Goal: Task Accomplishment & Management: Manage account settings

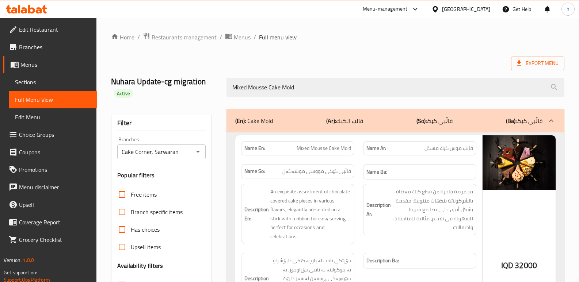
scroll to position [117, 0]
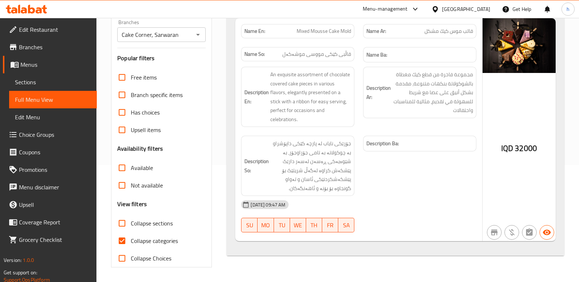
click at [34, 8] on icon at bounding box center [31, 9] width 7 height 9
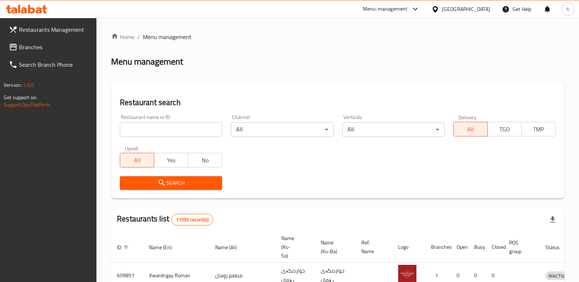
scroll to position [95, 0]
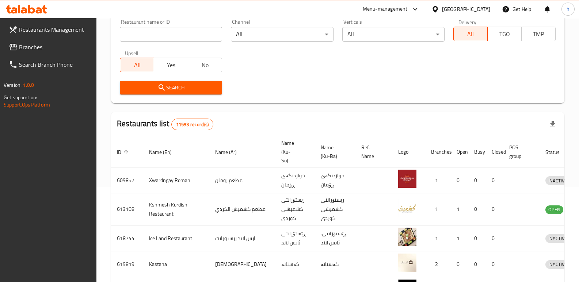
click at [35, 43] on span "Branches" at bounding box center [55, 47] width 72 height 9
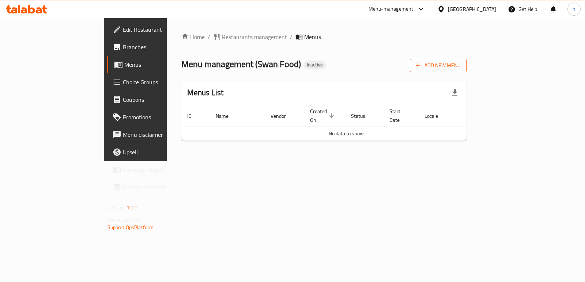
click at [460, 65] on span "Add New Menu" at bounding box center [438, 65] width 45 height 9
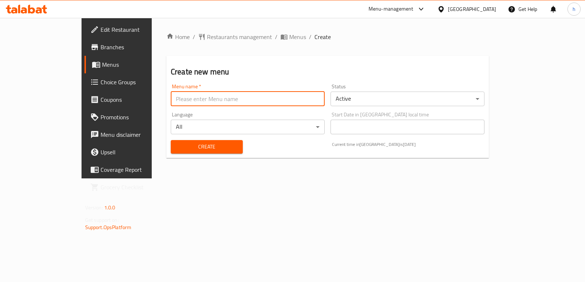
click at [226, 104] on input "text" at bounding box center [248, 99] width 154 height 15
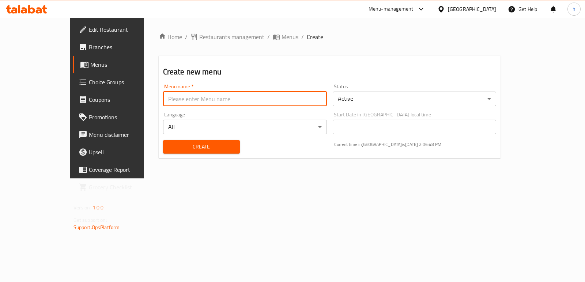
type input "Menu"
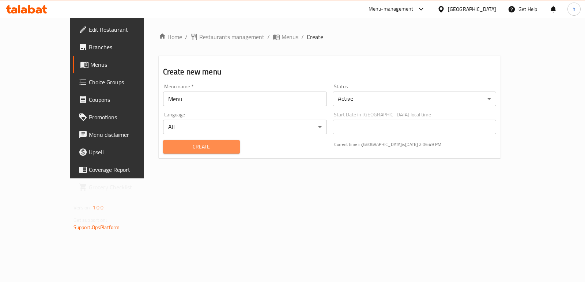
click at [173, 144] on span "Create" at bounding box center [201, 147] width 65 height 9
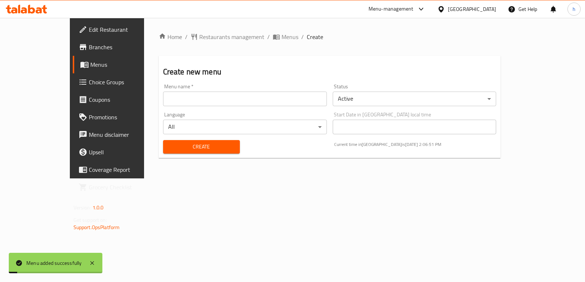
click at [90, 69] on span "Menus" at bounding box center [125, 64] width 71 height 9
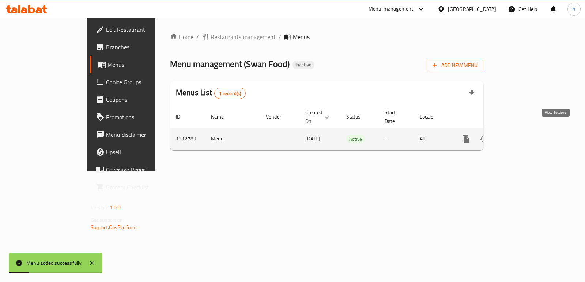
click at [523, 135] on icon "enhanced table" at bounding box center [518, 139] width 9 height 9
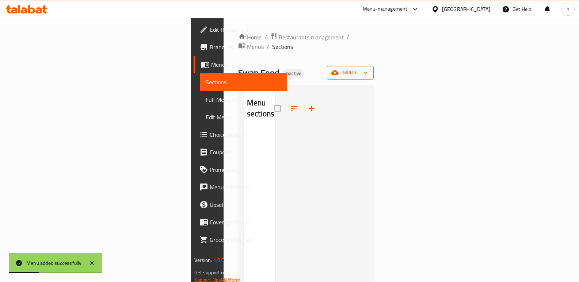
click at [368, 68] on span "import" at bounding box center [350, 72] width 35 height 9
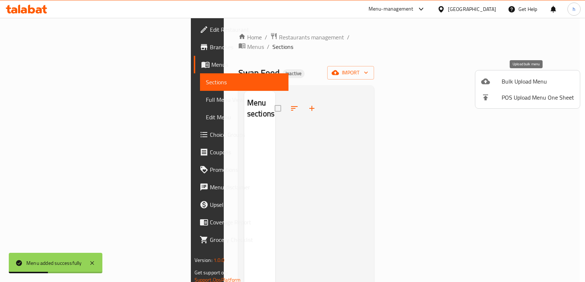
click at [501, 80] on span "Bulk Upload Menu" at bounding box center [537, 81] width 72 height 9
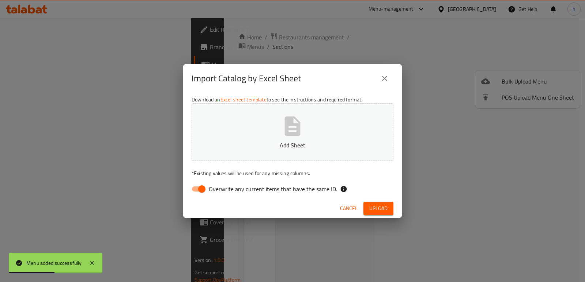
click at [200, 190] on input "Overwrite any current items that have the same ID." at bounding box center [202, 189] width 42 height 14
checkbox input "false"
click at [266, 129] on button "Add Sheet" at bounding box center [292, 132] width 202 height 58
click at [384, 206] on span "Upload" at bounding box center [378, 208] width 18 height 9
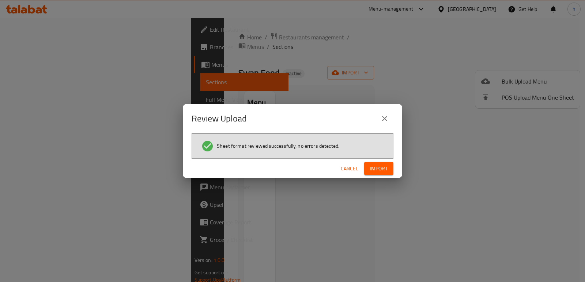
click at [377, 169] on span "Import" at bounding box center [379, 168] width 18 height 9
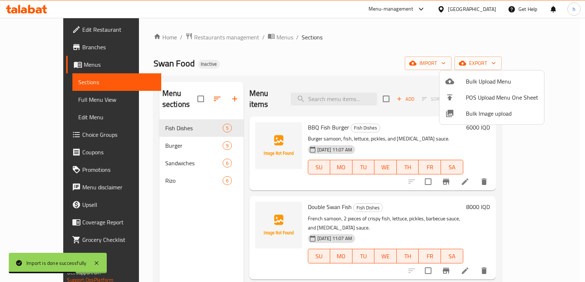
click at [194, 223] on div at bounding box center [292, 141] width 585 height 282
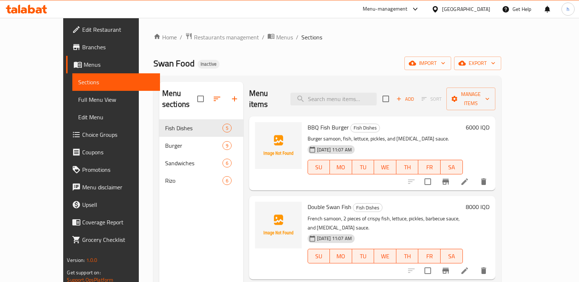
click at [167, 190] on div "Menu sections Fish Dishes 5 Burger 9 Sandwiches 6 Rizo 6" at bounding box center [201, 223] width 84 height 282
click at [177, 223] on div "Menu sections Fish Dishes 5 Burger 9 Sandwiches 6 Rizo 6" at bounding box center [201, 223] width 84 height 282
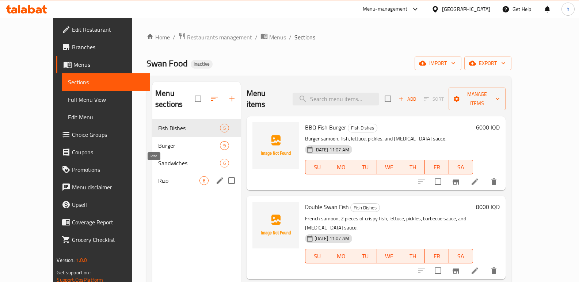
click at [158, 177] on span "Rizo" at bounding box center [178, 181] width 41 height 9
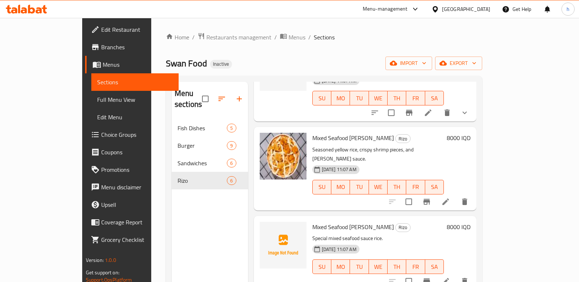
scroll to position [73, 0]
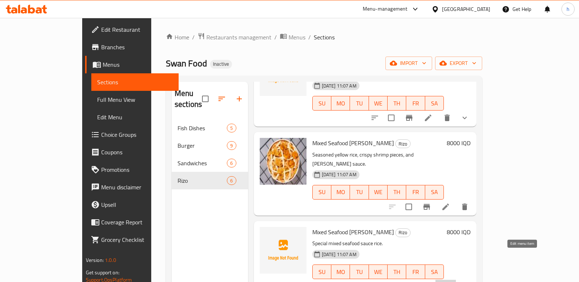
click at [450, 282] on icon at bounding box center [445, 286] width 9 height 9
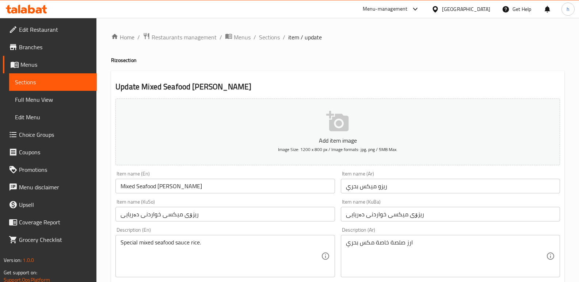
click at [71, 82] on span "Sections" at bounding box center [53, 82] width 76 height 9
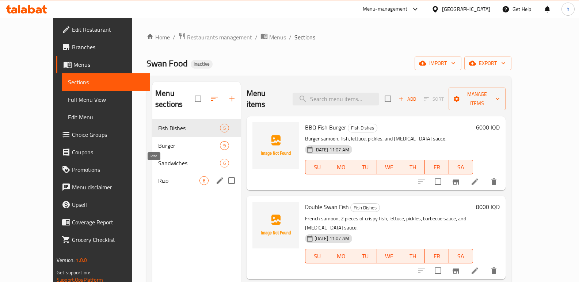
click at [158, 177] on span "Rizo" at bounding box center [178, 181] width 41 height 9
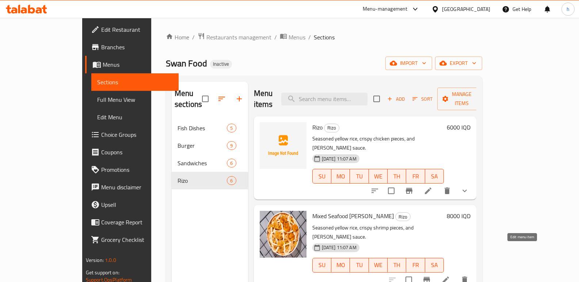
click at [450, 276] on icon at bounding box center [445, 280] width 9 height 9
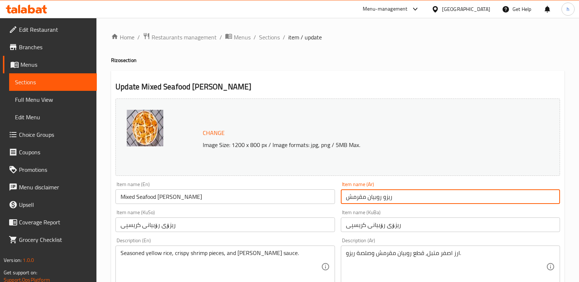
drag, startPoint x: 365, startPoint y: 199, endPoint x: 333, endPoint y: 204, distance: 31.7
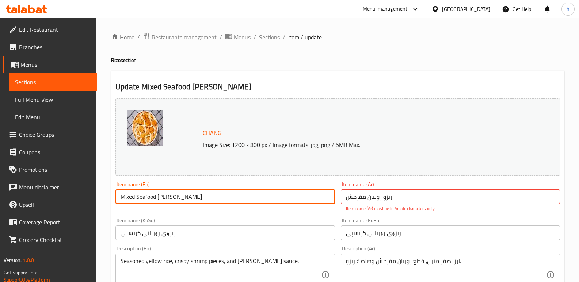
drag, startPoint x: 165, startPoint y: 198, endPoint x: 32, endPoint y: 218, distance: 134.9
paste input "Crispy shrimp ris"
click at [139, 199] on input "Crispy shrimp riso" at bounding box center [224, 197] width 219 height 15
type input "Crispy Shrimp Rizo"
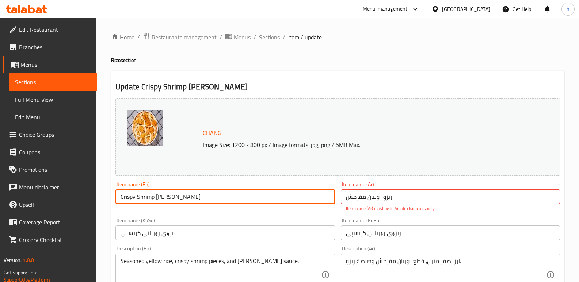
click at [406, 204] on input "ریزو روبیان مقرمش" at bounding box center [450, 197] width 219 height 15
drag, startPoint x: 174, startPoint y: 195, endPoint x: 84, endPoint y: 193, distance: 89.6
click at [398, 197] on input "ریزو روبیان مقرمش" at bounding box center [450, 197] width 219 height 15
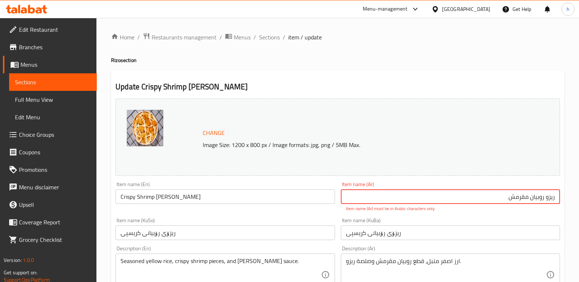
paste input "يزو الروبيان ال"
click at [542, 196] on input "ريزو الروبيان المقرمش" at bounding box center [450, 197] width 219 height 15
click at [526, 198] on input "ريزو روبيان المقرمش" at bounding box center [450, 197] width 219 height 15
type input "[PERSON_NAME] مقرمش"
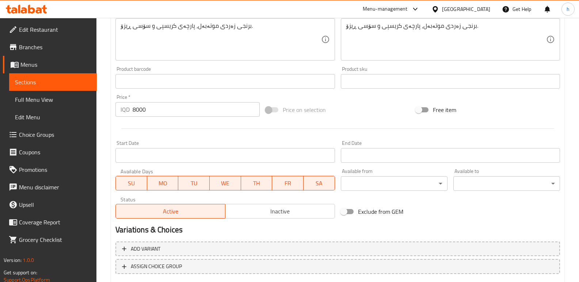
scroll to position [329, 0]
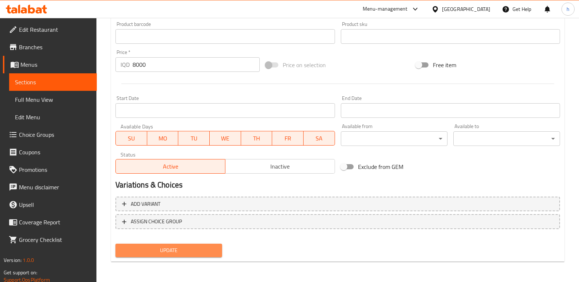
click at [214, 245] on button "Update" at bounding box center [168, 251] width 107 height 14
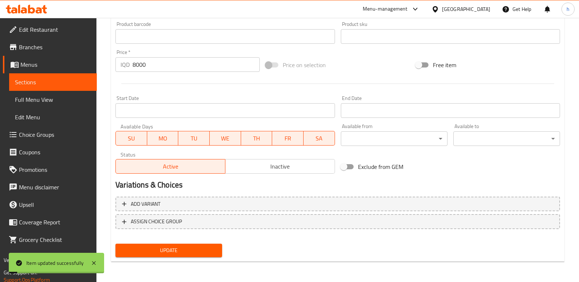
click at [48, 72] on link "Menus" at bounding box center [50, 65] width 94 height 18
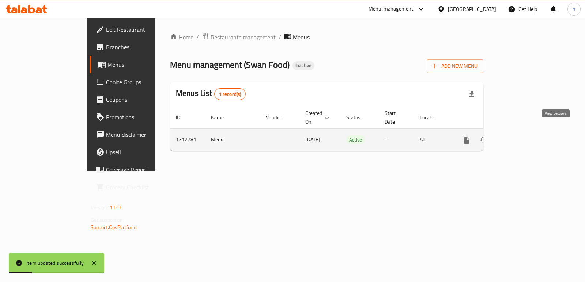
click at [523, 136] on icon "enhanced table" at bounding box center [518, 140] width 9 height 9
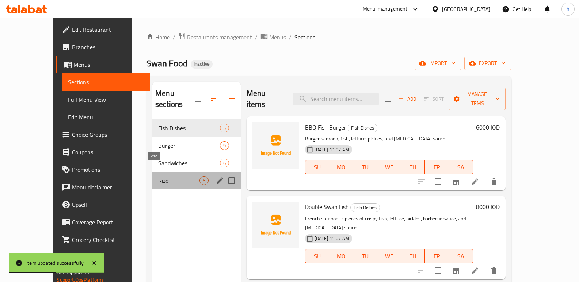
click at [158, 177] on span "Rizo" at bounding box center [178, 181] width 41 height 9
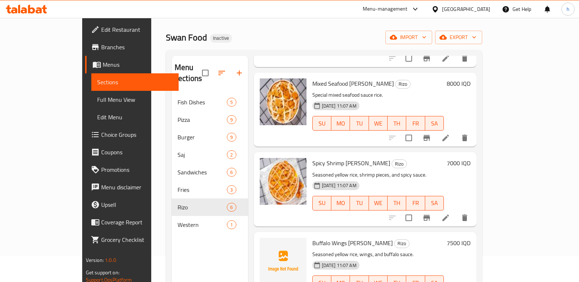
scroll to position [102, 0]
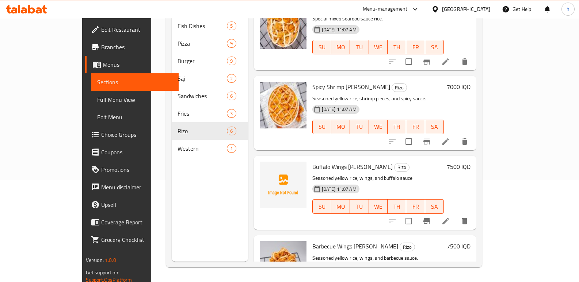
click at [450, 217] on icon at bounding box center [445, 221] width 9 height 9
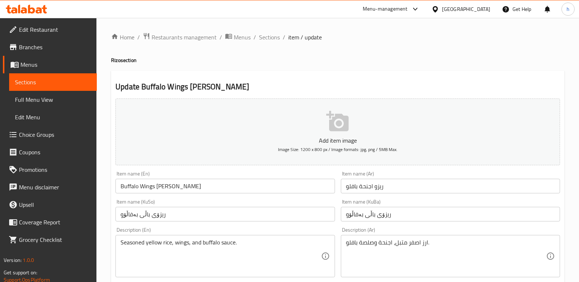
click at [379, 187] on input "ریزو اجنحة بافلو" at bounding box center [450, 186] width 219 height 15
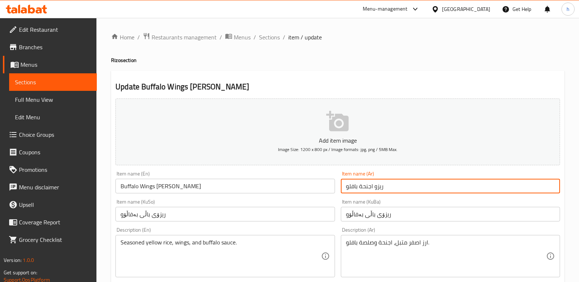
click at [379, 187] on input "ریزو اجنحة بافلو" at bounding box center [450, 186] width 219 height 15
click at [88, 82] on span "Sections" at bounding box center [53, 82] width 76 height 9
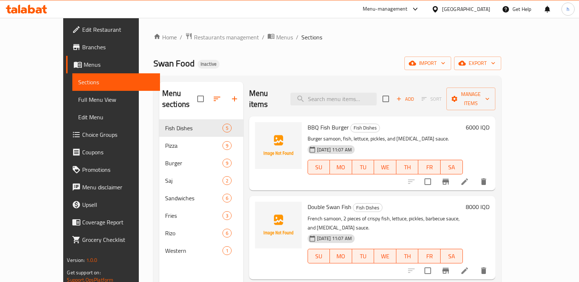
click at [171, 270] on div "Menu sections Fish Dishes 5 Pizza 9 Burger 9 Saj 2 Sandwiches 6 Fries 3 Rizo 6 …" at bounding box center [201, 223] width 84 height 282
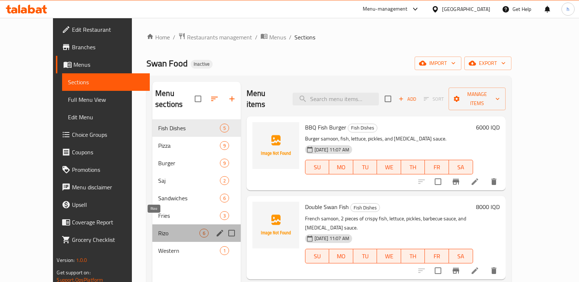
click at [158, 229] on span "Rizo" at bounding box center [178, 233] width 41 height 9
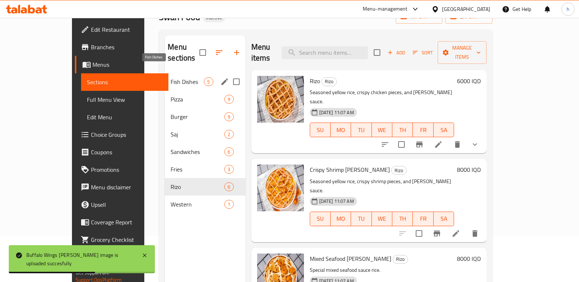
click at [171, 77] on span "Fish Dishes" at bounding box center [187, 81] width 33 height 9
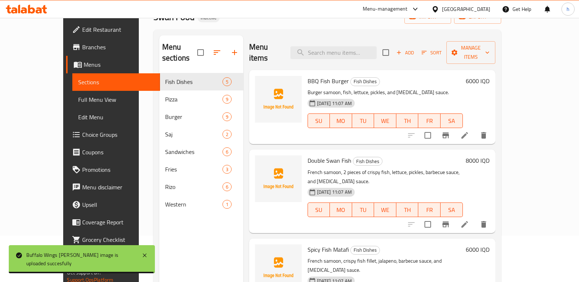
click at [475, 129] on li at bounding box center [465, 135] width 20 height 13
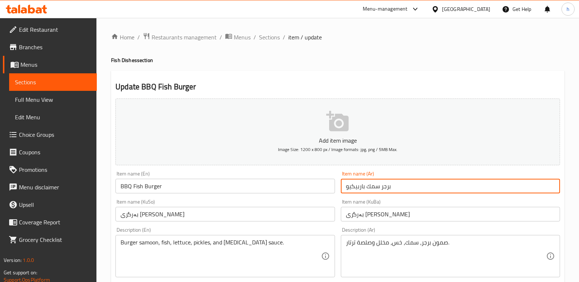
click at [370, 185] on input "برجر سمك باربیكیو" at bounding box center [450, 186] width 219 height 15
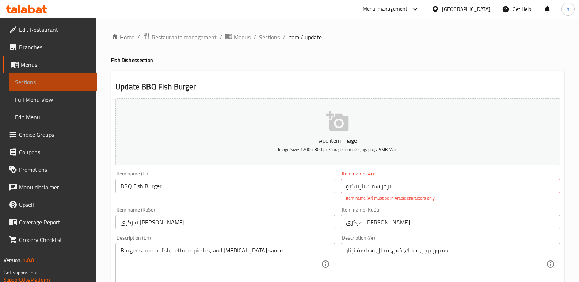
click at [81, 84] on span "Sections" at bounding box center [53, 82] width 76 height 9
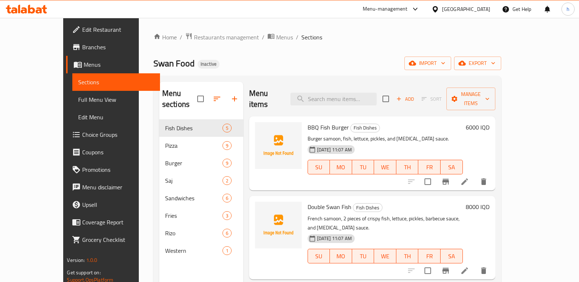
click at [214, 68] on div "Swan Food Inactive import export" at bounding box center [327, 64] width 348 height 14
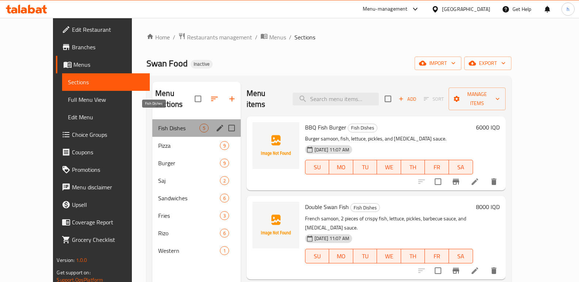
click at [165, 124] on span "Fish Dishes" at bounding box center [178, 128] width 41 height 9
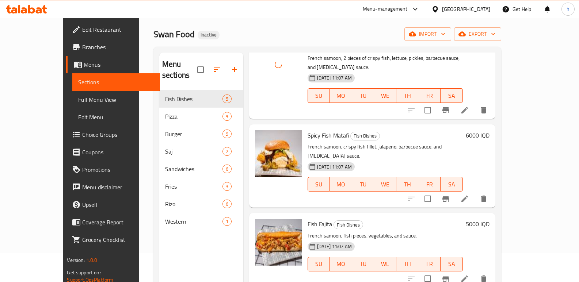
scroll to position [102, 0]
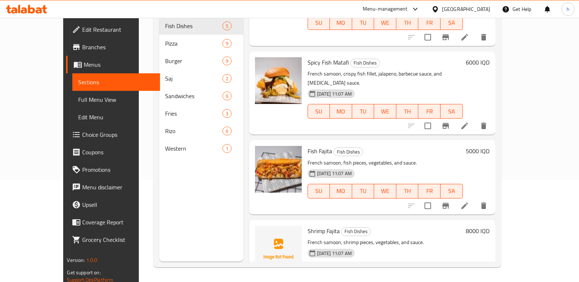
click at [516, 181] on div "Home / Restaurants management / Menus / Sections Swan Food Inactive import expo…" at bounding box center [327, 99] width 377 height 367
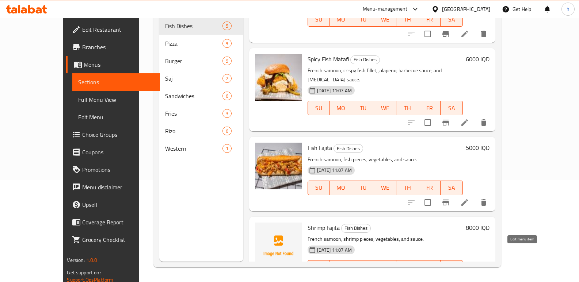
click at [469, 278] on icon at bounding box center [464, 282] width 9 height 9
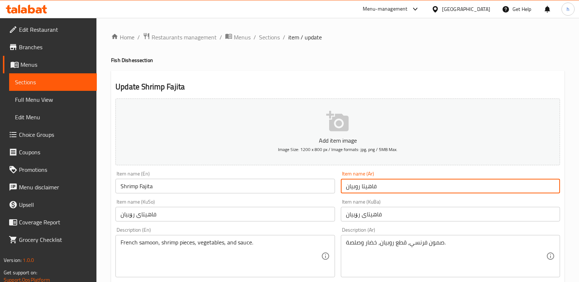
drag, startPoint x: 343, startPoint y: 185, endPoint x: 330, endPoint y: 187, distance: 12.6
click at [87, 80] on span "Sections" at bounding box center [53, 82] width 76 height 9
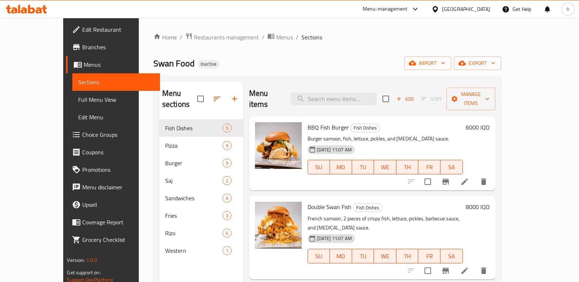
drag, startPoint x: 208, startPoint y: 62, endPoint x: 203, endPoint y: 165, distance: 103.6
click at [208, 62] on div "Swan Food Inactive import export" at bounding box center [327, 64] width 348 height 14
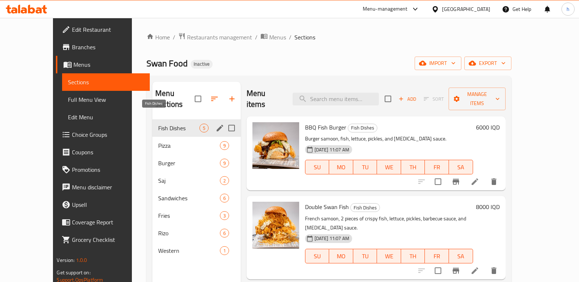
click at [158, 124] on span "Fish Dishes" at bounding box center [178, 128] width 41 height 9
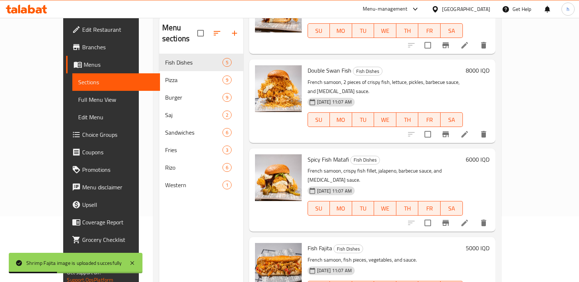
scroll to position [62, 0]
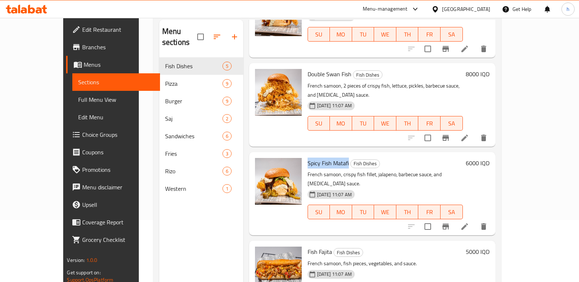
drag, startPoint x: 293, startPoint y: 142, endPoint x: 333, endPoint y: 143, distance: 39.8
click at [333, 158] on span "Spicy Fish Matafi" at bounding box center [328, 163] width 41 height 11
copy span "Spicy Fish Matafi"
drag, startPoint x: 293, startPoint y: 61, endPoint x: 334, endPoint y: 65, distance: 41.5
click at [334, 69] on span "Double Swan Fish" at bounding box center [330, 74] width 44 height 11
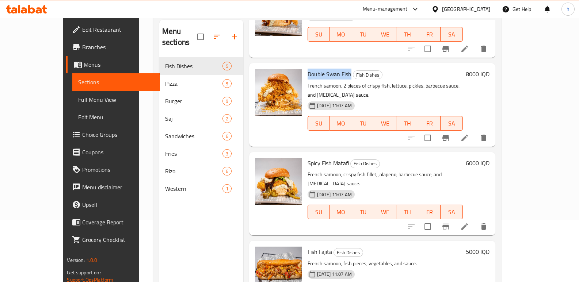
copy span "Double Swan Fish"
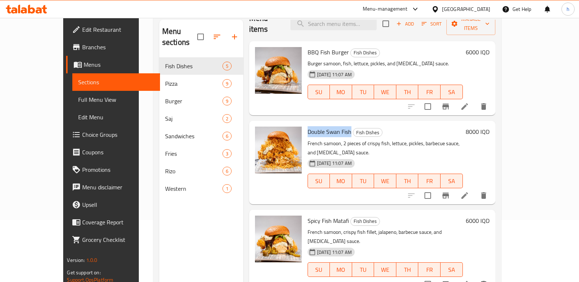
scroll to position [0, 0]
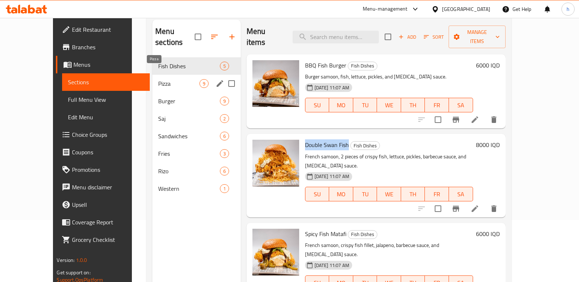
click at [158, 79] on span "Pizza" at bounding box center [178, 83] width 41 height 9
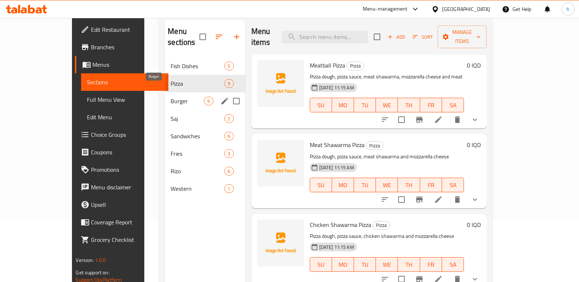
click at [171, 97] on span "Burger" at bounding box center [187, 101] width 33 height 9
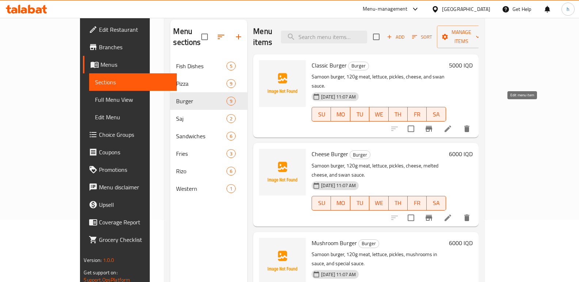
click at [452, 125] on icon at bounding box center [448, 129] width 9 height 9
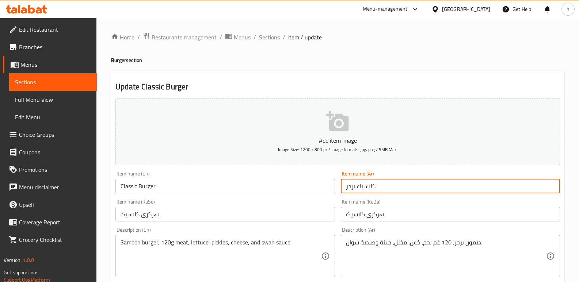
click at [351, 186] on input "كلاسيك برجر" at bounding box center [450, 186] width 219 height 15
click at [42, 86] on span "Sections" at bounding box center [53, 82] width 76 height 9
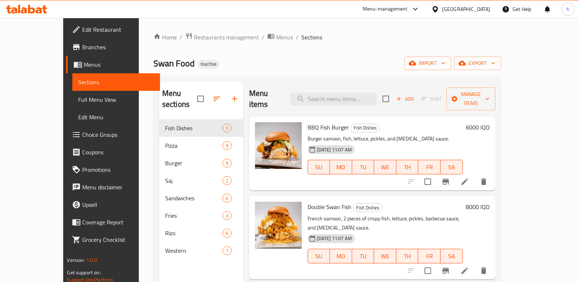
drag, startPoint x: 208, startPoint y: 49, endPoint x: 185, endPoint y: 124, distance: 79.2
click at [209, 49] on div "Home / Restaurants management / Menus / Sections Swan Food Inactive import expo…" at bounding box center [327, 202] width 348 height 338
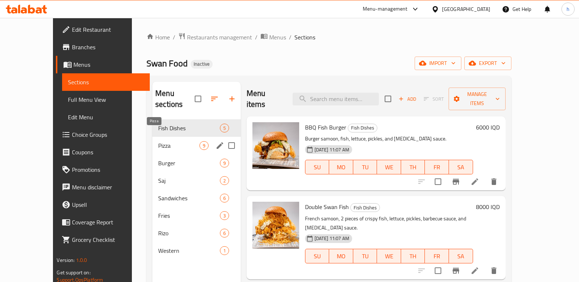
click at [158, 141] on span "Pizza" at bounding box center [178, 145] width 41 height 9
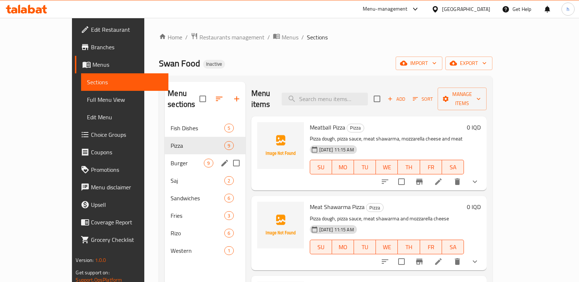
click at [171, 159] on span "Burger" at bounding box center [187, 163] width 33 height 9
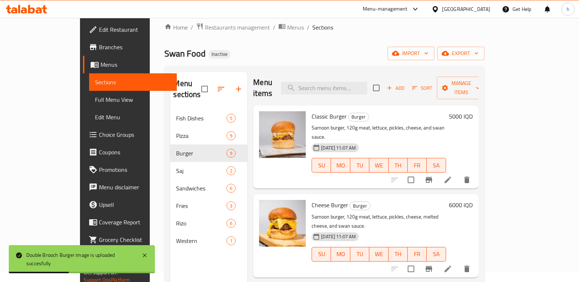
scroll to position [6, 0]
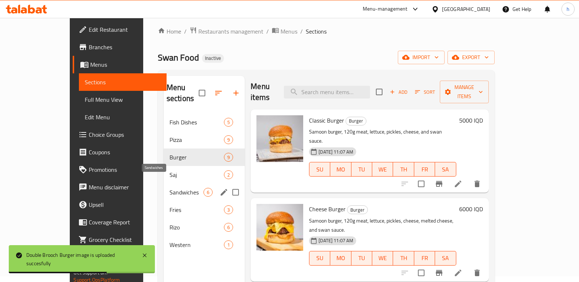
click at [170, 188] on span "Sandwiches" at bounding box center [187, 192] width 34 height 9
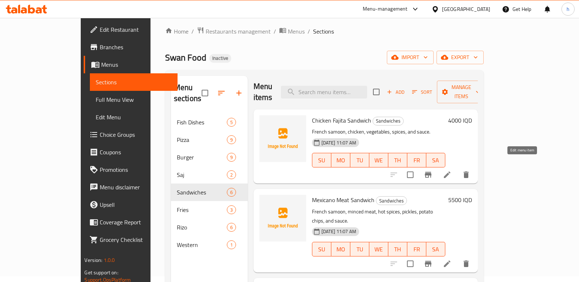
click at [452, 171] on icon at bounding box center [447, 175] width 9 height 9
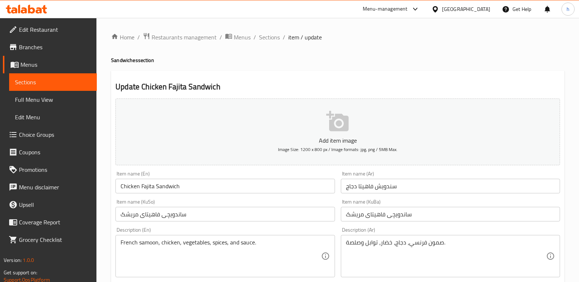
click at [389, 183] on input "سندويش فاھیتا دجاج" at bounding box center [450, 186] width 219 height 15
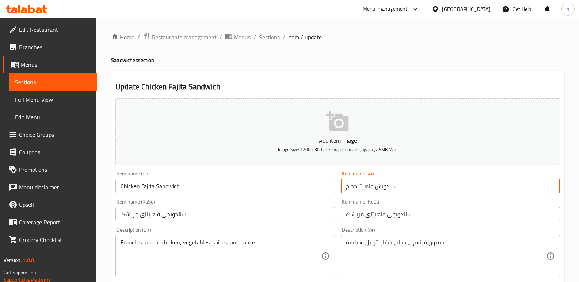
click at [389, 183] on input "سندويش فاھیتا دجاج" at bounding box center [450, 186] width 219 height 15
click at [80, 77] on link "Sections" at bounding box center [53, 82] width 88 height 18
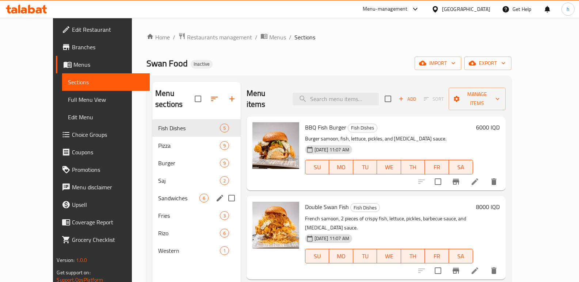
click at [158, 194] on span "Sandwiches" at bounding box center [178, 198] width 41 height 9
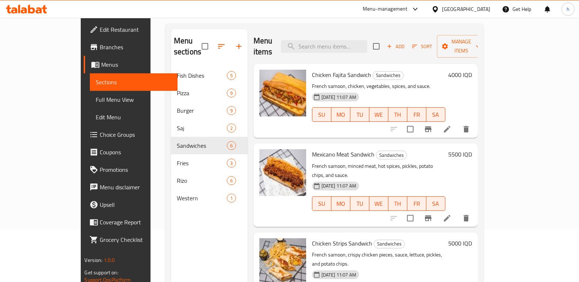
scroll to position [52, 0]
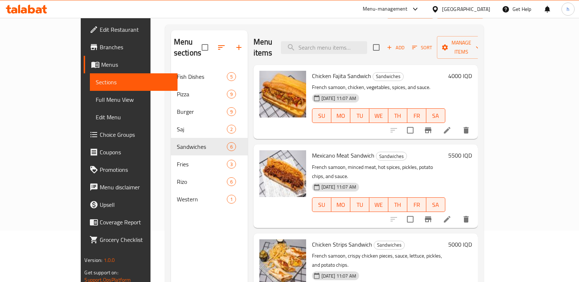
click at [498, 143] on div "Home / Restaurants management / Menus / Sections Swan Food Inactive import expo…" at bounding box center [325, 149] width 348 height 367
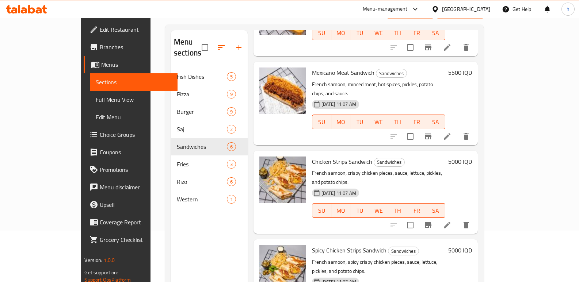
scroll to position [85, 0]
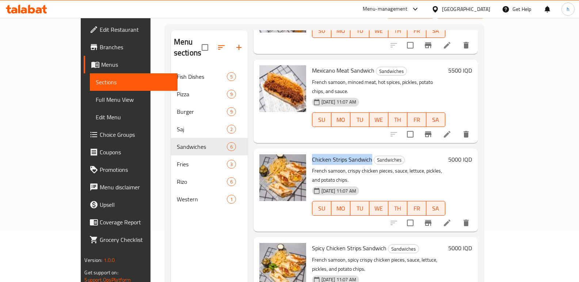
drag, startPoint x: 292, startPoint y: 141, endPoint x: 351, endPoint y: 137, distance: 59.4
click at [351, 154] on span "Chicken Strips Sandwich" at bounding box center [342, 159] width 60 height 11
copy span "Chicken Strips Sandwich"
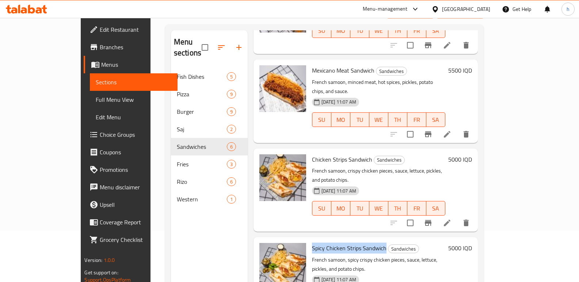
drag, startPoint x: 292, startPoint y: 221, endPoint x: 365, endPoint y: 215, distance: 73.4
click at [365, 243] on h6 "Spicy Chicken Strips Sandwich Sandwiches" at bounding box center [378, 248] width 133 height 10
copy span "Spicy Chicken Strips Sandwich"
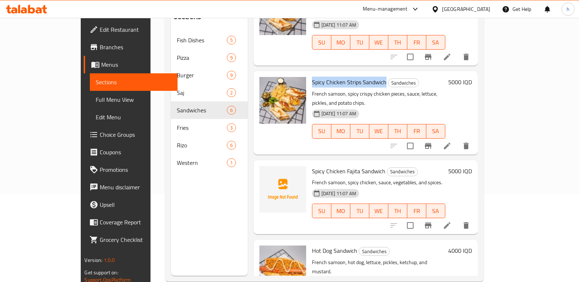
scroll to position [102, 0]
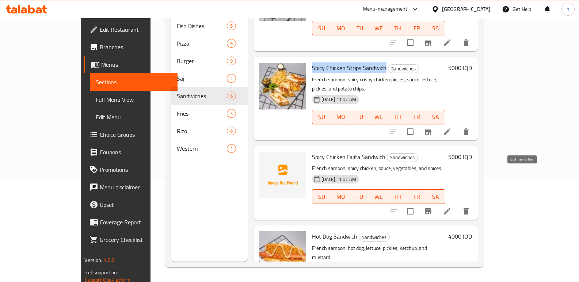
click at [451, 208] on icon at bounding box center [447, 211] width 7 height 7
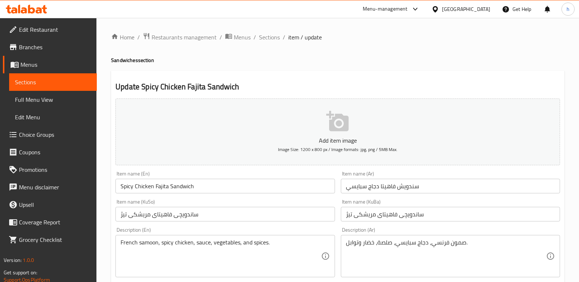
click at [387, 186] on input "سندويش فاھیتا دجاج سبایسي" at bounding box center [450, 186] width 219 height 15
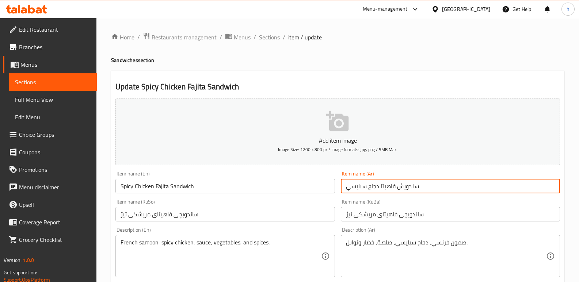
click at [387, 186] on input "سندويش فاھیتا دجاج سبایسي" at bounding box center [450, 186] width 219 height 15
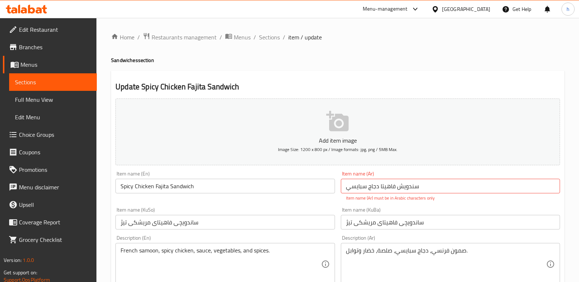
click at [78, 81] on span "Sections" at bounding box center [53, 82] width 76 height 9
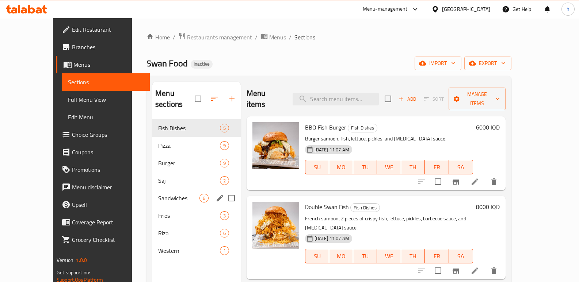
click at [152, 190] on div "Sandwiches 6" at bounding box center [196, 199] width 88 height 18
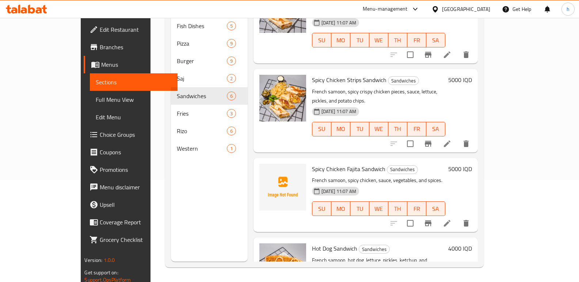
scroll to position [215, 0]
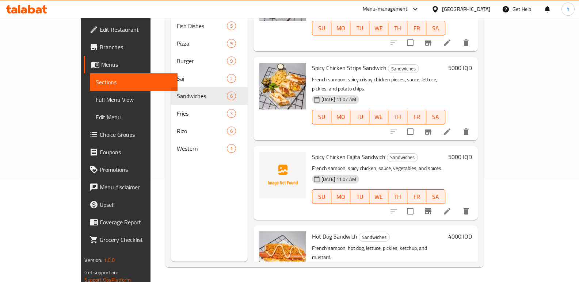
click at [484, 190] on div "Menu sections Fish Dishes 5 Pizza 9 Burger 9 Saj 2 Sandwiches 6 Fries 3 Rizo 6 …" at bounding box center [324, 121] width 319 height 294
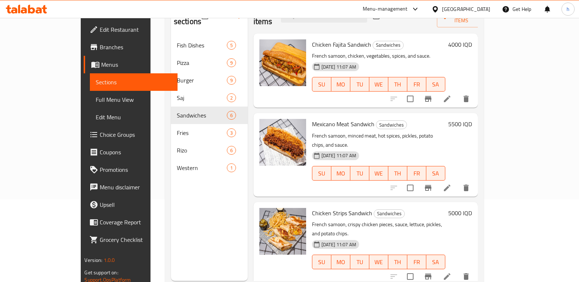
scroll to position [92, 0]
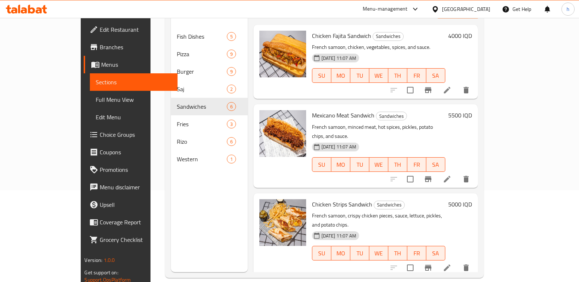
drag, startPoint x: 182, startPoint y: 236, endPoint x: 172, endPoint y: 217, distance: 22.1
click at [182, 236] on div "Menu sections Fish Dishes 5 Pizza 9 Burger 9 Saj 2 Sandwiches 6 Fries 3 Rizo 6 …" at bounding box center [209, 131] width 77 height 282
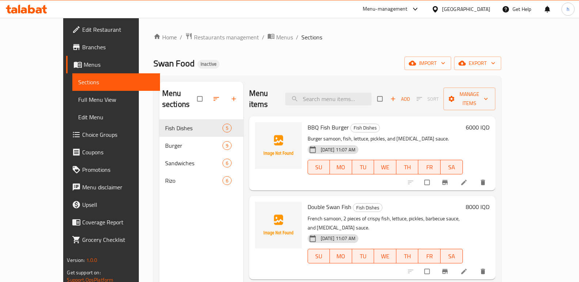
click at [39, 5] on icon at bounding box center [26, 9] width 41 height 9
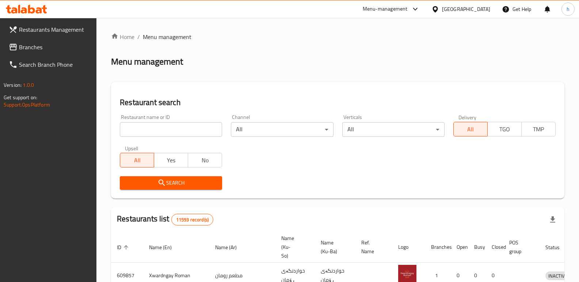
click at [67, 50] on span "Branches" at bounding box center [55, 47] width 72 height 9
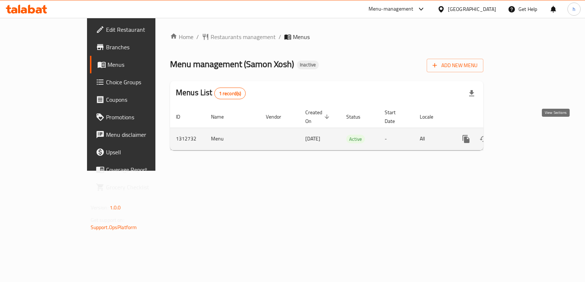
click at [523, 135] on icon "enhanced table" at bounding box center [518, 139] width 9 height 9
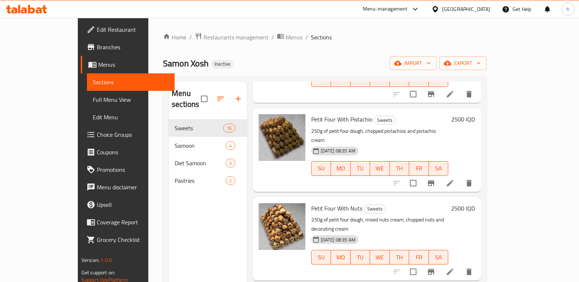
scroll to position [99, 0]
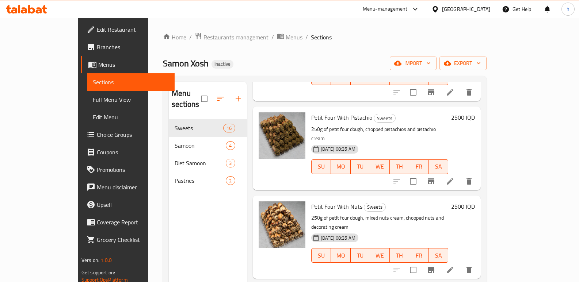
click at [455, 266] on icon at bounding box center [450, 270] width 9 height 9
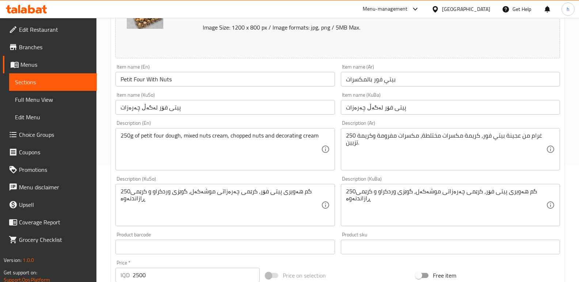
scroll to position [119, 0]
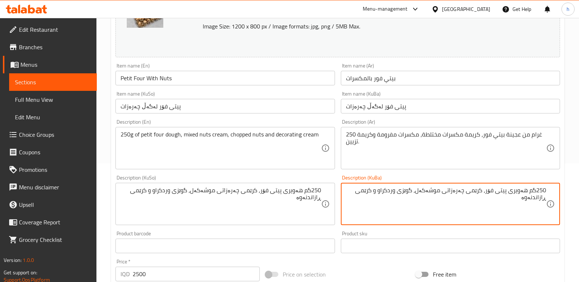
click at [460, 194] on textarea "250گم هەویری پیتی فۆر، کرێمی چەرەزاتی موشەکەل، گوێزی وردکراو و کرێمی ڕازاندنەوە" at bounding box center [446, 204] width 200 height 35
click at [411, 190] on textarea "250گم هەویری پیتی فۆر، کرێمی چەرەزاتی موشەکەل، گوێزی وردکراو و کرێمی ڕازاندنەوە" at bounding box center [446, 204] width 200 height 35
paste textarea "ەرەزات"
type textarea "250گم هەویری پیتی فۆر، کرێمی چەرەزاتی موشەکەل، چەرەزاتی وردکراو و کرێمی ڕازاندن…"
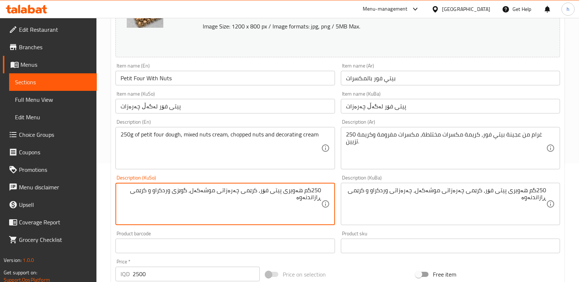
paste textarea "ەرەزات"
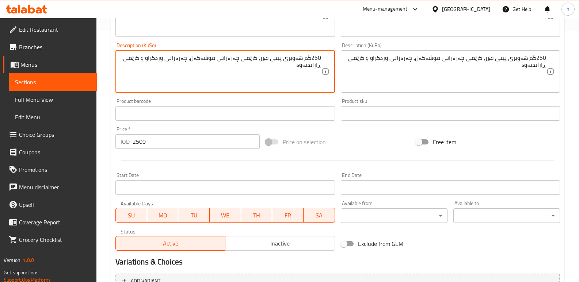
scroll to position [329, 0]
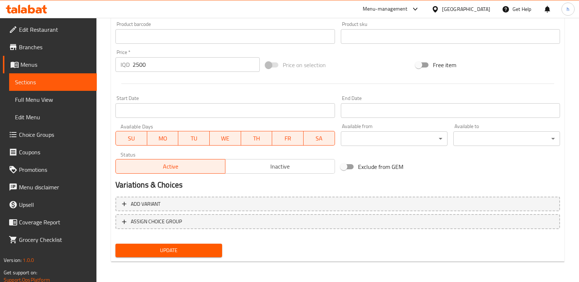
type textarea "250گم هەویری پیتی فۆر، کرێمی چەرەزاتی موشەکەل، چەرەزاتی وردکراو و کرێمی ڕازاندن…"
click at [207, 250] on span "Update" at bounding box center [168, 250] width 95 height 9
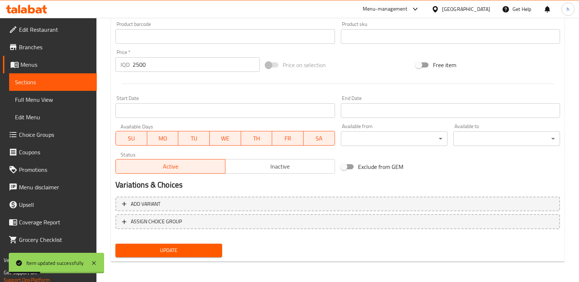
click at [41, 98] on span "Full Menu View" at bounding box center [53, 99] width 76 height 9
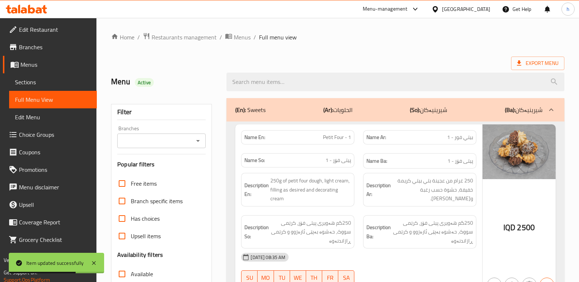
click at [161, 143] on input "Branches" at bounding box center [155, 141] width 72 height 10
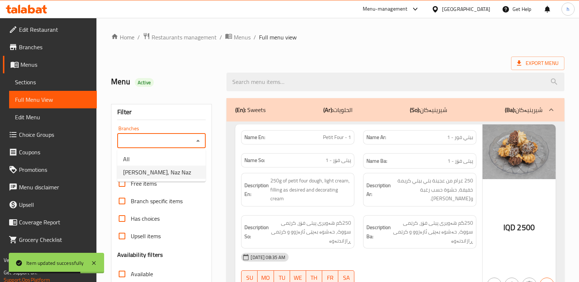
click at [166, 174] on span "Samon Xosh, Naz Naz" at bounding box center [157, 172] width 68 height 9
type input "Samon Xosh, Naz Naz"
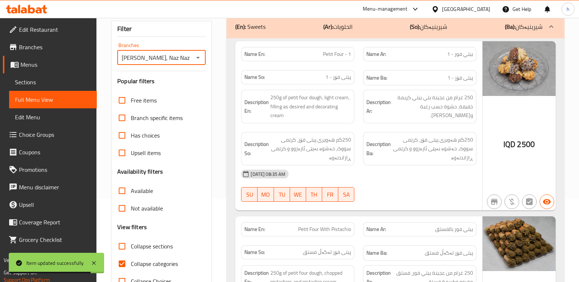
scroll to position [98, 0]
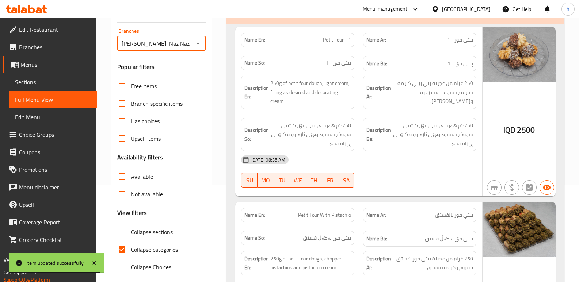
click at [124, 247] on input "Collapse categories" at bounding box center [122, 250] width 18 height 18
checkbox input "false"
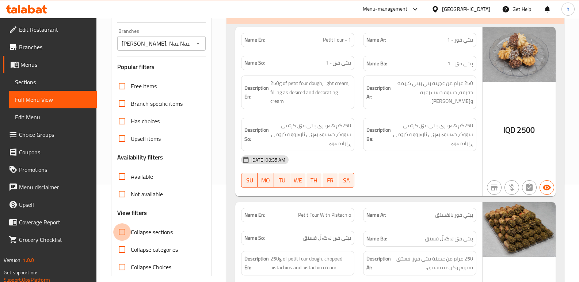
click at [120, 234] on input "Collapse sections" at bounding box center [122, 233] width 18 height 18
checkbox input "true"
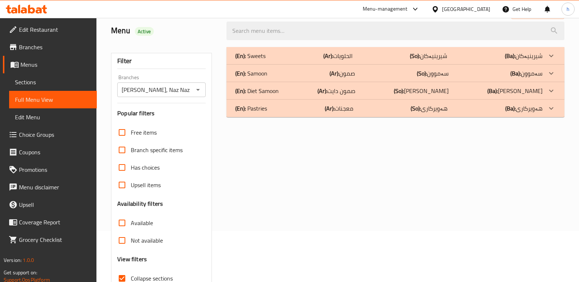
scroll to position [44, 0]
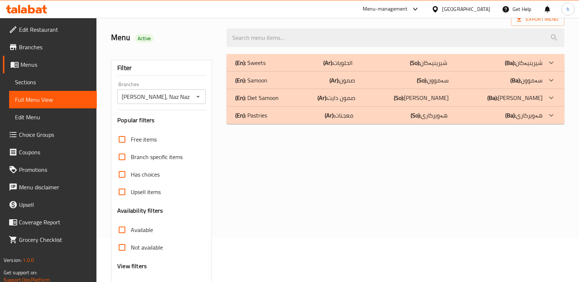
click at [267, 60] on div "(En): Sweets (Ar): الحلويات (So): شیرینیەکان (Ba): شیرینیەکان" at bounding box center [388, 62] width 307 height 9
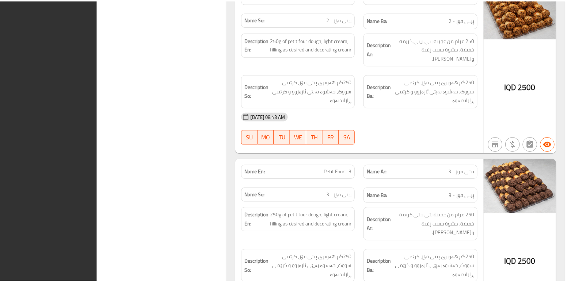
scroll to position [2563, 0]
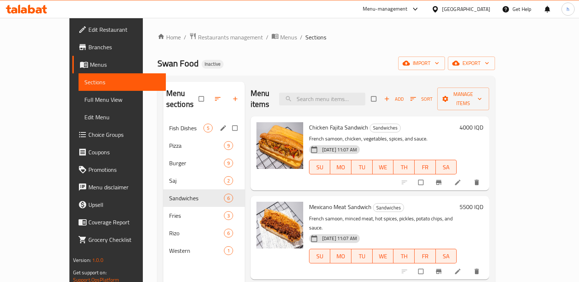
click at [169, 124] on span "Fish Dishes" at bounding box center [186, 128] width 34 height 9
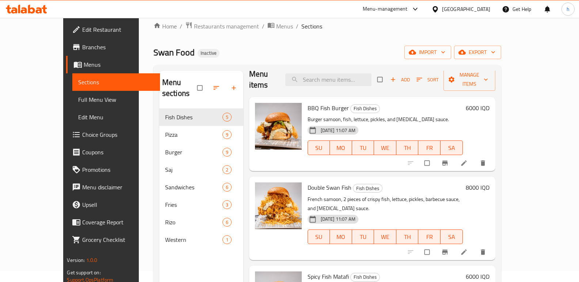
scroll to position [1, 0]
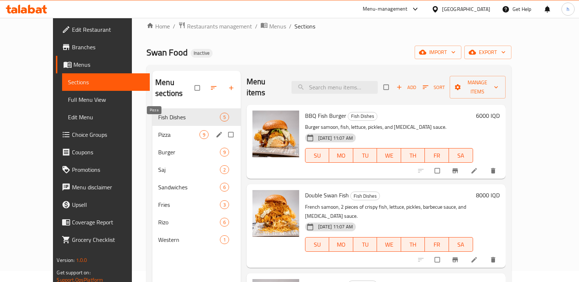
click at [158, 130] on span "Pizza" at bounding box center [178, 134] width 41 height 9
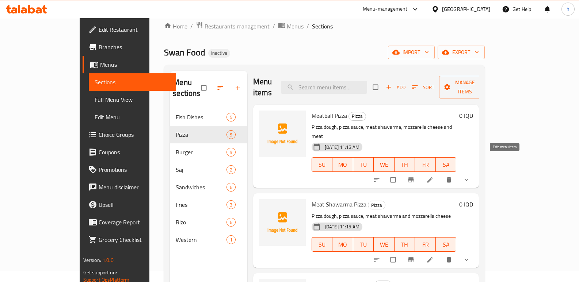
click at [434, 177] on icon at bounding box center [429, 180] width 7 height 7
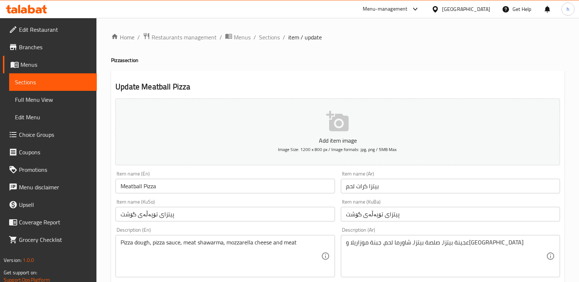
click at [376, 186] on input "بیتزا كرات لحم" at bounding box center [450, 186] width 219 height 15
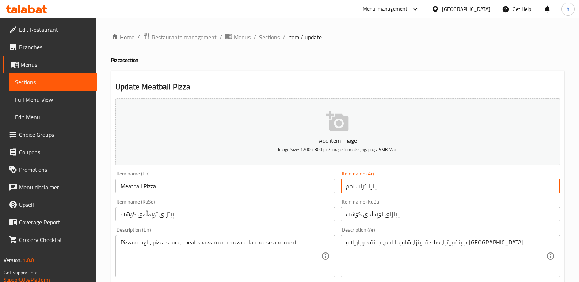
click at [376, 186] on input "بیتزا كرات لحم" at bounding box center [450, 186] width 219 height 15
click at [42, 83] on span "Sections" at bounding box center [53, 82] width 76 height 9
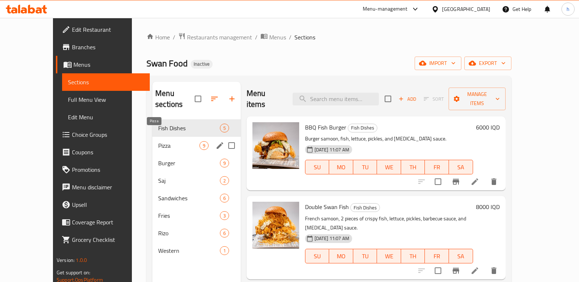
click at [158, 141] on span "Pizza" at bounding box center [178, 145] width 41 height 9
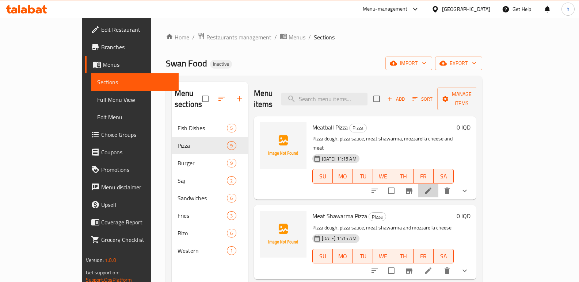
click at [439, 185] on li at bounding box center [428, 191] width 20 height 13
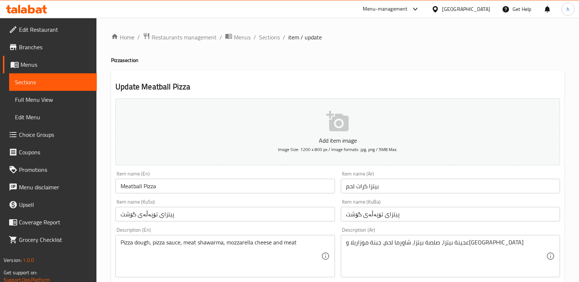
click at [374, 187] on input "بیتزا كرات لحم" at bounding box center [450, 186] width 219 height 15
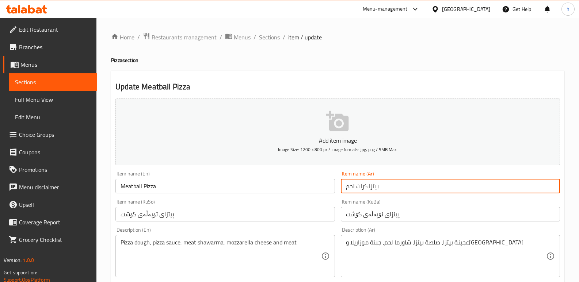
click at [87, 86] on span "Sections" at bounding box center [53, 82] width 76 height 9
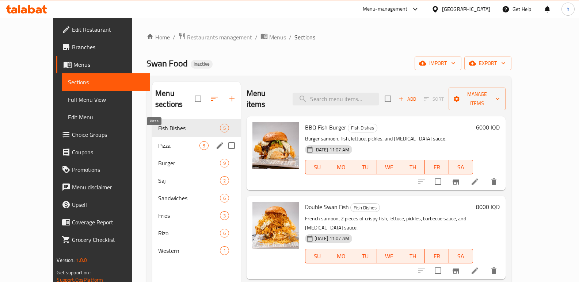
click at [158, 141] on span "Pizza" at bounding box center [178, 145] width 41 height 9
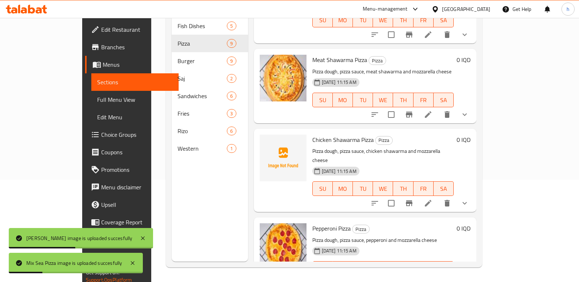
scroll to position [53, 0]
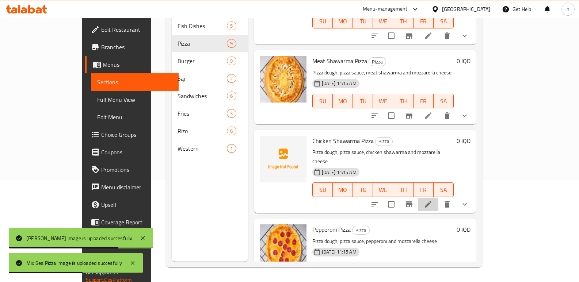
click at [439, 198] on li at bounding box center [428, 204] width 20 height 13
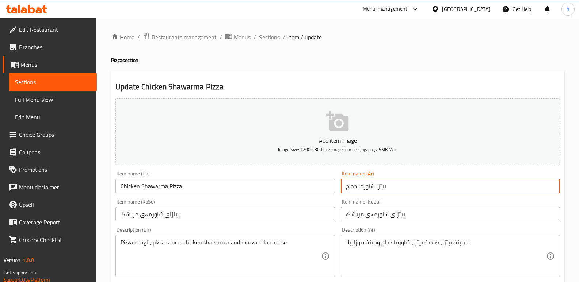
drag, startPoint x: 391, startPoint y: 185, endPoint x: 322, endPoint y: 196, distance: 70.7
click at [356, 189] on input "بيتزا شاورما دجاج" at bounding box center [450, 186] width 219 height 15
click at [367, 187] on input "بيتزا شاورما دجاج" at bounding box center [450, 186] width 219 height 15
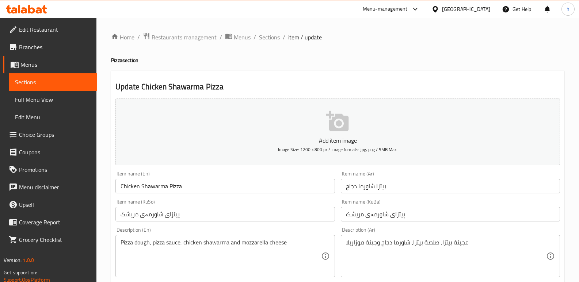
drag, startPoint x: 225, startPoint y: 52, endPoint x: 221, endPoint y: 54, distance: 4.4
click at [73, 85] on span "Sections" at bounding box center [53, 82] width 76 height 9
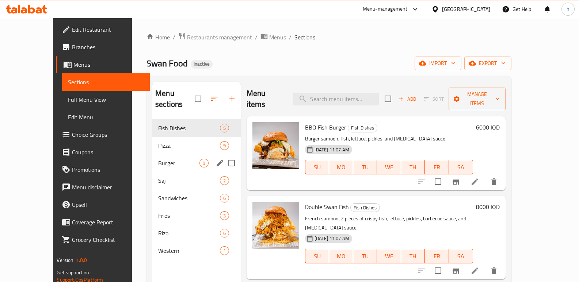
click at [152, 155] on div "Burger 9" at bounding box center [196, 164] width 88 height 18
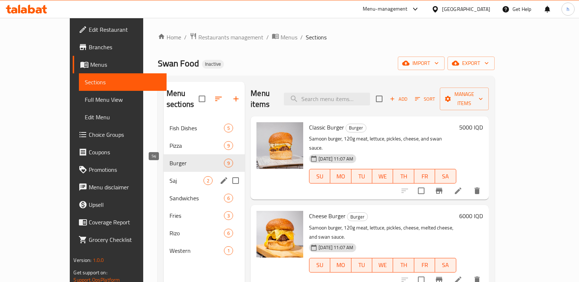
click at [170, 177] on span "Saj" at bounding box center [187, 181] width 34 height 9
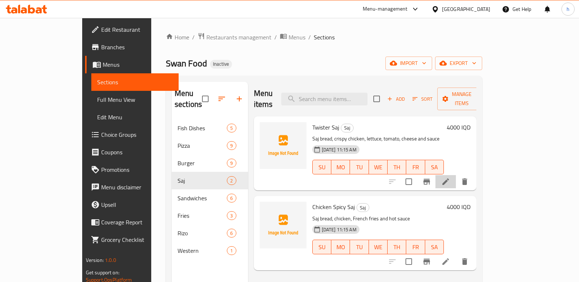
click at [456, 175] on li at bounding box center [446, 181] width 20 height 13
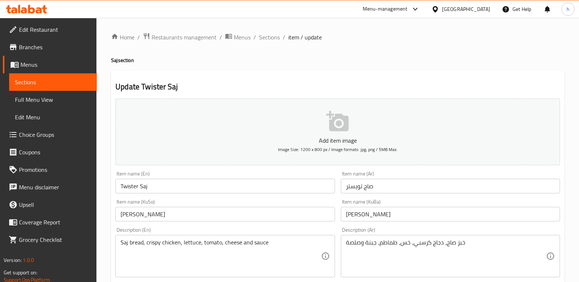
click at [367, 184] on input "صاج تویستر" at bounding box center [450, 186] width 219 height 15
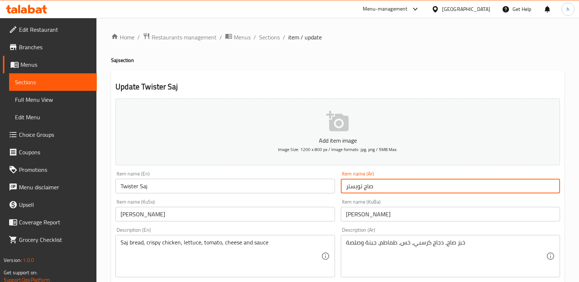
click at [367, 184] on input "صاج تویستر" at bounding box center [450, 186] width 219 height 15
click at [92, 85] on link "Sections" at bounding box center [53, 82] width 88 height 18
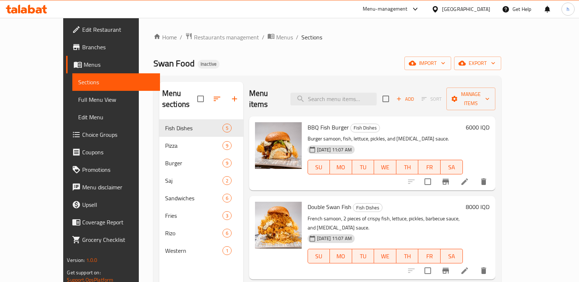
click at [218, 53] on div "Home / Restaurants management / Menus / Sections Swan Food Inactive import expo…" at bounding box center [327, 202] width 348 height 338
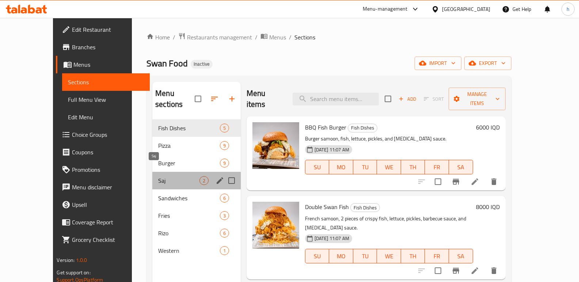
click at [158, 177] on span "Saj" at bounding box center [178, 181] width 41 height 9
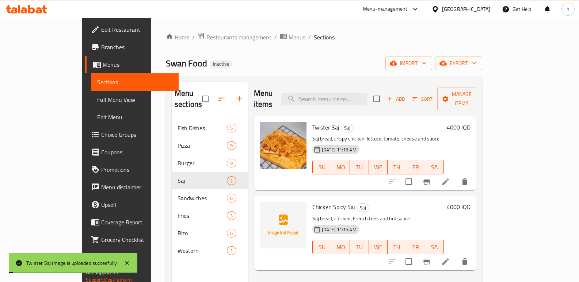
click at [450, 258] on icon at bounding box center [445, 262] width 9 height 9
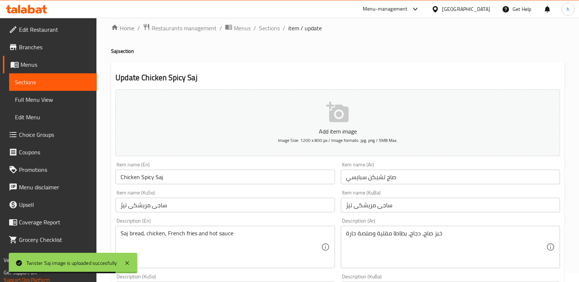
scroll to position [6, 0]
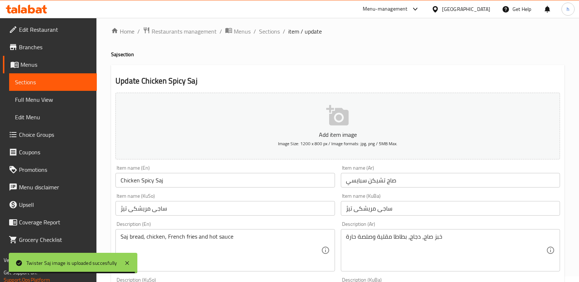
click at [86, 84] on span "Sections" at bounding box center [53, 82] width 76 height 9
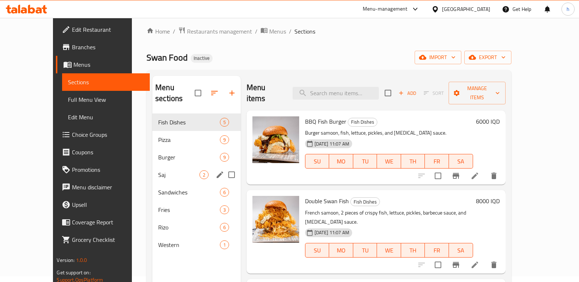
click at [158, 171] on span "Saj" at bounding box center [178, 175] width 41 height 9
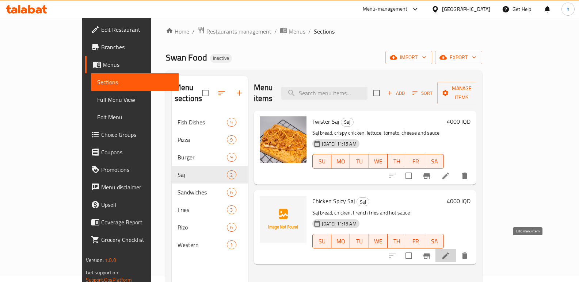
click at [449, 253] on icon at bounding box center [446, 256] width 7 height 7
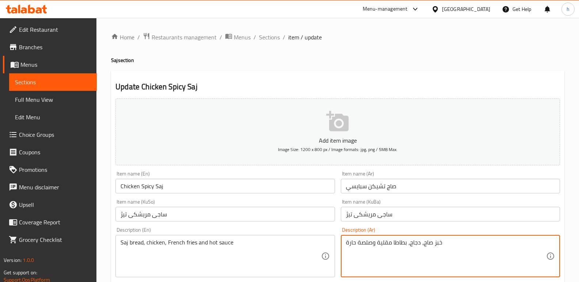
drag, startPoint x: 423, startPoint y: 243, endPoint x: 448, endPoint y: 245, distance: 25.3
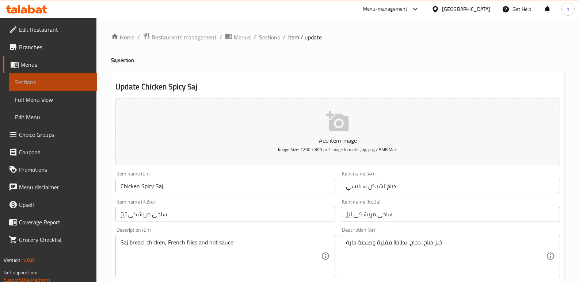
click at [82, 77] on link "Sections" at bounding box center [53, 82] width 88 height 18
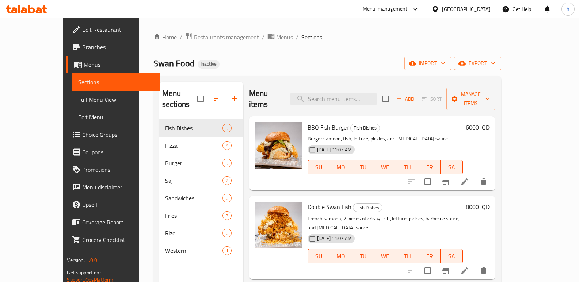
drag, startPoint x: 156, startPoint y: 266, endPoint x: 155, endPoint y: 246, distance: 20.1
click at [159, 266] on div "Menu sections Fish Dishes 5 Pizza 9 Burger 9 Saj 2 Sandwiches 6 Fries 3 Rizo 6 …" at bounding box center [201, 223] width 84 height 282
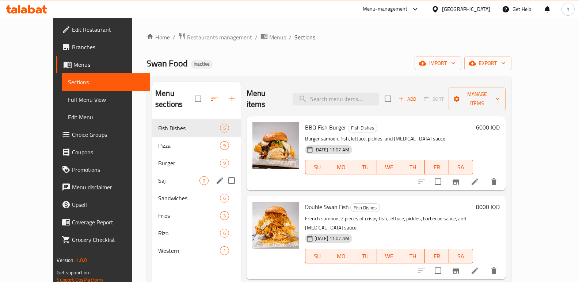
click at [152, 172] on div "Saj 2" at bounding box center [196, 181] width 88 height 18
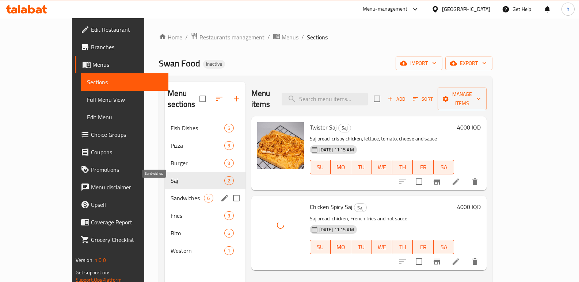
click at [171, 194] on span "Sandwiches" at bounding box center [187, 198] width 33 height 9
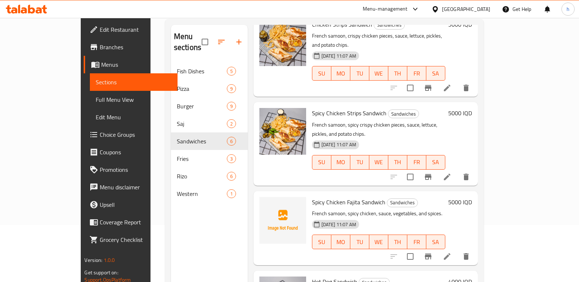
scroll to position [102, 0]
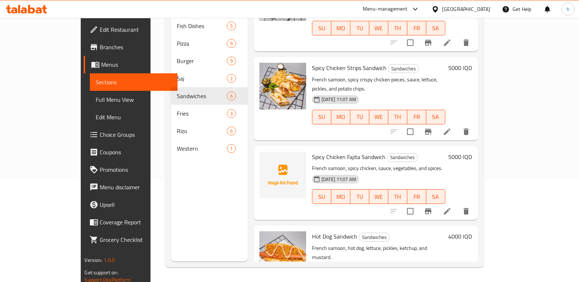
click at [458, 205] on li at bounding box center [447, 211] width 20 height 13
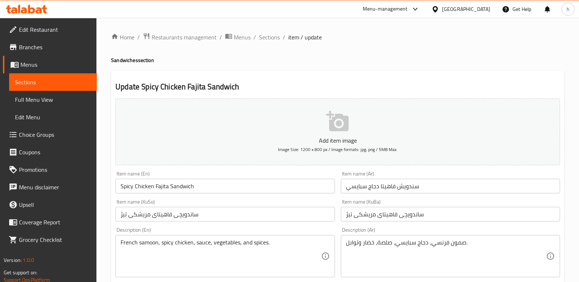
click at [389, 185] on input "سندويش فاھیتا دجاج سبایسي" at bounding box center [450, 186] width 219 height 15
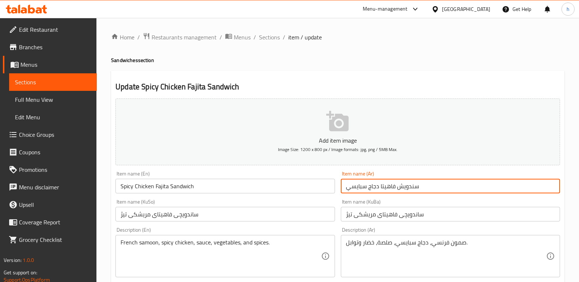
click at [389, 185] on input "سندويش فاھیتا دجاج سبایسي" at bounding box center [450, 186] width 219 height 15
drag, startPoint x: 83, startPoint y: 81, endPoint x: 102, endPoint y: 109, distance: 33.9
click at [83, 81] on span "Sections" at bounding box center [53, 82] width 76 height 9
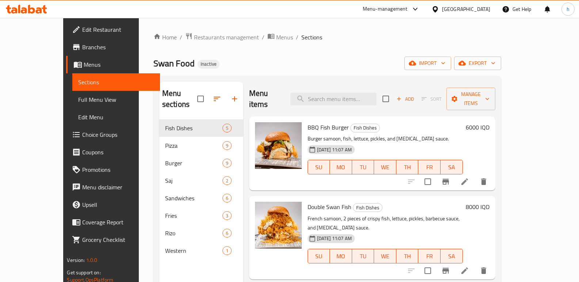
drag, startPoint x: 152, startPoint y: 257, endPoint x: 148, endPoint y: 212, distance: 44.8
click at [159, 257] on div "Menu sections Fish Dishes 5 Pizza 9 Burger 9 Saj 2 Sandwiches 6 Fries 3 Rizo 6 …" at bounding box center [201, 223] width 84 height 282
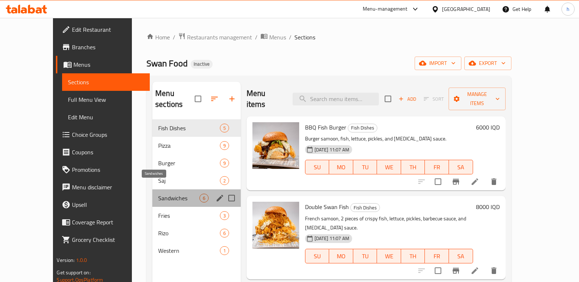
click at [158, 194] on span "Sandwiches" at bounding box center [178, 198] width 41 height 9
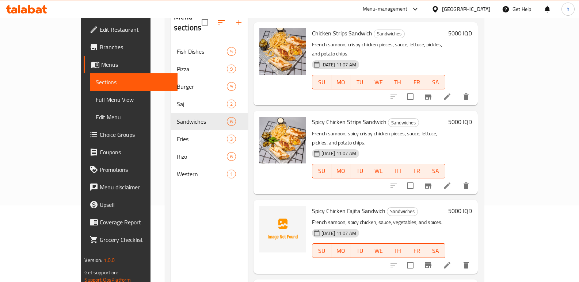
scroll to position [215, 0]
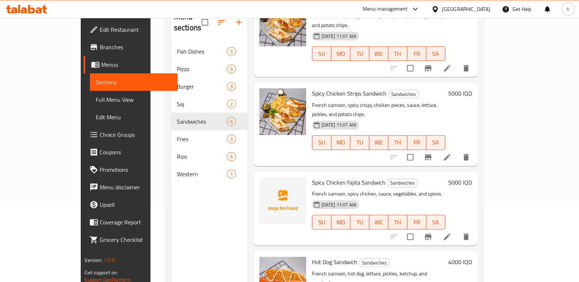
click at [189, 207] on div "Menu sections Fish Dishes 5 Pizza 9 Burger 9 Saj 2 Sandwiches 6 Fries 3 Rizo 6 …" at bounding box center [209, 146] width 77 height 282
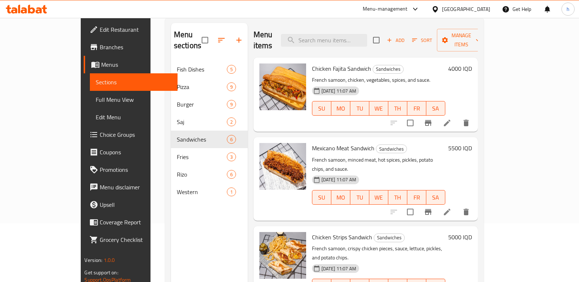
scroll to position [58, 0]
click at [451, 120] on icon at bounding box center [447, 123] width 7 height 7
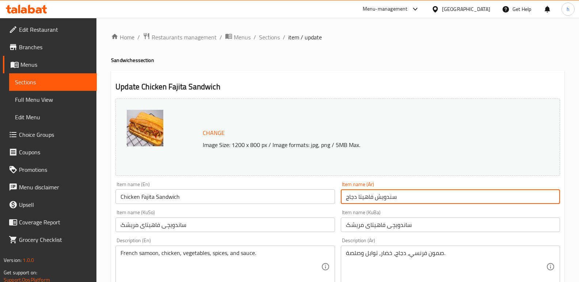
click at [390, 197] on input "سندويش فاھیتا دجاج" at bounding box center [450, 197] width 219 height 15
click at [76, 83] on span "Sections" at bounding box center [53, 82] width 76 height 9
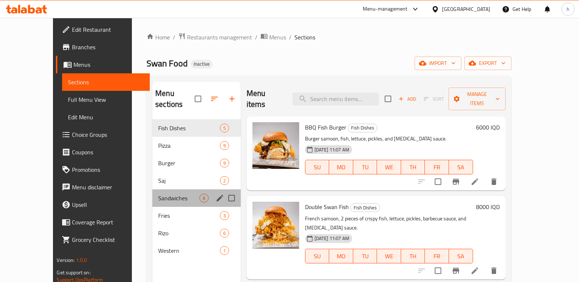
click at [152, 192] on div "Sandwiches 6" at bounding box center [196, 199] width 88 height 18
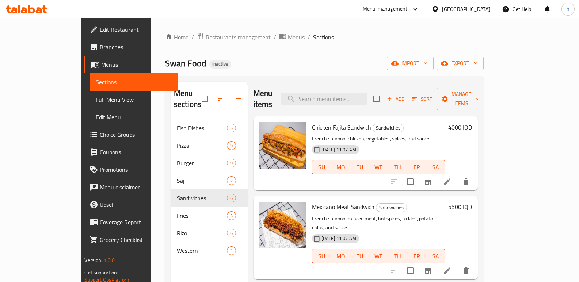
drag, startPoint x: 173, startPoint y: 253, endPoint x: 156, endPoint y: 227, distance: 30.7
click at [173, 253] on div "Menu sections Fish Dishes 5 Pizza 9 Burger 9 Saj 2 Sandwiches 6 Fries 3 Rizo 6 …" at bounding box center [209, 223] width 77 height 282
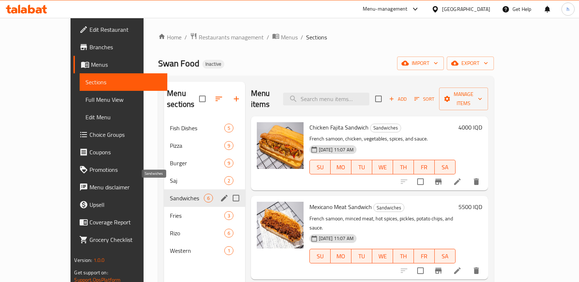
click at [170, 194] on span "Sandwiches" at bounding box center [187, 198] width 34 height 9
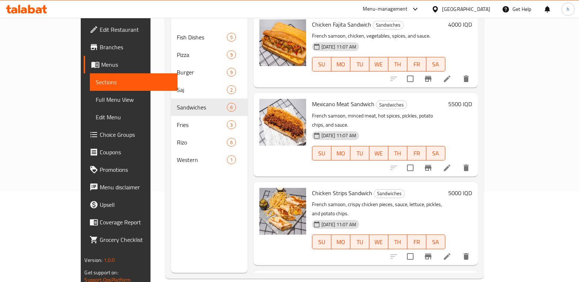
scroll to position [5, 0]
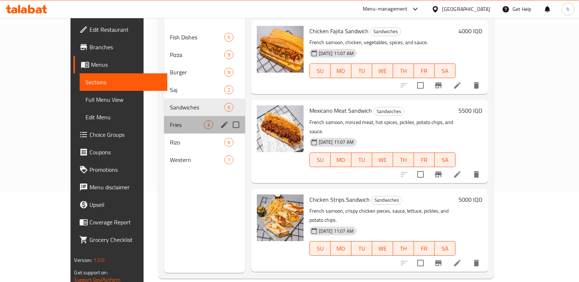
click at [164, 116] on div "Fries 3" at bounding box center [204, 125] width 81 height 18
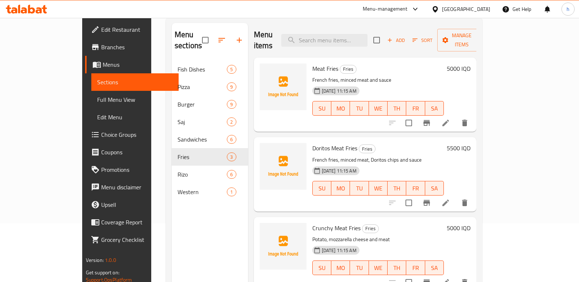
scroll to position [55, 0]
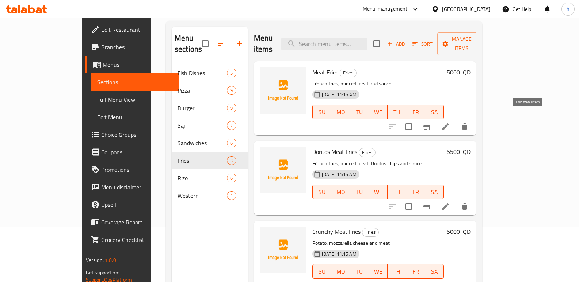
click at [449, 124] on icon at bounding box center [446, 127] width 7 height 7
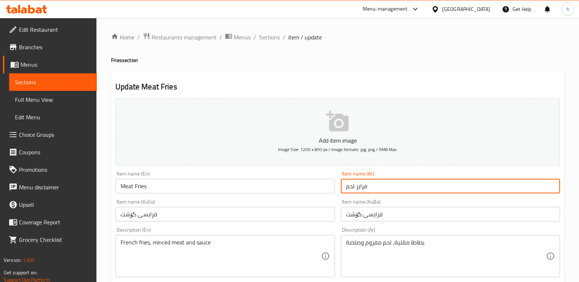
click at [363, 182] on input "فرایز لحم" at bounding box center [450, 186] width 219 height 15
click at [362, 185] on input "فرایز لحم" at bounding box center [450, 186] width 219 height 15
click at [83, 84] on span "Sections" at bounding box center [53, 82] width 76 height 9
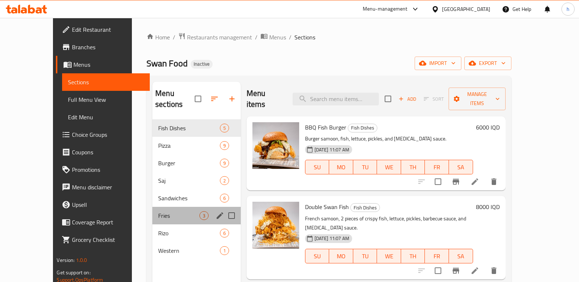
click at [152, 210] on div "Fries 3" at bounding box center [196, 216] width 88 height 18
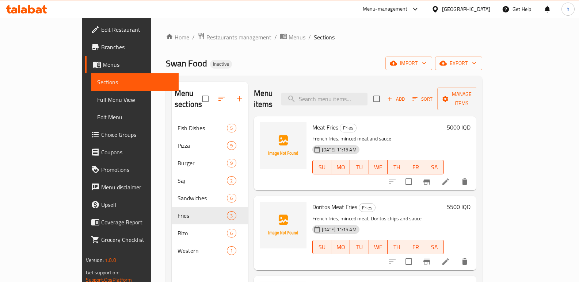
click at [212, 61] on div "Swan Food Inactive import export" at bounding box center [324, 64] width 316 height 14
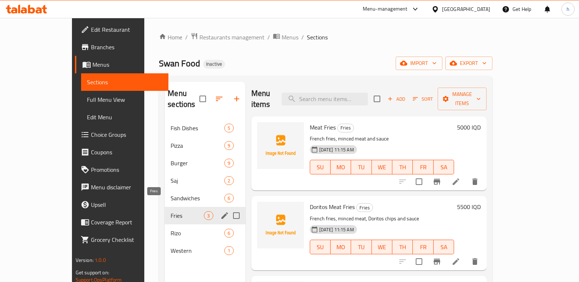
click at [171, 212] on span "Fries" at bounding box center [187, 216] width 33 height 9
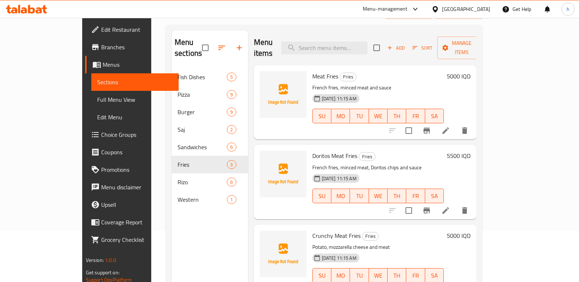
scroll to position [68, 0]
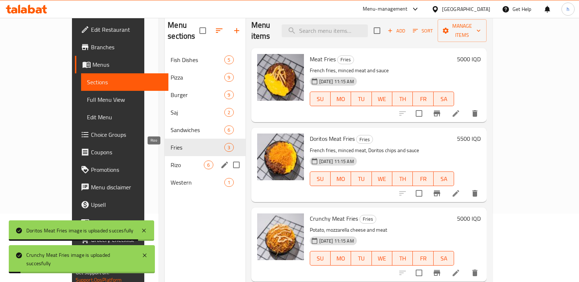
click at [171, 161] on span "Rizo" at bounding box center [187, 165] width 33 height 9
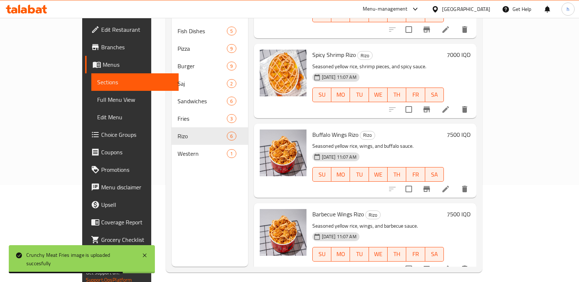
scroll to position [102, 0]
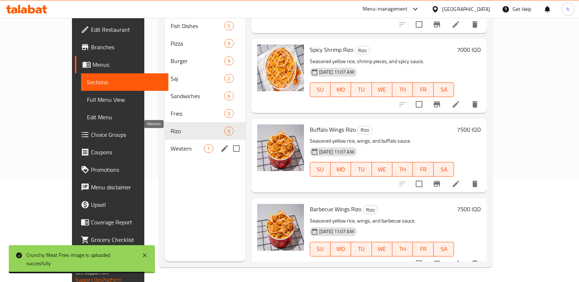
click at [171, 144] on span "Western" at bounding box center [187, 148] width 33 height 9
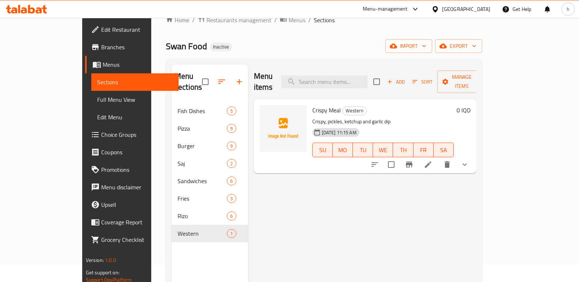
scroll to position [16, 0]
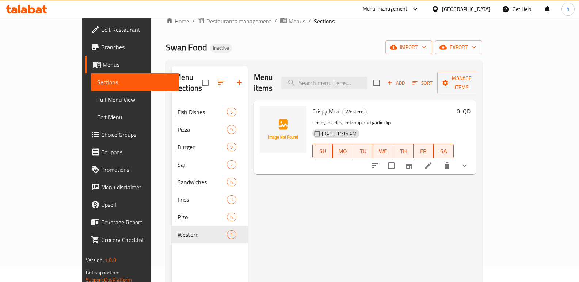
click at [439, 159] on li at bounding box center [428, 165] width 20 height 13
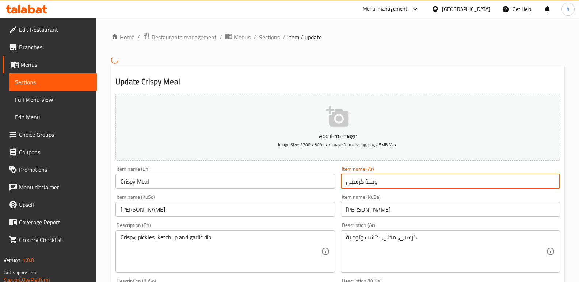
drag, startPoint x: 376, startPoint y: 183, endPoint x: 334, endPoint y: 183, distance: 42.0
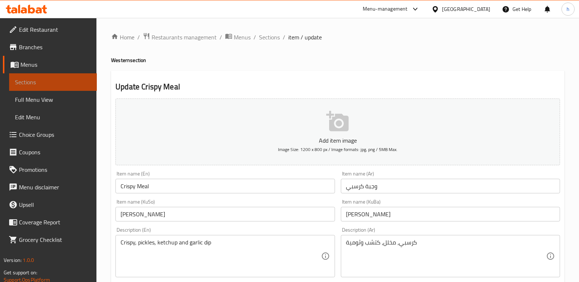
click at [75, 84] on span "Sections" at bounding box center [53, 82] width 76 height 9
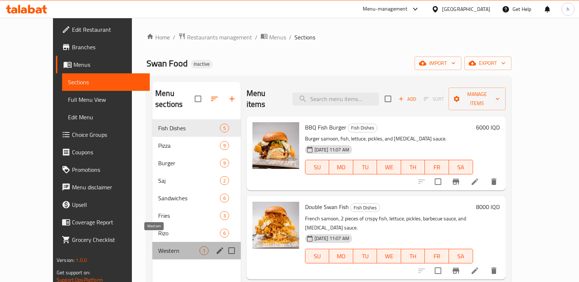
click at [158, 247] on span "Western" at bounding box center [178, 251] width 41 height 9
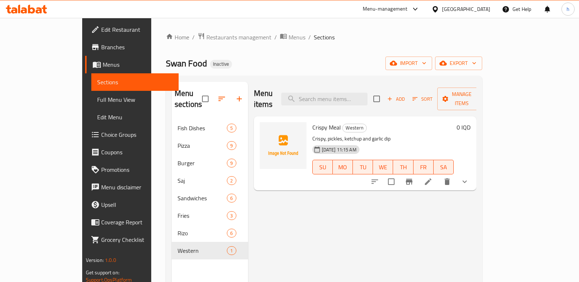
click at [433, 178] on icon at bounding box center [428, 182] width 9 height 9
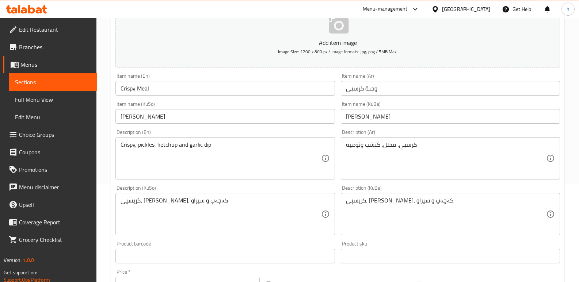
scroll to position [58, 0]
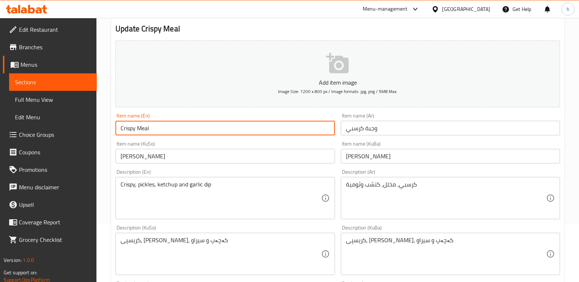
drag, startPoint x: 134, startPoint y: 134, endPoint x: 101, endPoint y: 135, distance: 32.5
click at [102, 136] on div "Home / Restaurants management / Menus / Sections / item / update Western sectio…" at bounding box center [337, 270] width 483 height 620
click at [58, 83] on span "Sections" at bounding box center [53, 82] width 76 height 9
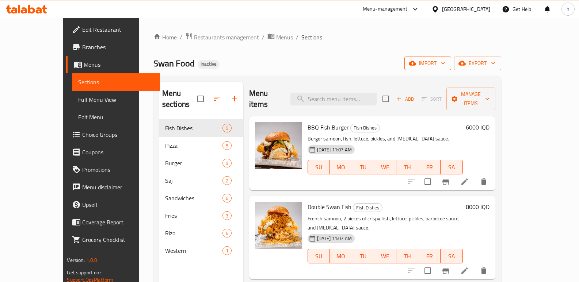
click at [445, 65] on span "import" at bounding box center [427, 63] width 35 height 9
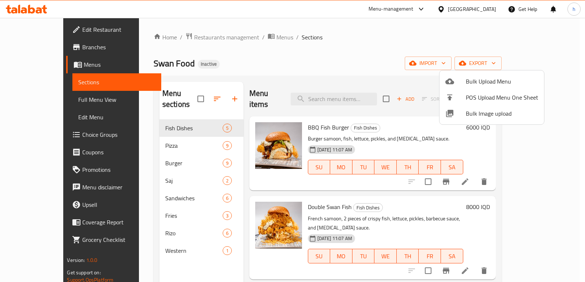
click at [482, 36] on div at bounding box center [292, 141] width 585 height 282
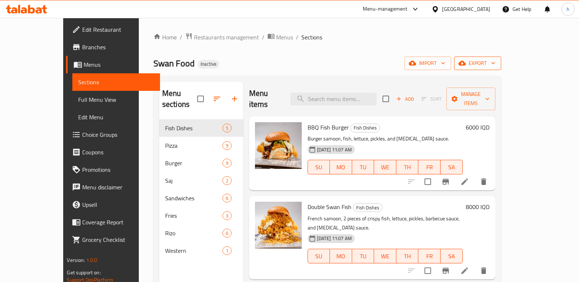
click at [497, 66] on icon "button" at bounding box center [493, 63] width 7 height 7
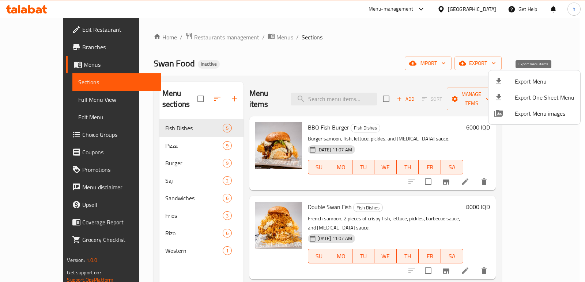
click at [522, 80] on span "Export Menu" at bounding box center [545, 81] width 60 height 9
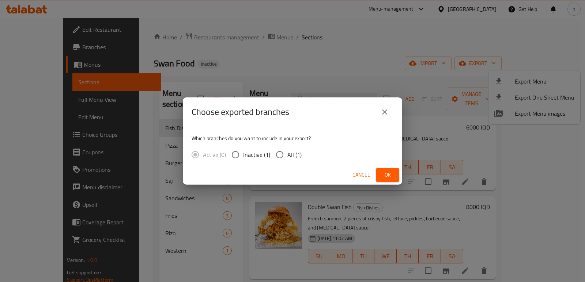
click at [388, 168] on div "Cancel Ok" at bounding box center [292, 175] width 219 height 19
click at [386, 173] on span "Ok" at bounding box center [388, 175] width 12 height 9
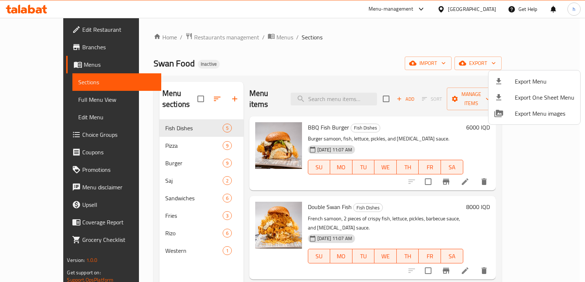
click at [220, 67] on div at bounding box center [292, 141] width 585 height 282
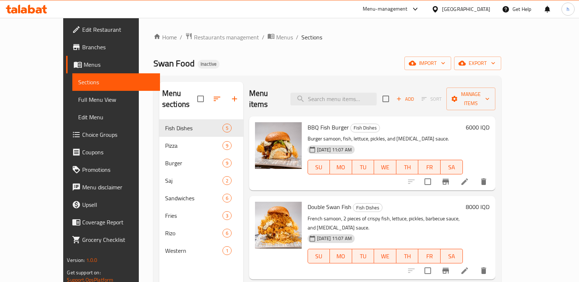
click at [72, 76] on link "Sections" at bounding box center [116, 82] width 88 height 18
click at [84, 63] on span "Menus" at bounding box center [119, 64] width 71 height 9
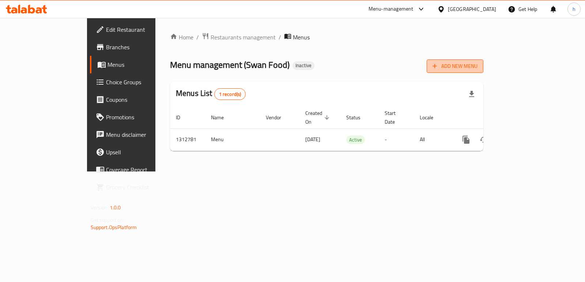
click at [477, 67] on span "Add New Menu" at bounding box center [454, 66] width 45 height 9
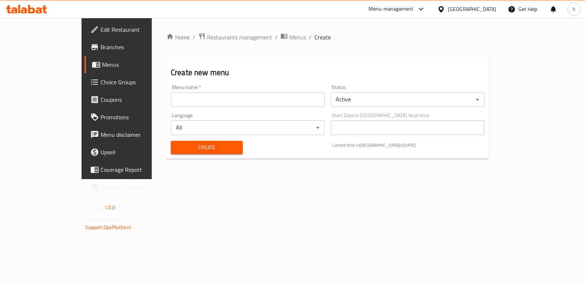
click at [291, 101] on input "text" at bounding box center [248, 99] width 154 height 15
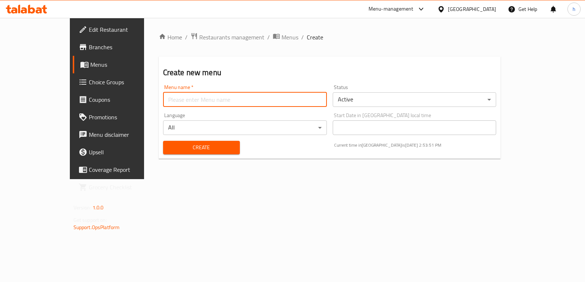
type input "Menu"
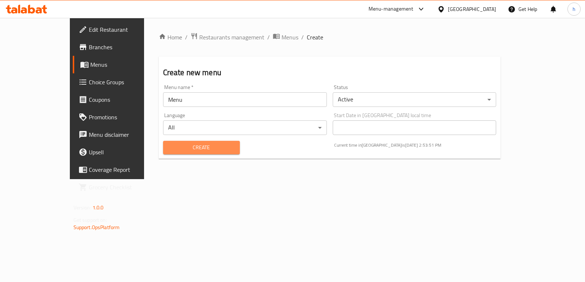
click at [174, 141] on button "Create" at bounding box center [201, 148] width 77 height 14
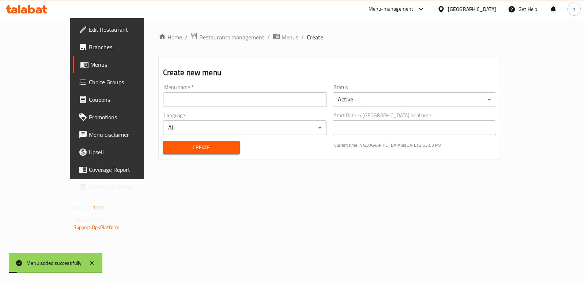
click at [90, 64] on span "Menus" at bounding box center [125, 64] width 71 height 9
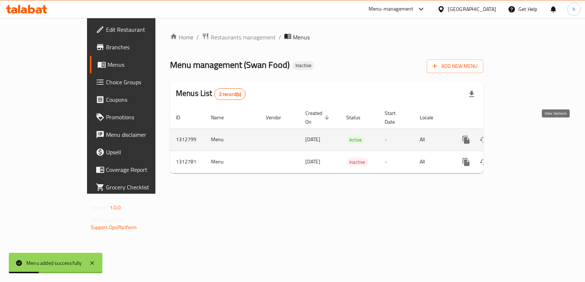
click at [523, 136] on icon "enhanced table" at bounding box center [518, 140] width 9 height 9
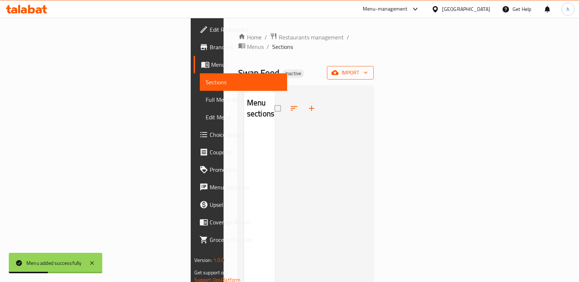
click at [368, 68] on span "import" at bounding box center [350, 72] width 35 height 9
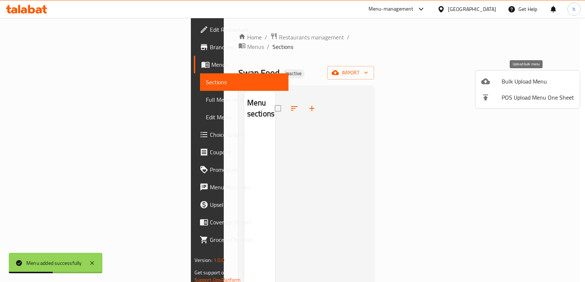
click at [499, 81] on div at bounding box center [491, 81] width 20 height 9
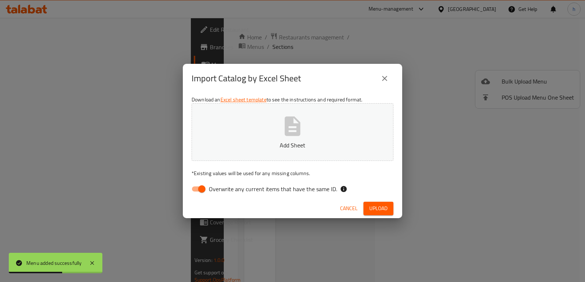
click at [200, 189] on input "Overwrite any current items that have the same ID." at bounding box center [202, 189] width 42 height 14
checkbox input "false"
click at [252, 128] on button "Add Sheet" at bounding box center [292, 132] width 202 height 58
click at [365, 210] on button "Upload" at bounding box center [378, 209] width 30 height 14
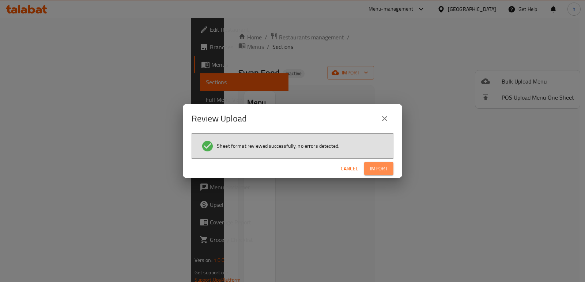
click at [388, 168] on button "Import" at bounding box center [378, 169] width 29 height 14
click at [383, 221] on div "Review Upload Sheet format reviewed successfully, no errors detected. Cancel" at bounding box center [292, 141] width 585 height 282
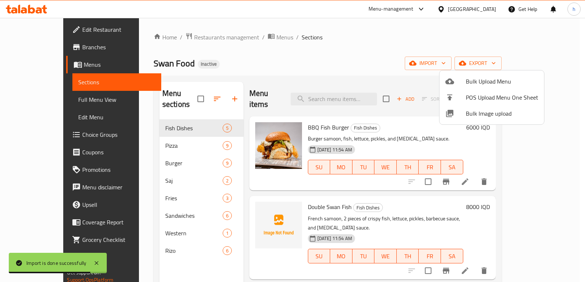
click at [38, 64] on div at bounding box center [292, 141] width 585 height 282
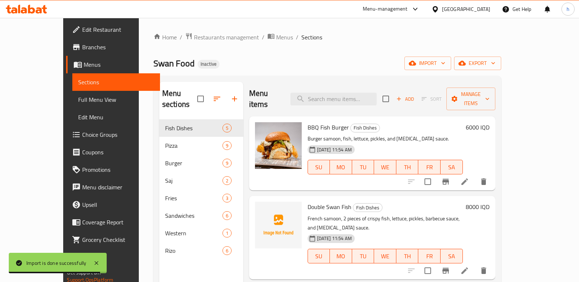
click at [84, 65] on span "Menus" at bounding box center [119, 64] width 71 height 9
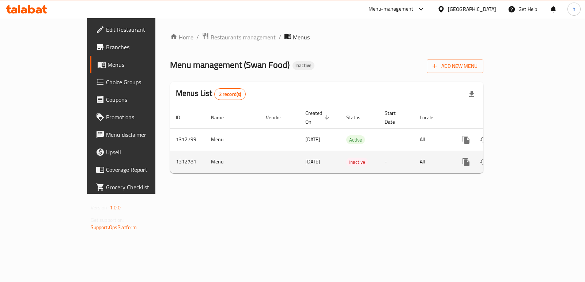
click at [510, 157] on button "enhanced table" at bounding box center [501, 162] width 18 height 18
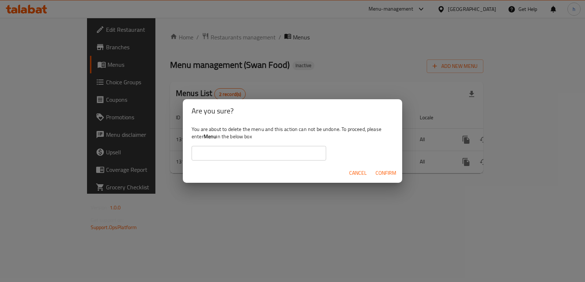
click at [211, 137] on b "Menu" at bounding box center [210, 137] width 13 height 10
copy div "Menu"
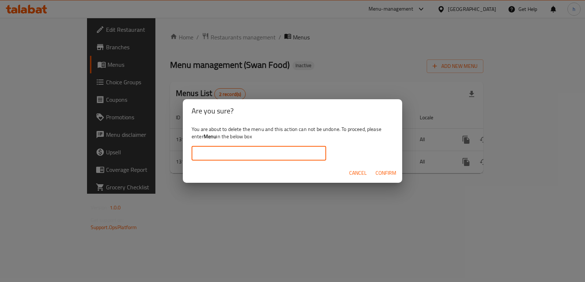
click at [227, 151] on input "text" at bounding box center [258, 153] width 134 height 15
paste input "Menu"
type input "Menu"
click at [382, 173] on span "Confirm" at bounding box center [385, 173] width 21 height 9
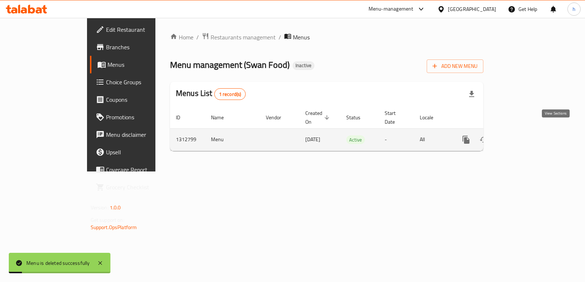
click at [522, 137] on icon "enhanced table" at bounding box center [518, 140] width 7 height 7
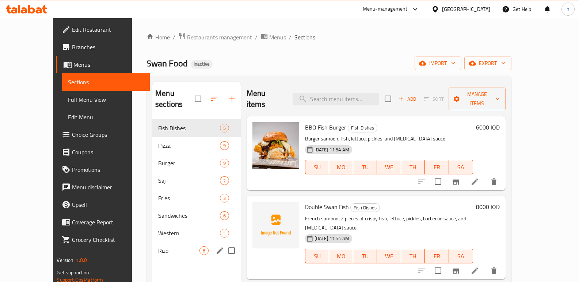
click at [158, 247] on span "Rizo" at bounding box center [178, 251] width 41 height 9
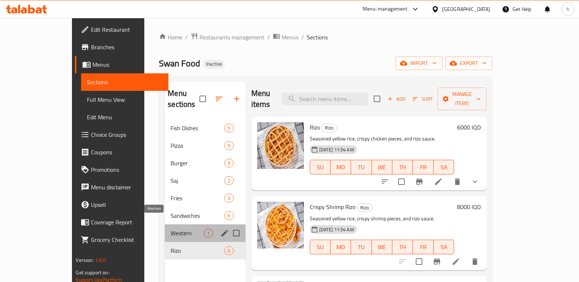
click at [171, 229] on span "Western" at bounding box center [187, 233] width 33 height 9
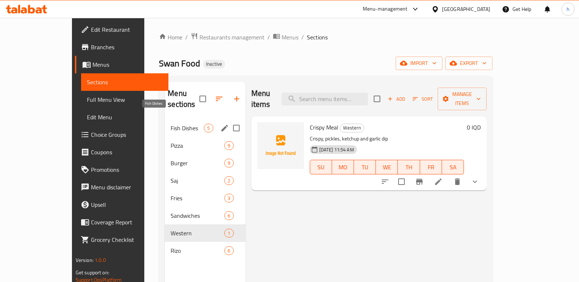
click at [171, 124] on span "Fish Dishes" at bounding box center [187, 128] width 33 height 9
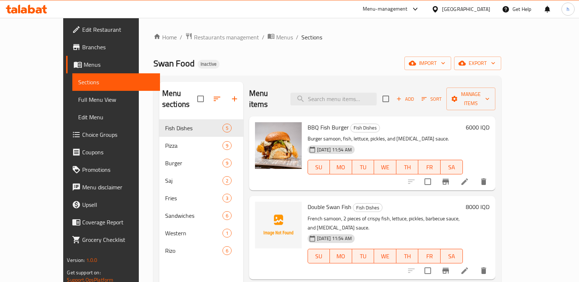
scroll to position [29, 0]
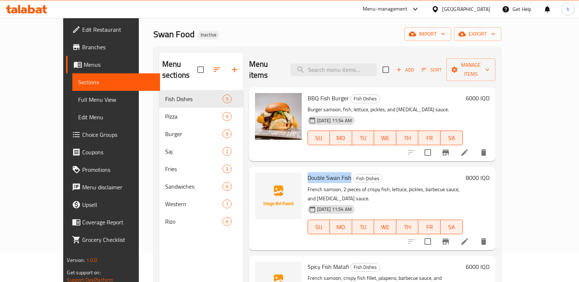
drag, startPoint x: 292, startPoint y: 167, endPoint x: 334, endPoint y: 166, distance: 41.7
click at [334, 172] on span "Double Swan Fish" at bounding box center [330, 177] width 44 height 11
copy span "Double Swan Fish"
click at [308, 262] on span "Spicy Fish Matafi" at bounding box center [328, 267] width 41 height 11
drag, startPoint x: 291, startPoint y: 246, endPoint x: 333, endPoint y: 248, distance: 42.4
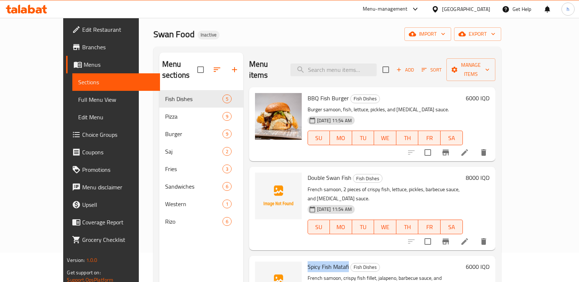
copy span "Spicy Fish Matafi"
drag, startPoint x: 339, startPoint y: 214, endPoint x: 430, endPoint y: 204, distance: 91.6
click at [339, 220] on button "MO" at bounding box center [341, 227] width 22 height 15
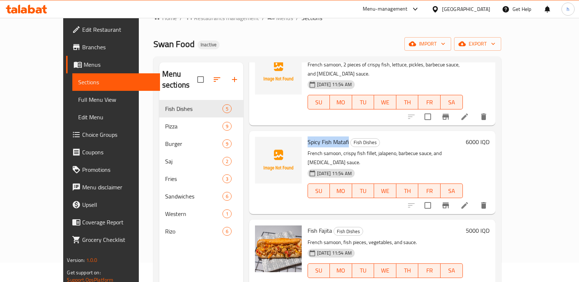
scroll to position [13, 0]
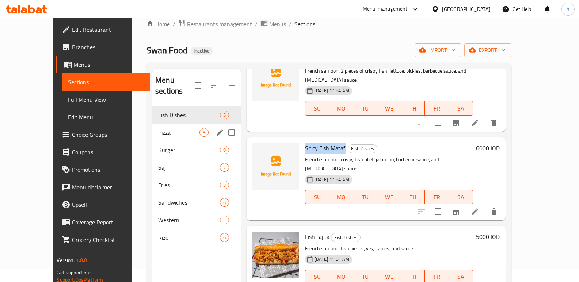
click at [158, 128] on span "Pizza" at bounding box center [178, 132] width 41 height 9
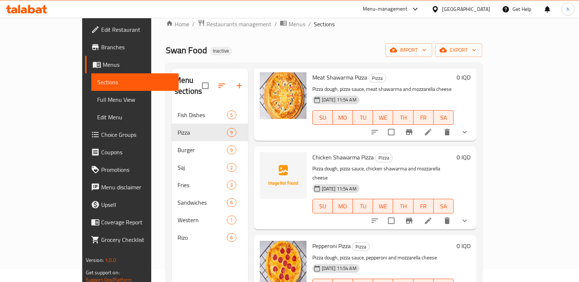
scroll to position [133, 0]
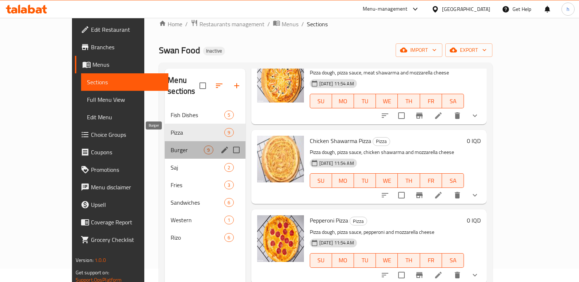
click at [171, 146] on span "Burger" at bounding box center [187, 150] width 33 height 9
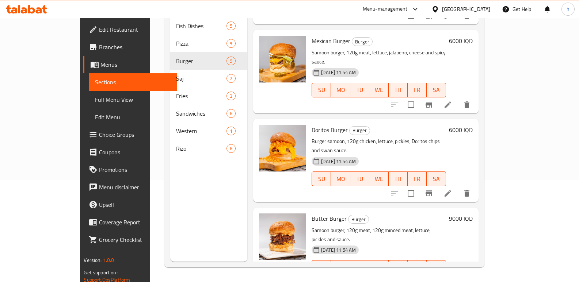
scroll to position [454, 0]
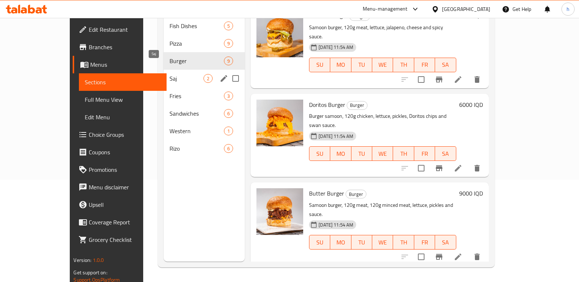
click at [170, 74] on span "Saj" at bounding box center [187, 78] width 34 height 9
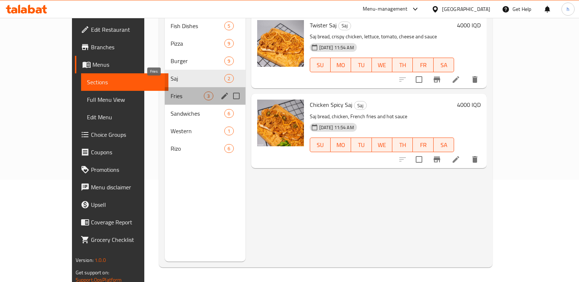
click at [171, 92] on span "Fries" at bounding box center [187, 96] width 33 height 9
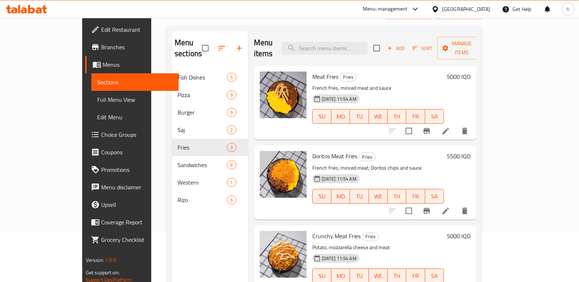
scroll to position [51, 0]
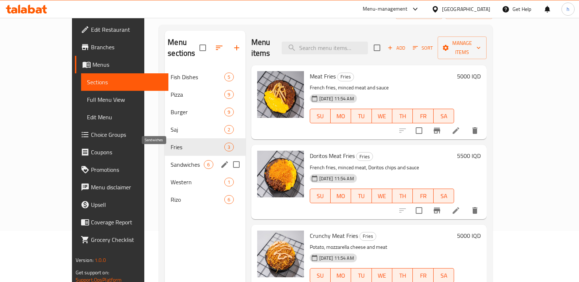
click at [171, 160] on span "Sandwiches" at bounding box center [187, 164] width 33 height 9
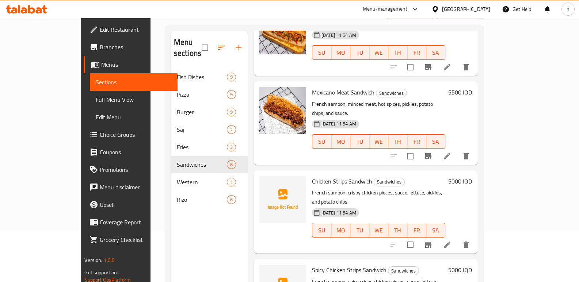
scroll to position [94, 0]
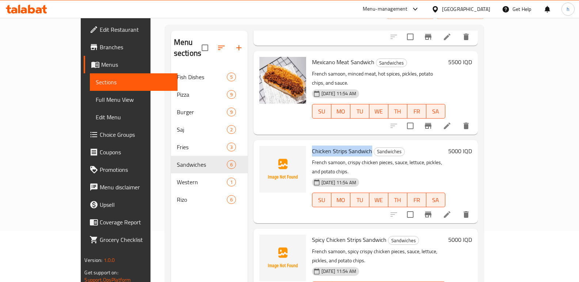
drag, startPoint x: 292, startPoint y: 134, endPoint x: 352, endPoint y: 133, distance: 59.6
click at [352, 146] on h6 "Chicken Strips Sandwich Sandwiches" at bounding box center [378, 151] width 133 height 10
copy span "Chicken Strips Sandwich"
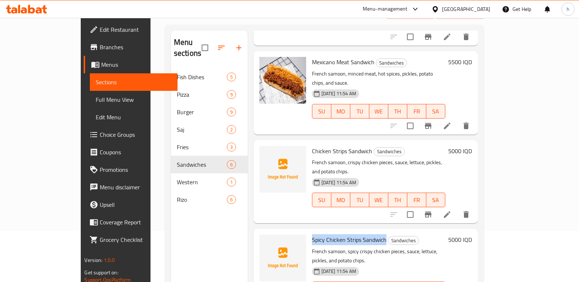
drag, startPoint x: 292, startPoint y: 212, endPoint x: 364, endPoint y: 214, distance: 71.6
click at [364, 235] on span "Spicy Chicken Strips Sandwich" at bounding box center [349, 240] width 75 height 11
copy span "Spicy Chicken Strips Sandwich"
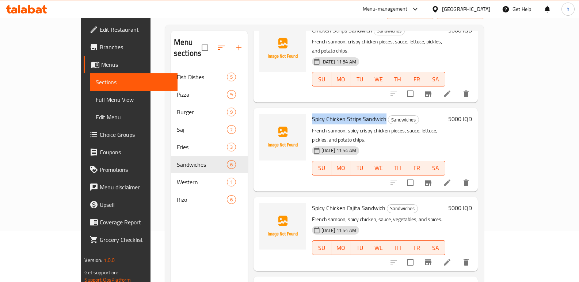
scroll to position [102, 0]
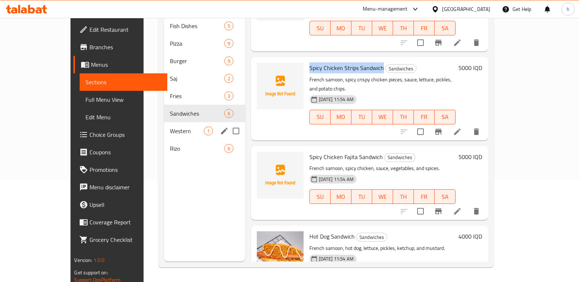
click at [170, 127] on span "Western" at bounding box center [187, 131] width 34 height 9
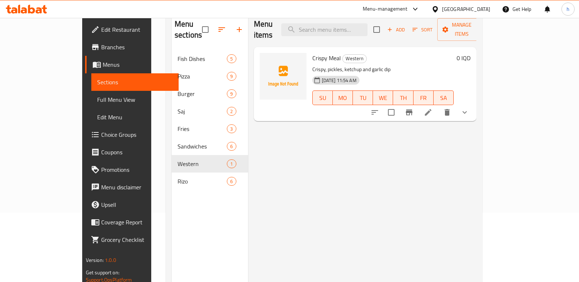
scroll to position [69, 0]
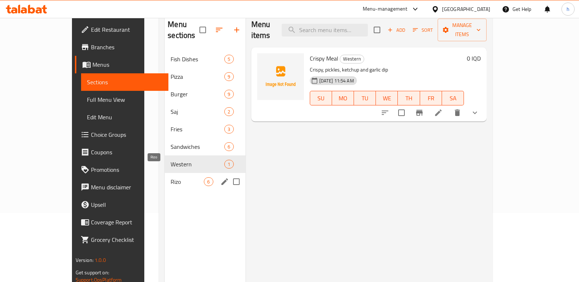
click at [171, 178] on span "Rizo" at bounding box center [187, 182] width 33 height 9
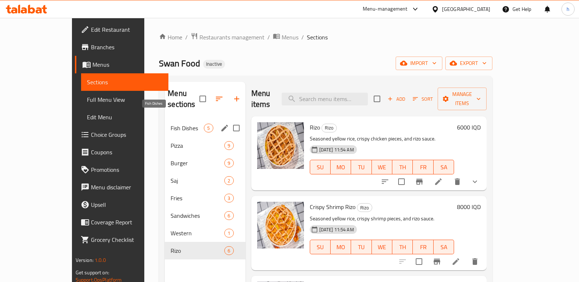
click at [171, 124] on span "Fish Dishes" at bounding box center [187, 128] width 33 height 9
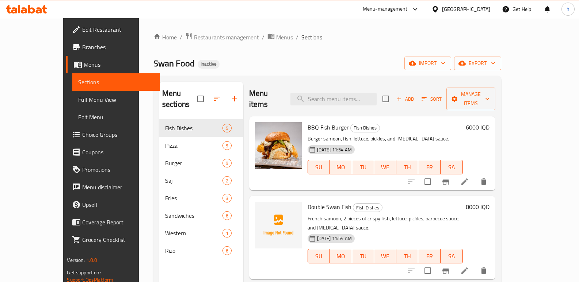
click at [469, 267] on icon at bounding box center [464, 271] width 9 height 9
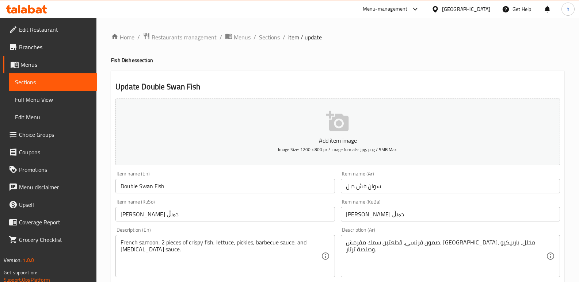
click at [56, 75] on link "Sections" at bounding box center [53, 82] width 88 height 18
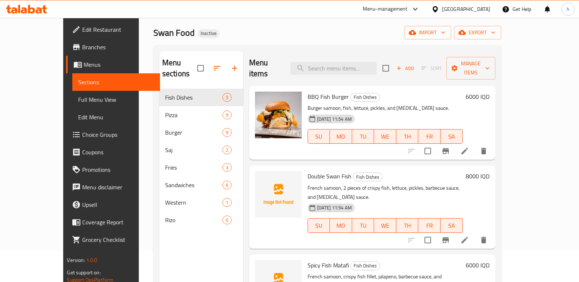
scroll to position [29, 0]
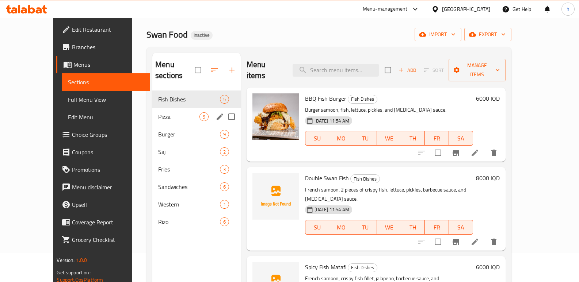
click at [158, 113] on span "Pizza" at bounding box center [178, 117] width 41 height 9
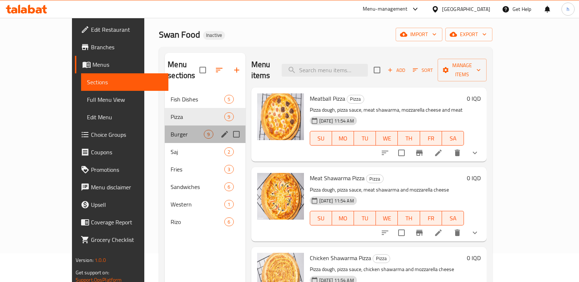
click at [165, 129] on div "Burger 9" at bounding box center [205, 135] width 80 height 18
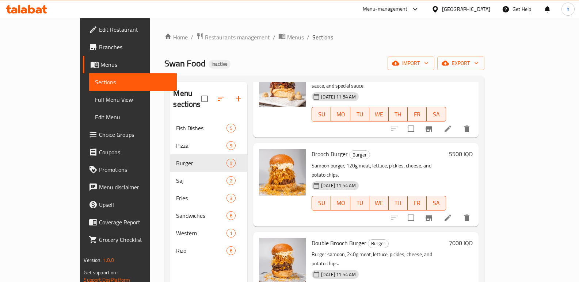
scroll to position [232, 0]
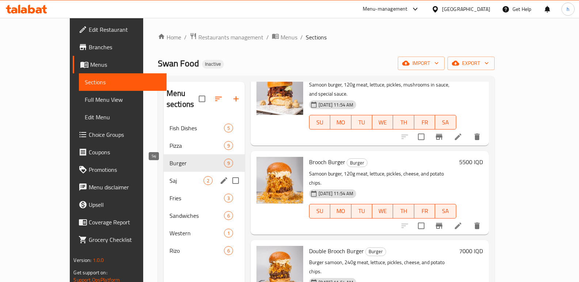
click at [170, 177] on span "Saj" at bounding box center [187, 181] width 34 height 9
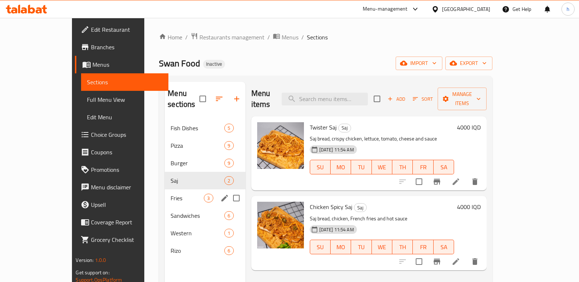
click at [165, 190] on div "Fries 3" at bounding box center [205, 199] width 80 height 18
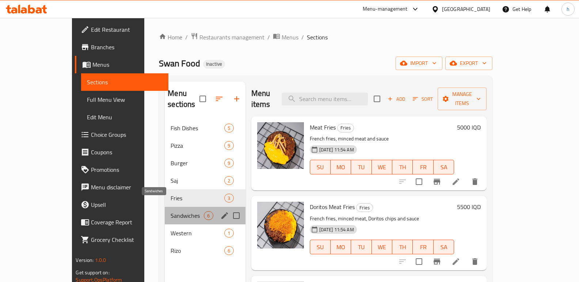
click at [171, 212] on span "Sandwiches" at bounding box center [187, 216] width 33 height 9
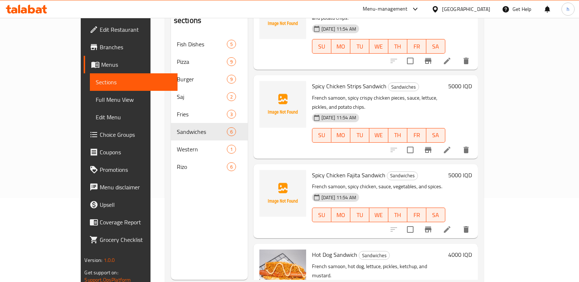
scroll to position [93, 0]
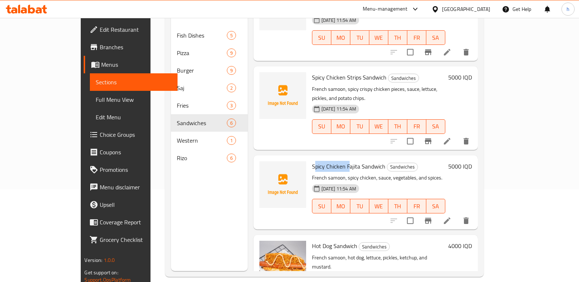
drag, startPoint x: 293, startPoint y: 126, endPoint x: 330, endPoint y: 129, distance: 36.3
click at [330, 161] on span "Spicy Chicken Fajita Sandwich" at bounding box center [348, 166] width 73 height 11
click at [318, 161] on span "Spicy Chicken Fajita Sandwich" at bounding box center [348, 166] width 73 height 11
drag, startPoint x: 292, startPoint y: 127, endPoint x: 367, endPoint y: 131, distance: 75.0
click at [367, 162] on h6 "Spicy Chicken Fajita Sandwich Sandwiches" at bounding box center [378, 167] width 133 height 10
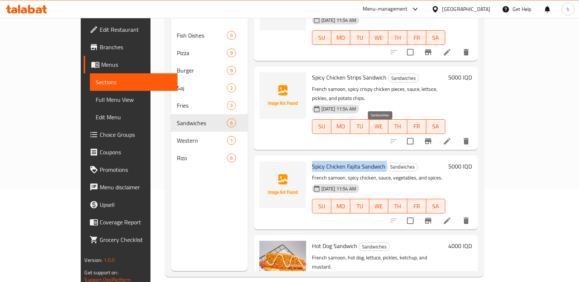
copy h6 "Spicy Chicken Fajita Sandwich"
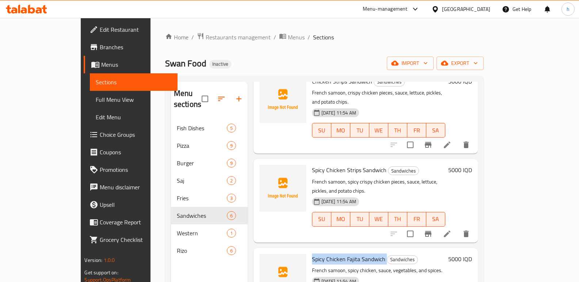
click at [100, 30] on span "Edit Restaurant" at bounding box center [136, 29] width 72 height 9
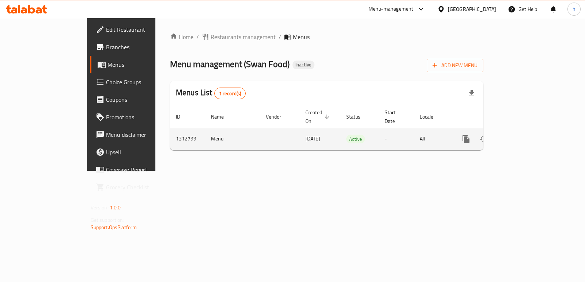
click at [522, 136] on icon "enhanced table" at bounding box center [518, 139] width 7 height 7
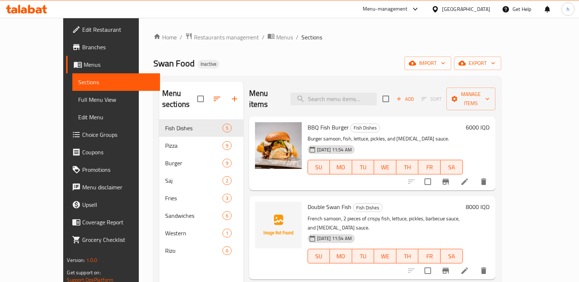
click at [78, 101] on span "Full Menu View" at bounding box center [116, 99] width 76 height 9
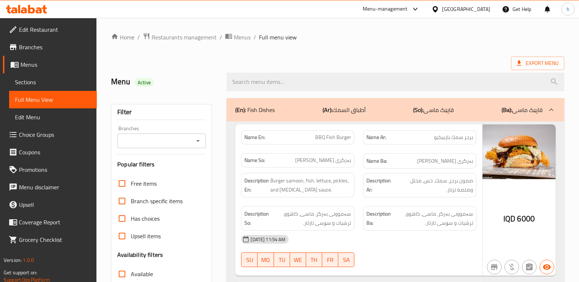
click at [126, 141] on input "Branches" at bounding box center [155, 141] width 72 height 10
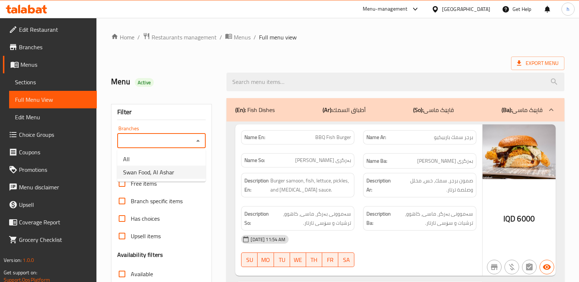
click at [155, 169] on span "Swan Food, Al Ashar" at bounding box center [148, 172] width 51 height 9
type input "Swan Food, Al Ashar"
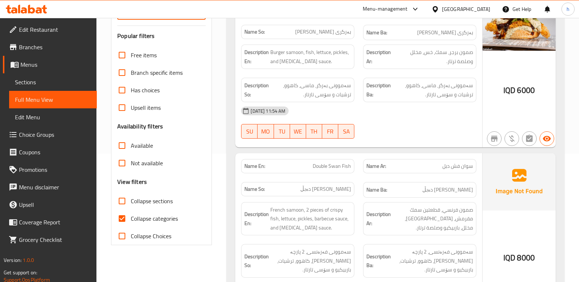
scroll to position [146, 0]
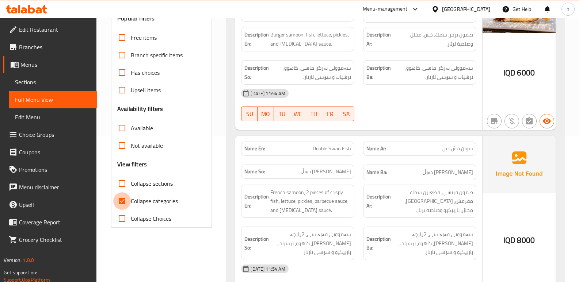
click at [125, 200] on input "Collapse categories" at bounding box center [122, 202] width 18 height 18
checkbox input "false"
click at [124, 185] on input "Collapse sections" at bounding box center [122, 184] width 18 height 18
checkbox input "true"
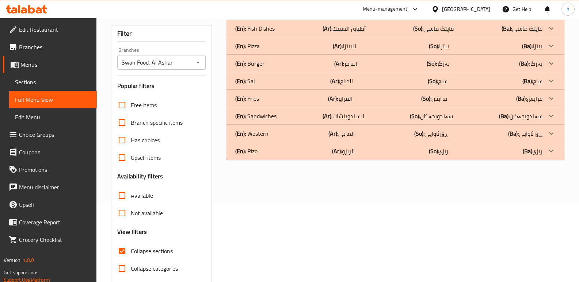
scroll to position [74, 0]
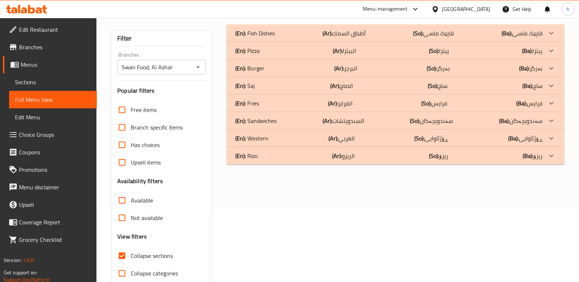
click at [299, 158] on div "(En): [PERSON_NAME] (Ar): الريزو (So): ریزۆ (Ba): ریزۆ" at bounding box center [388, 156] width 307 height 9
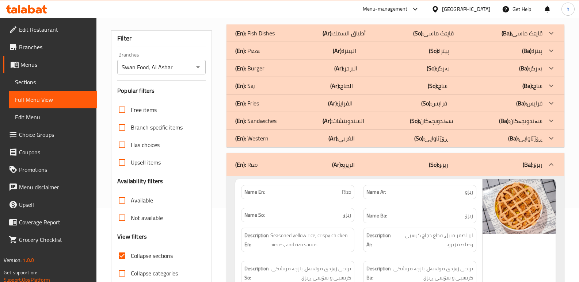
click at [280, 120] on div "(En): Sandwiches (Ar): السندويتشات (So): سەندویچەکان (Ba): سەندویچەکان" at bounding box center [388, 121] width 307 height 9
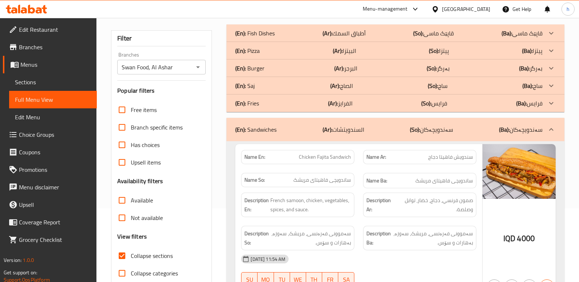
click at [278, 69] on div "(En): Burger (Ar): البرجر (So): بەرگر (Ba): بەرگر" at bounding box center [388, 68] width 307 height 9
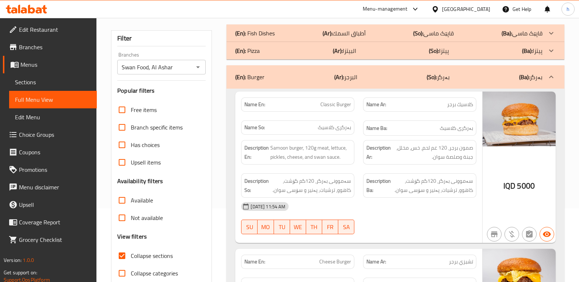
click at [289, 27] on div "(En): Fish Dishes (Ar): أطباق السمك (So): قاپێک ماسی (Ba): قاپێک ماسی" at bounding box center [396, 33] width 338 height 18
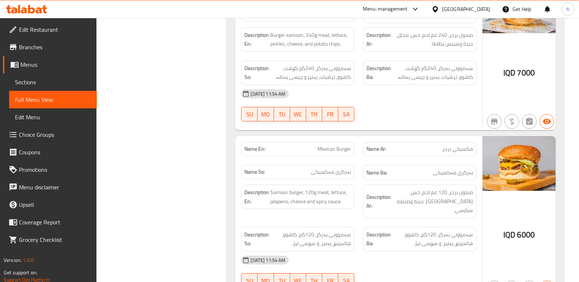
scroll to position [1730, 0]
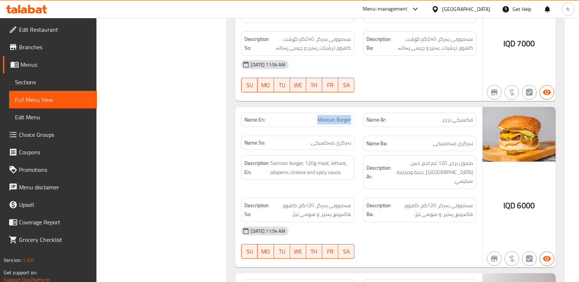
drag, startPoint x: 318, startPoint y: 118, endPoint x: 352, endPoint y: 121, distance: 33.3
click at [352, 121] on div "Name En: Mexican Burger" at bounding box center [297, 120] width 113 height 14
copy span "Mexican Burger"
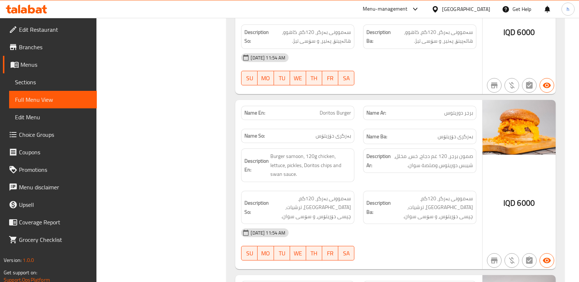
scroll to position [1906, 0]
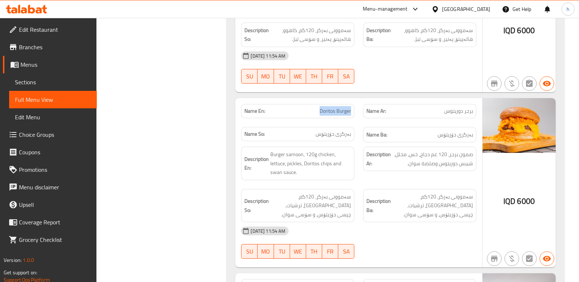
drag, startPoint x: 321, startPoint y: 102, endPoint x: 351, endPoint y: 102, distance: 30.0
click at [351, 107] on span "Doritos Burger" at bounding box center [335, 111] width 31 height 8
copy span "Doritos Burger"
click at [63, 78] on span "Sections" at bounding box center [53, 82] width 76 height 9
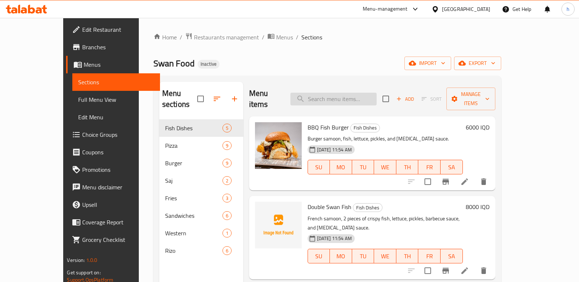
click at [350, 94] on input "search" at bounding box center [334, 99] width 86 height 13
paste input "Doritos Burger"
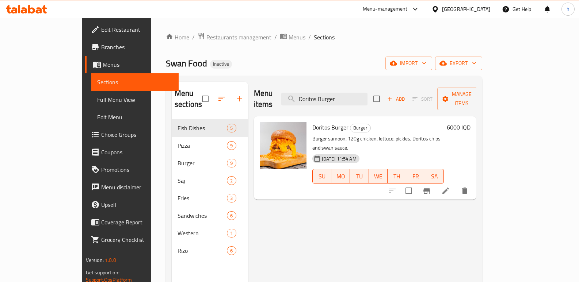
type input "Doritos Burger"
click at [450, 187] on icon at bounding box center [445, 191] width 9 height 9
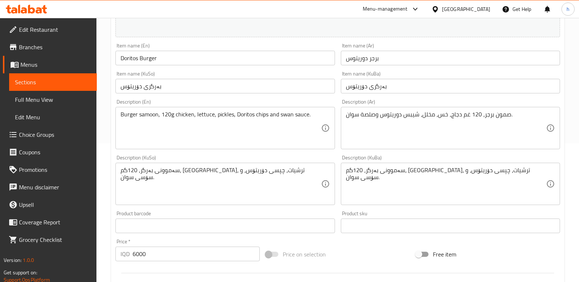
scroll to position [102, 0]
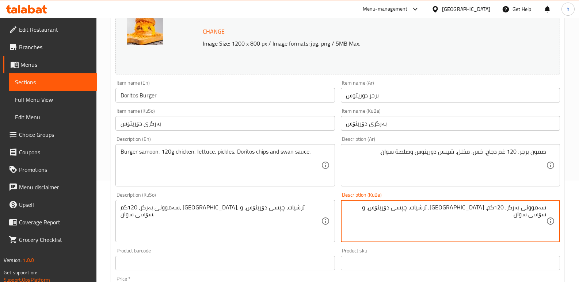
click at [490, 210] on textarea "سەموونی بەرگر، 120گم، [GEOGRAPHIC_DATA]، ترشیات، چپسی دۆریتۆس، و سۆسی سوان." at bounding box center [446, 221] width 200 height 35
type textarea "سەموونی بەرگر، 120گم مریشک، [GEOGRAPHIC_DATA]، ترشیات، چپسی دۆریتۆس، و سۆسی سوا…"
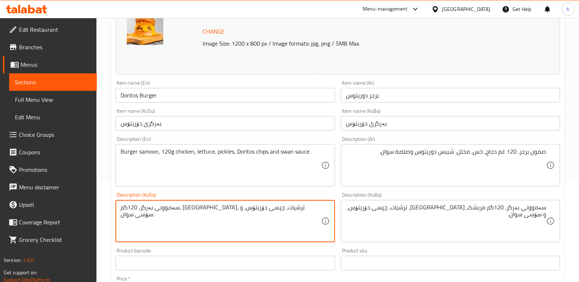
paste textarea "مریشک"
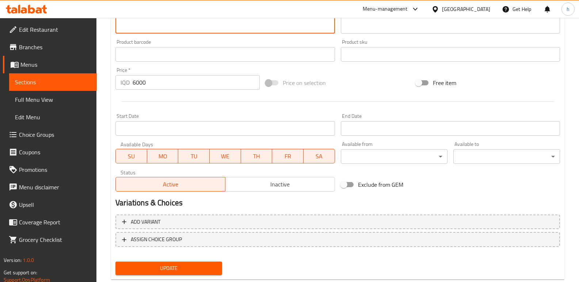
scroll to position [320, 0]
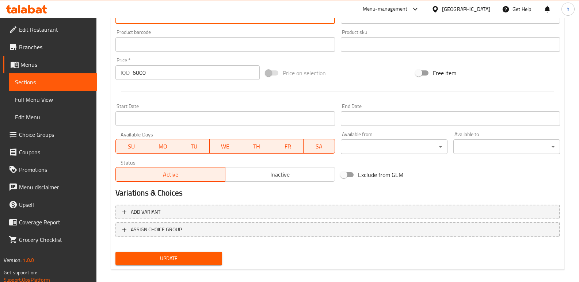
type textarea "سەموونی بەرگر، 120گم مریشک، [GEOGRAPHIC_DATA]، ترشیات، چپسی دۆریتۆس، و سۆسی سوا…"
click at [213, 257] on span "Update" at bounding box center [168, 258] width 95 height 9
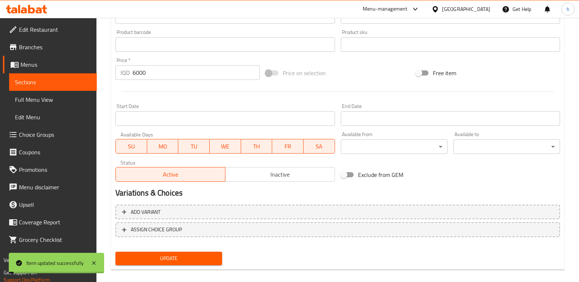
click at [75, 81] on span "Sections" at bounding box center [53, 82] width 76 height 9
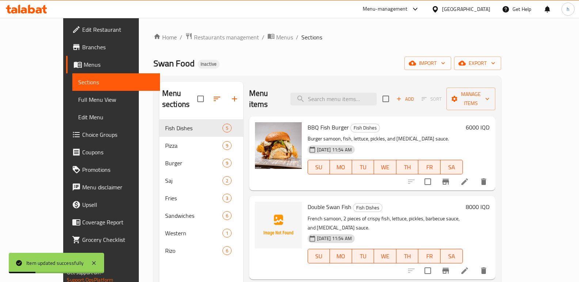
click at [351, 100] on div "Menu items Add Sort Manage items" at bounding box center [372, 99] width 246 height 35
click at [356, 93] on input "search" at bounding box center [334, 99] width 86 height 13
paste input "Mexican Burger"
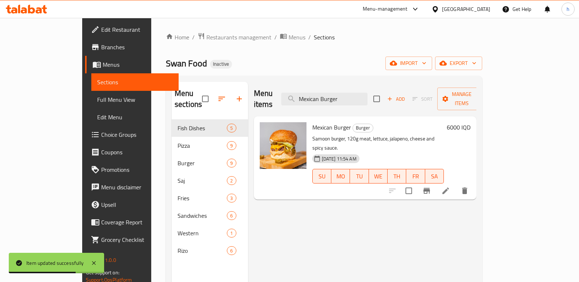
type input "Mexican Burger"
click at [449, 188] on icon at bounding box center [446, 191] width 7 height 7
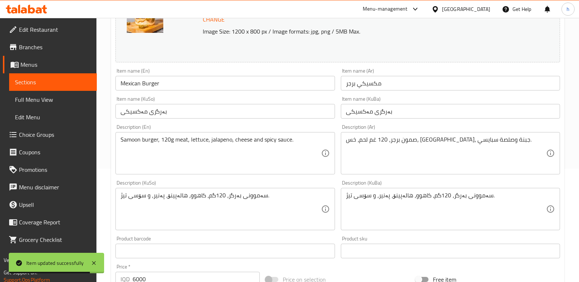
scroll to position [114, 0]
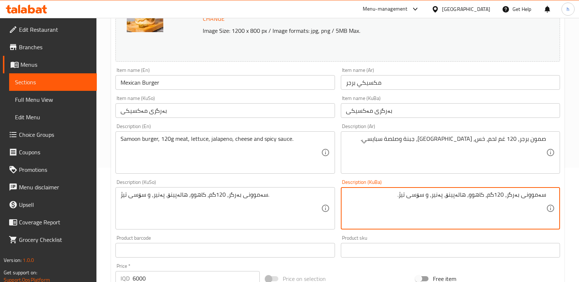
click at [490, 200] on textarea "سەموونی بەرگر، 120گم، کاهوو، هالەپینۆ، پەنیر، و سۆسی تیژ." at bounding box center [446, 208] width 200 height 35
type textarea "سەموونی بەرگر، 120گم گۆشت، کاهوو، هالەپینۆ، پەنیر، و سۆسی تیژ."
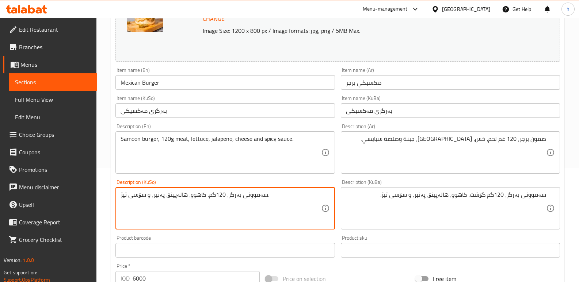
paste textarea "گۆشت"
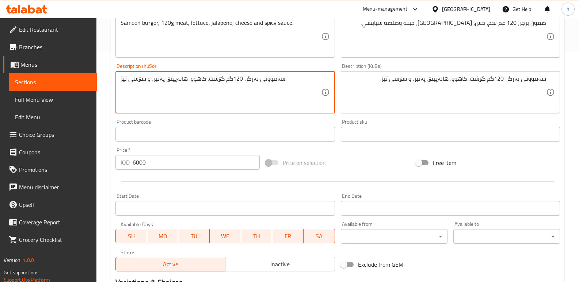
scroll to position [329, 0]
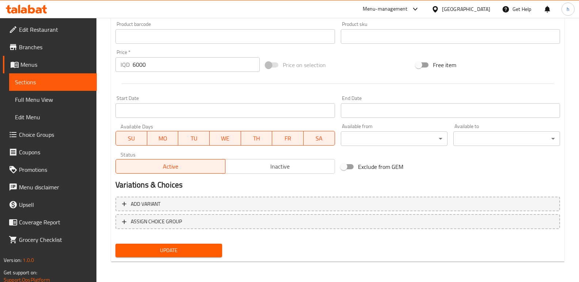
type textarea "سەموونی بەرگر، 120گم گۆشت، کاهوو، هالەپینۆ، پەنیر، و سۆسی تیژ."
click at [193, 247] on span "Update" at bounding box center [168, 250] width 95 height 9
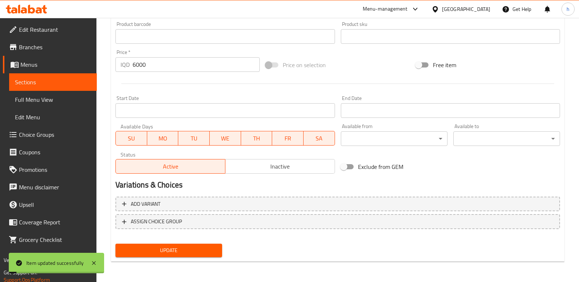
click at [72, 80] on span "Sections" at bounding box center [53, 82] width 76 height 9
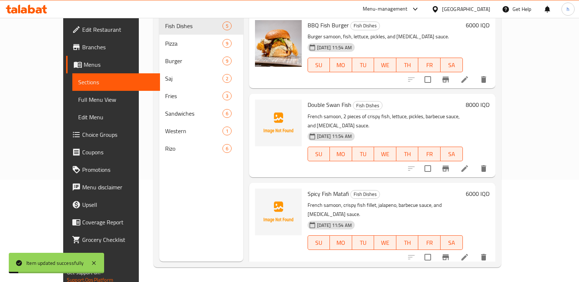
scroll to position [102, 0]
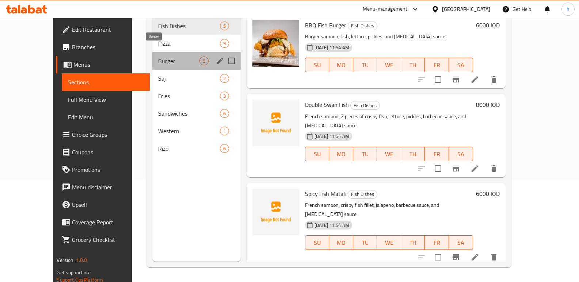
click at [158, 57] on span "Burger" at bounding box center [178, 61] width 41 height 9
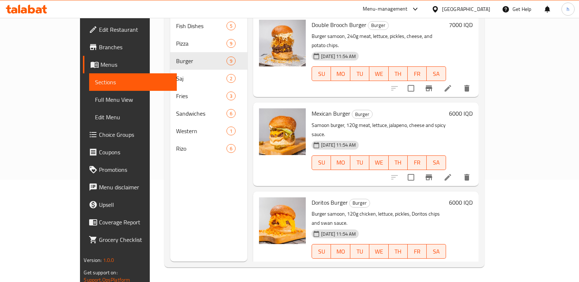
scroll to position [367, 0]
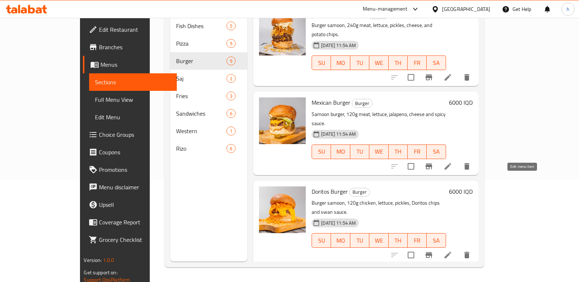
click at [452, 251] on icon at bounding box center [448, 255] width 9 height 9
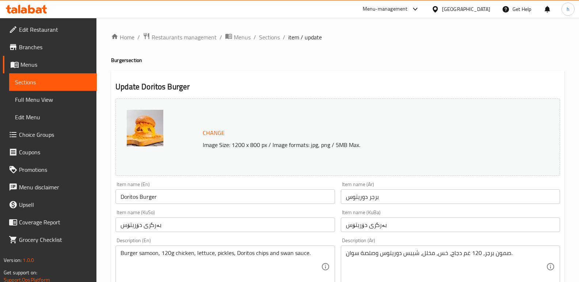
drag, startPoint x: 163, startPoint y: 197, endPoint x: 114, endPoint y: 197, distance: 49.3
click at [115, 197] on div "Item name (En) Doritos Burger Item name (En)" at bounding box center [225, 193] width 225 height 28
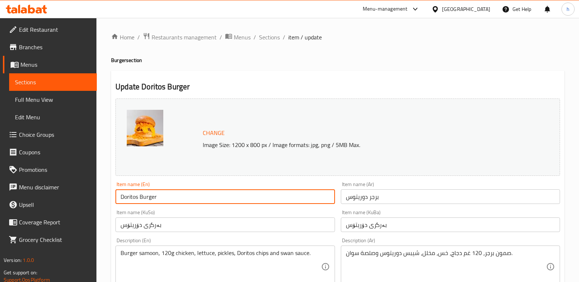
click at [238, 225] on input "بەرگری دۆریتۆس" at bounding box center [224, 225] width 219 height 15
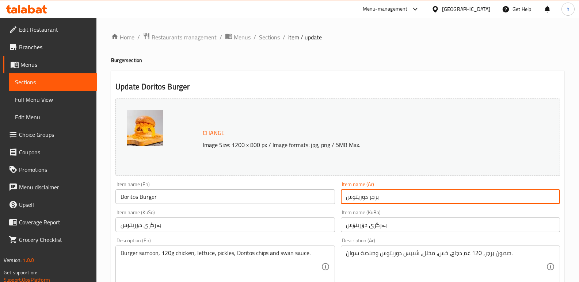
click at [383, 201] on input "برجر دوريتوس" at bounding box center [450, 197] width 219 height 15
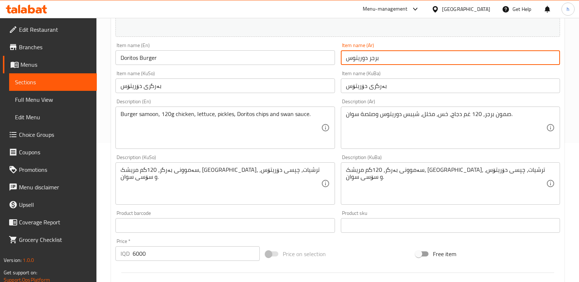
scroll to position [143, 0]
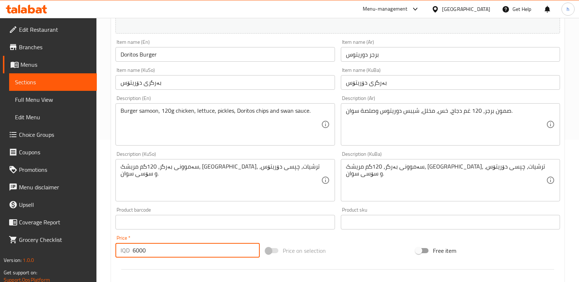
drag, startPoint x: 169, startPoint y: 251, endPoint x: 86, endPoint y: 261, distance: 83.1
click at [86, 261] on div "Edit Restaurant Branches Menus Sections Full Menu View Edit Menu Choice Groups …" at bounding box center [289, 171] width 579 height 593
click at [65, 82] on span "Sections" at bounding box center [53, 82] width 76 height 9
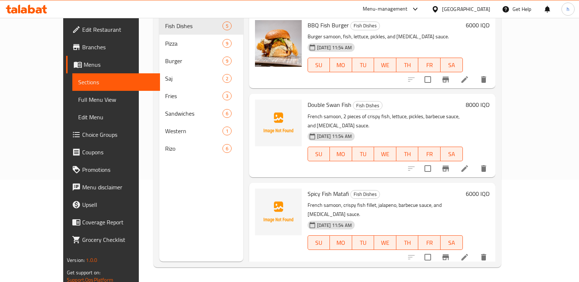
scroll to position [102, 0]
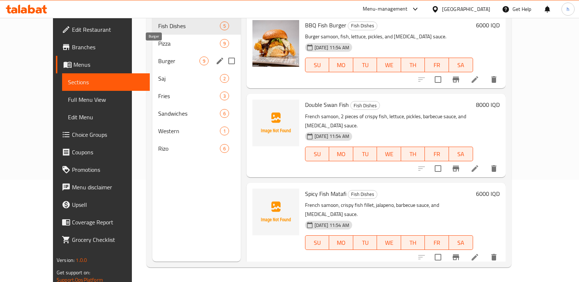
click at [158, 57] on span "Burger" at bounding box center [178, 61] width 41 height 9
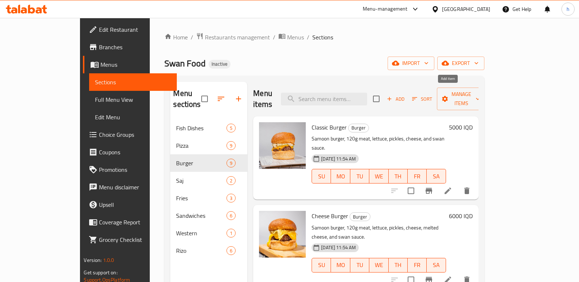
click at [406, 95] on span "Add" at bounding box center [396, 99] width 20 height 8
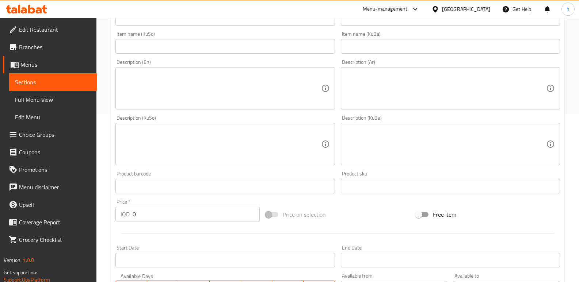
scroll to position [250, 0]
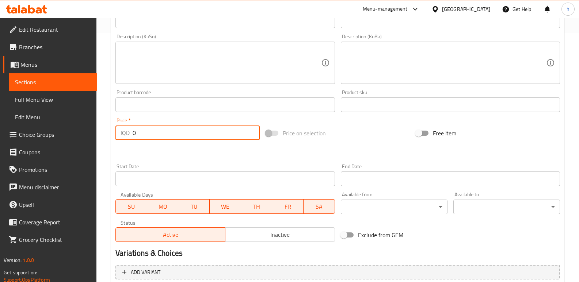
drag, startPoint x: 125, startPoint y: 139, endPoint x: 79, endPoint y: 146, distance: 47.3
click at [81, 147] on div "Edit Restaurant Branches Menus Sections Full Menu View Edit Menu Choice Groups …" at bounding box center [289, 59] width 579 height 583
paste input "600"
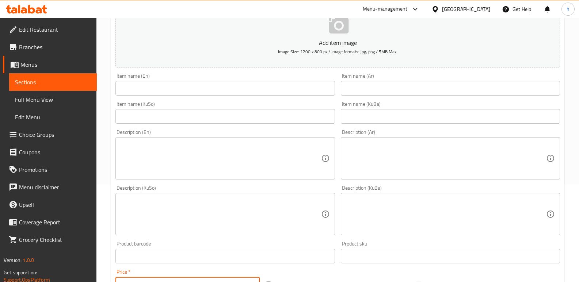
scroll to position [72, 0]
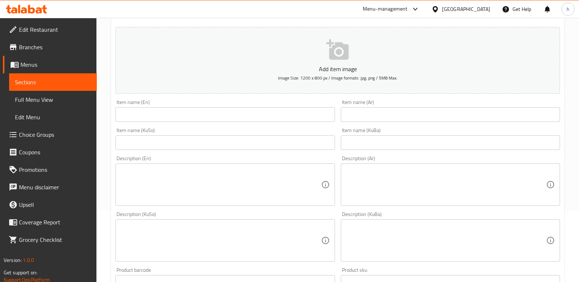
type input "6000"
click at [197, 119] on input "text" at bounding box center [224, 114] width 219 height 15
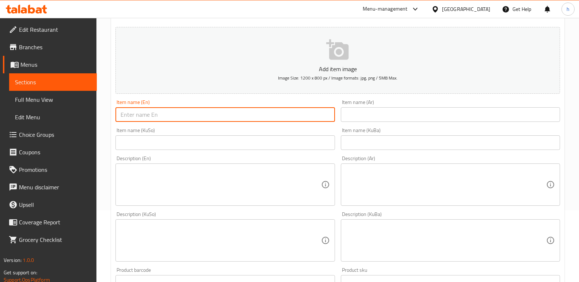
paste input "Doritos Burger"
type input "Doritos Burger"
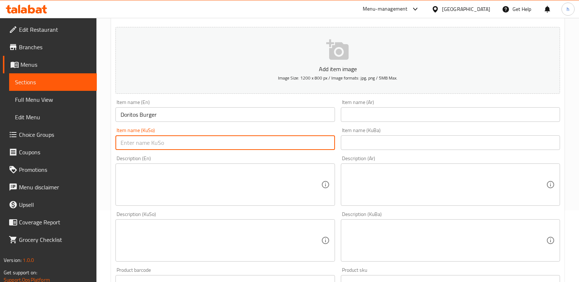
click at [235, 146] on input "text" at bounding box center [224, 143] width 219 height 15
paste input "بەرگری دۆریتۆس"
type input "بەرگری دۆریتۆس"
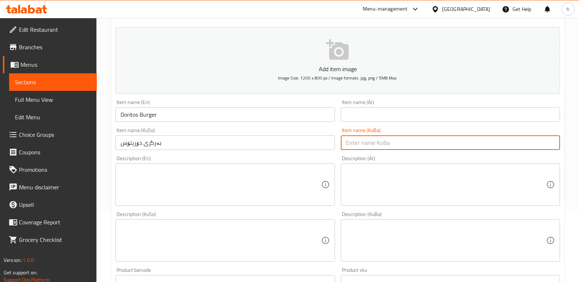
click at [404, 143] on input "text" at bounding box center [450, 143] width 219 height 15
paste input "بەرگری دۆریتۆس"
type input "بەرگری دۆریتۆس"
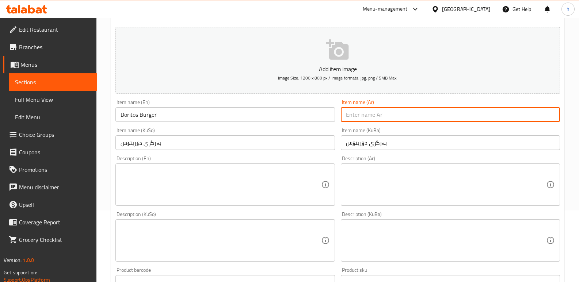
click at [385, 110] on input "text" at bounding box center [450, 114] width 219 height 15
paste input "برجر دوريتوس"
type input "برجر دوريتوس"
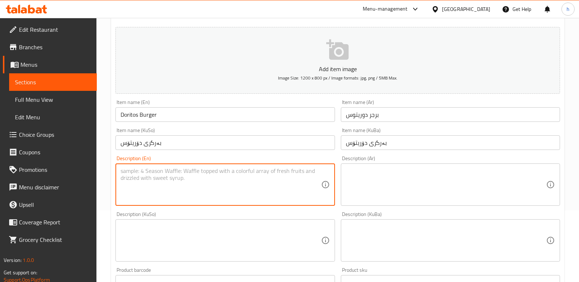
click at [236, 183] on textarea at bounding box center [221, 185] width 200 height 35
paste textarea "Burger samoon, 120g chicken, lettuce, pickles, Doritos chips and swan sauce."
type textarea "Burger samoon, 120g chicken, lettuce, pickles, Doritos chips and swan sauce."
click at [187, 241] on textarea at bounding box center [221, 241] width 200 height 35
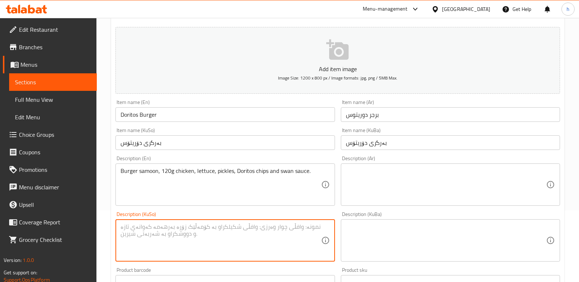
paste textarea "سەموونی بەرگر، 120گم مریشک، [GEOGRAPHIC_DATA]، ترشیات، چپسی دۆریتۆس، و سۆسی سوا…"
type textarea "سەموونی بەرگر، 120گم مریشک، [GEOGRAPHIC_DATA]، ترشیات، چپسی دۆریتۆس، و سۆسی سوا…"
click at [386, 246] on textarea at bounding box center [446, 241] width 200 height 35
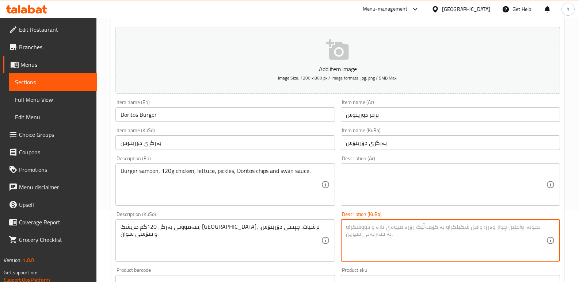
paste textarea "سەموونی بەرگر، 120گم مریشک، [GEOGRAPHIC_DATA]، ترشیات، چپسی دۆریتۆس، و سۆسی سوا…"
type textarea "سەموونی بەرگر، 120گم مریشک، [GEOGRAPHIC_DATA]، ترشیات، چپسی دۆریتۆس، و سۆسی سوا…"
click at [397, 183] on textarea at bounding box center [446, 185] width 200 height 35
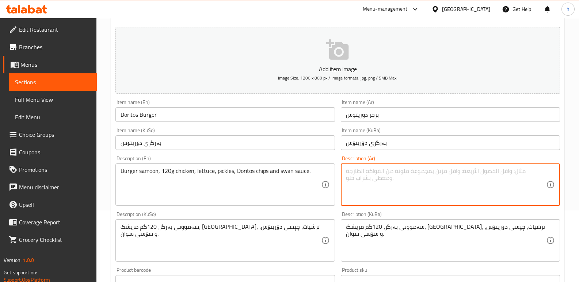
paste textarea "صمون برجر، 120 غم دجاج، خس، مخلل، شيبس دوريتوس وصلصة سوان."
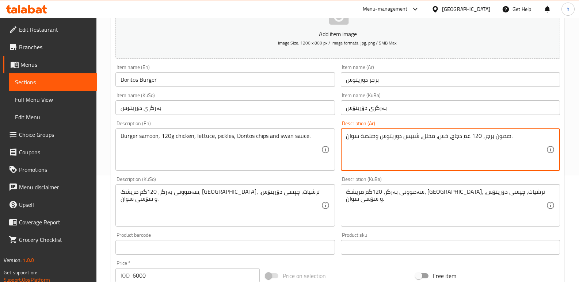
scroll to position [318, 0]
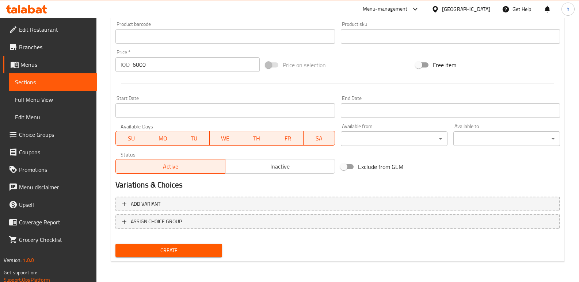
type textarea "صمون برجر، 120 غم دجاج، خس، مخلل، شيبس دوريتوس وصلصة سوان."
click at [217, 250] on button "Create" at bounding box center [168, 251] width 107 height 14
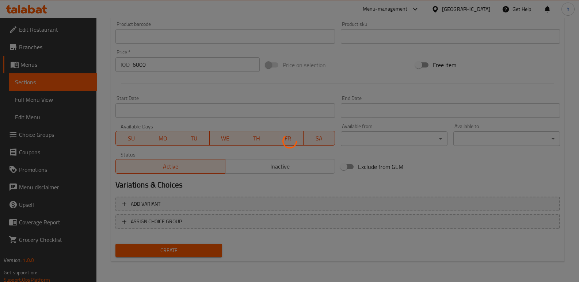
type input "0"
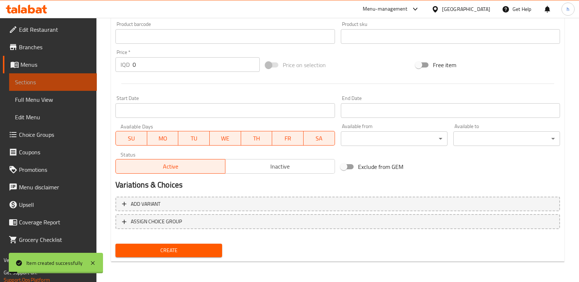
click at [84, 84] on span "Sections" at bounding box center [53, 82] width 76 height 9
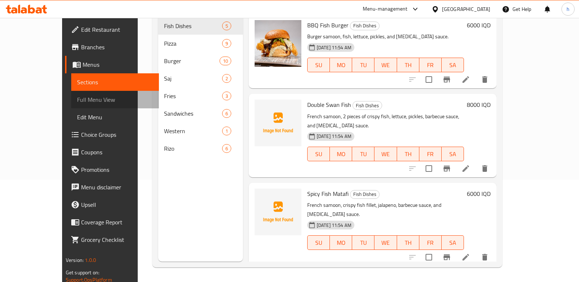
click at [77, 98] on span "Full Menu View" at bounding box center [115, 99] width 76 height 9
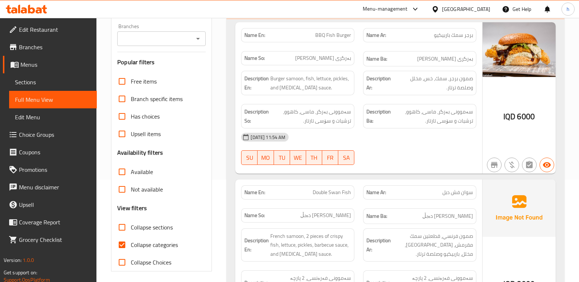
click at [158, 37] on input "Branches" at bounding box center [155, 39] width 72 height 10
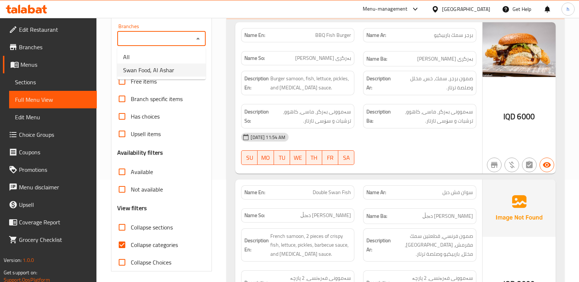
click at [173, 66] on span "Swan Food, Al Ashar" at bounding box center [148, 70] width 51 height 9
type input "Swan Food, Al Ashar"
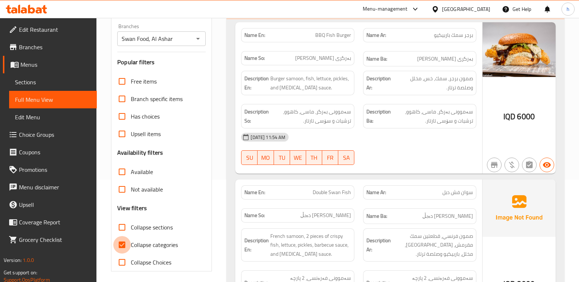
click at [124, 249] on input "Collapse categories" at bounding box center [122, 245] width 18 height 18
checkbox input "false"
click at [118, 227] on input "Collapse sections" at bounding box center [122, 228] width 18 height 18
checkbox input "true"
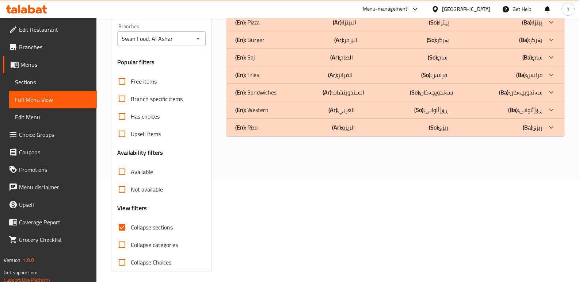
click at [270, 129] on div "(En): [PERSON_NAME] (Ar): الريزو (So): ریزۆ (Ba): ریزۆ" at bounding box center [388, 127] width 307 height 9
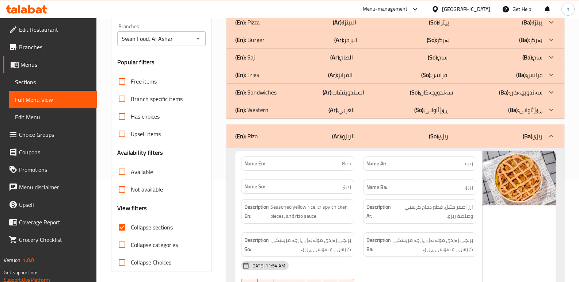
click at [273, 93] on p "(En): Sandwiches" at bounding box center [255, 92] width 41 height 9
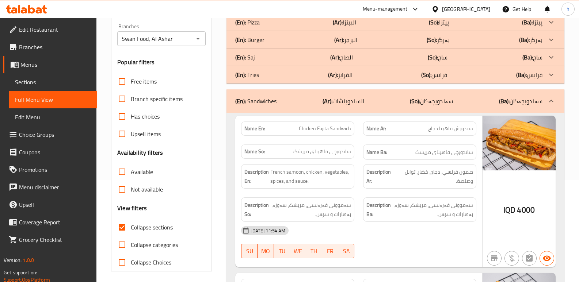
click at [281, 35] on div "(En): Burger (Ar): البرجر (So): بەرگر (Ba): بەرگر" at bounding box center [388, 39] width 307 height 9
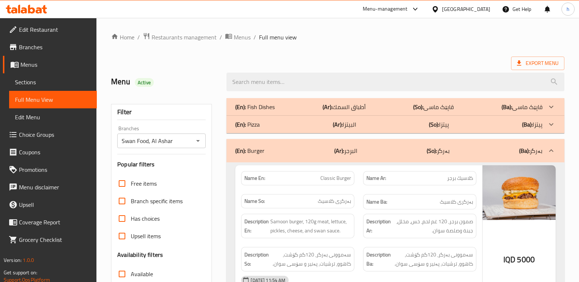
click at [357, 106] on p "(Ar): أطباق السمك" at bounding box center [344, 107] width 43 height 9
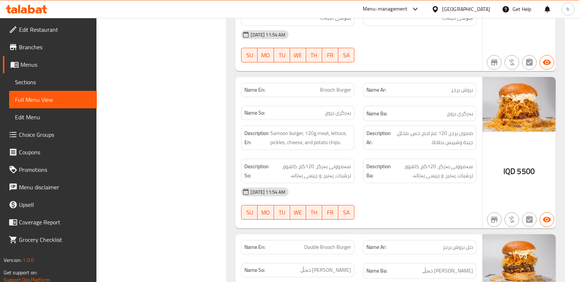
scroll to position [1446, 0]
click at [64, 85] on span "Sections" at bounding box center [53, 82] width 76 height 9
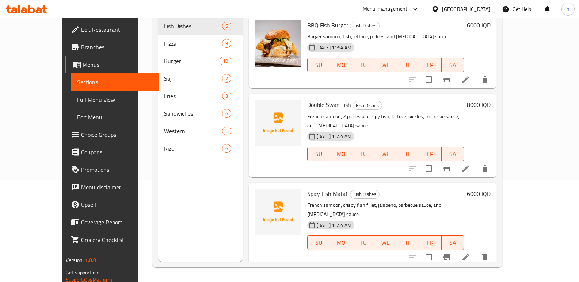
scroll to position [102, 0]
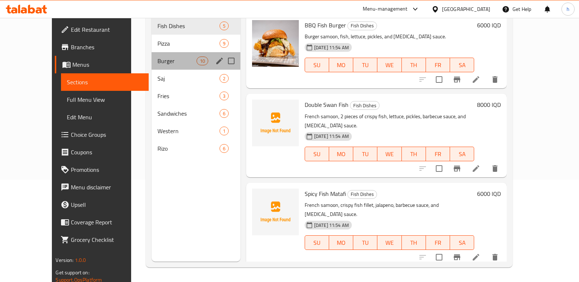
click at [152, 55] on div "Burger 10" at bounding box center [196, 61] width 89 height 18
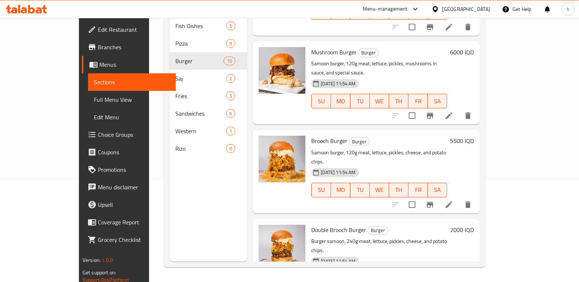
scroll to position [153, 0]
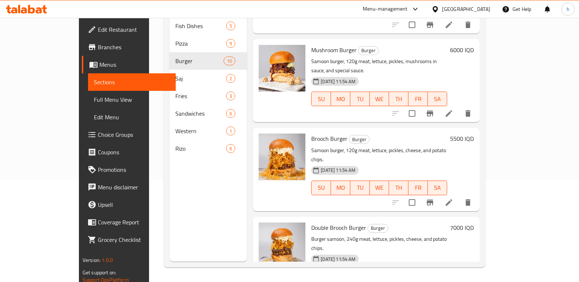
click at [459, 196] on li at bounding box center [449, 202] width 20 height 13
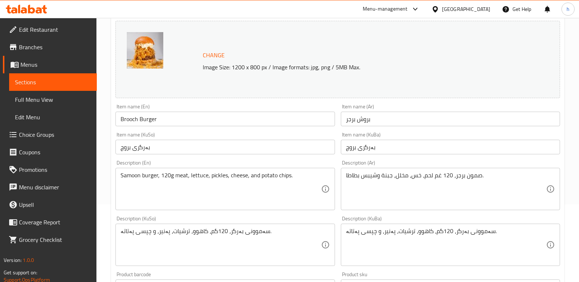
scroll to position [81, 0]
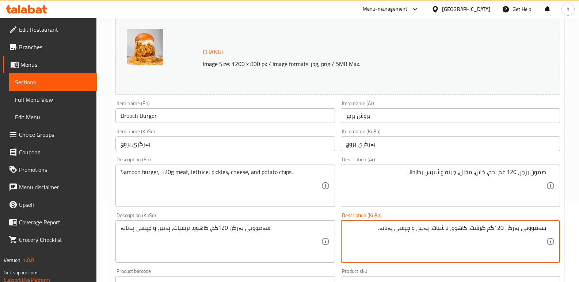
type textarea "سەموونی بەرگر، 120گم گۆشت، کاهوو، ترشیات، پەنیر، و چپسی پەتاتە."
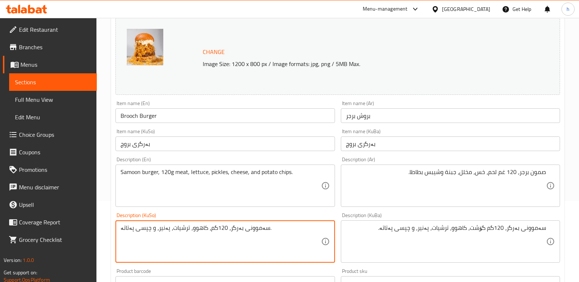
paste textarea "گۆشت"
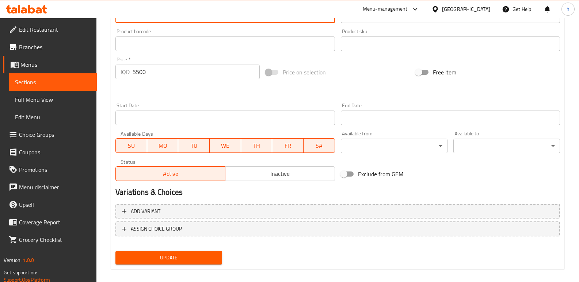
scroll to position [329, 0]
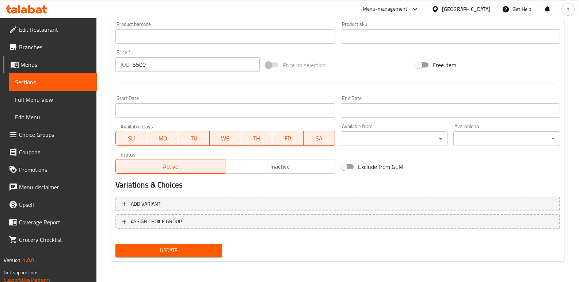
type textarea "سەموونی بەرگر، 120گم گۆشت، کاهوو، ترشیات، پەنیر، و چپسی پەتاتە."
click at [161, 246] on span "Update" at bounding box center [168, 250] width 95 height 9
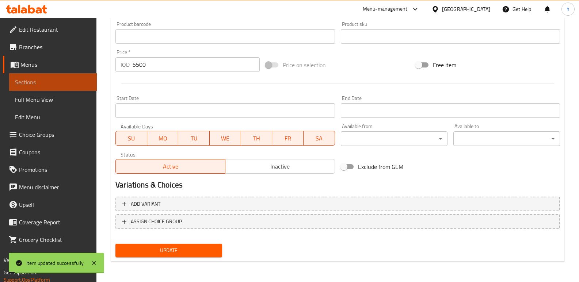
click at [71, 87] on link "Sections" at bounding box center [53, 82] width 88 height 18
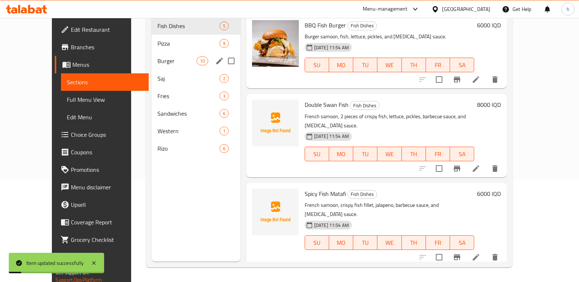
click at [158, 57] on span "Burger" at bounding box center [177, 61] width 39 height 9
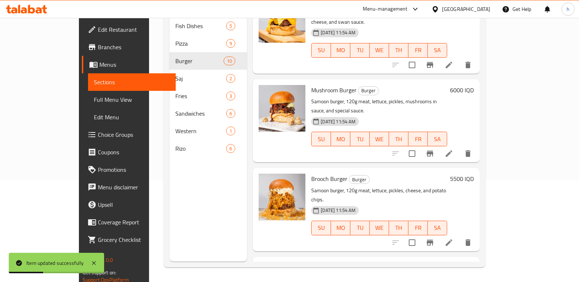
scroll to position [193, 0]
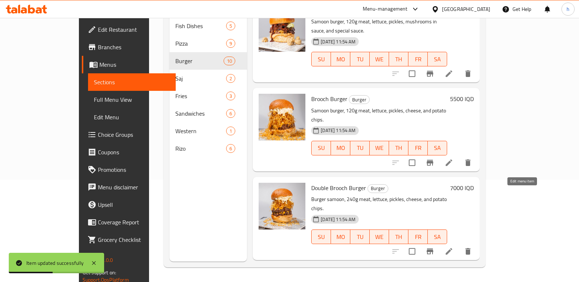
click at [454, 247] on icon at bounding box center [449, 251] width 9 height 9
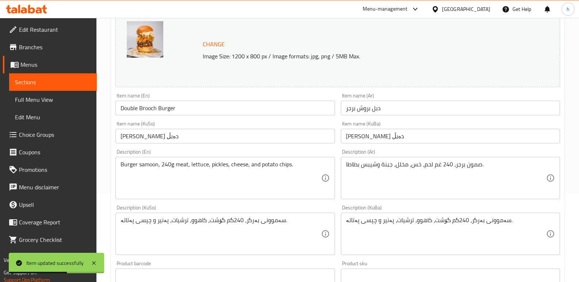
scroll to position [99, 0]
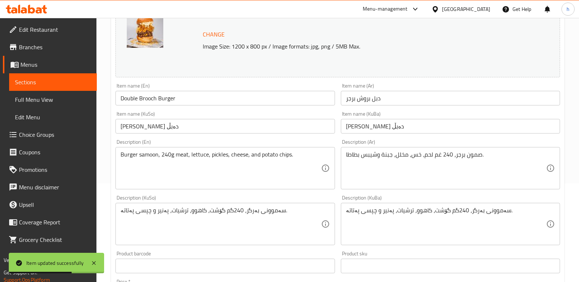
click at [517, 149] on div "صمون برجر، 240 غم لحم، خس، مخلل، جبنة وشيبس بطاطا. Description (Ar)" at bounding box center [450, 168] width 219 height 42
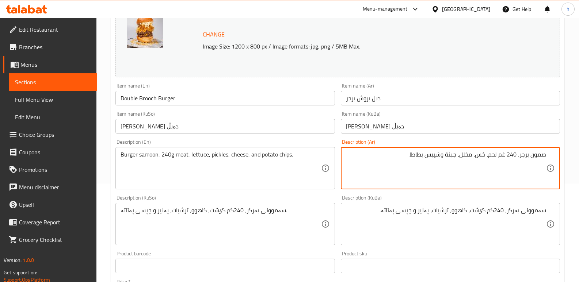
click at [79, 81] on span "Sections" at bounding box center [53, 82] width 76 height 9
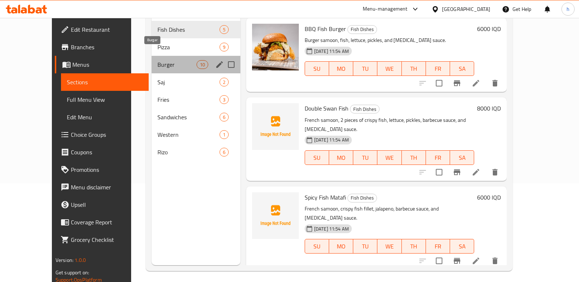
click at [158, 60] on span "Burger" at bounding box center [177, 64] width 39 height 9
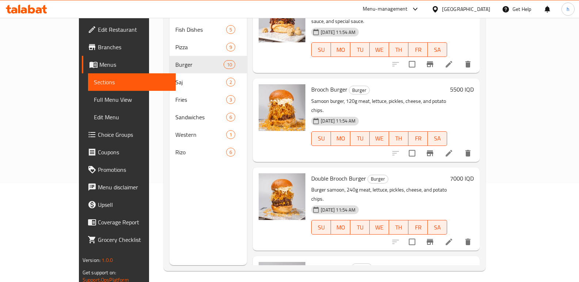
scroll to position [311, 0]
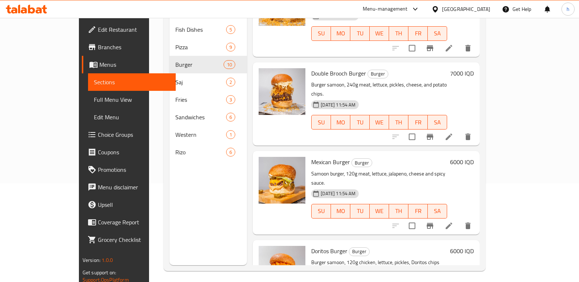
click at [452, 223] on icon at bounding box center [449, 226] width 7 height 7
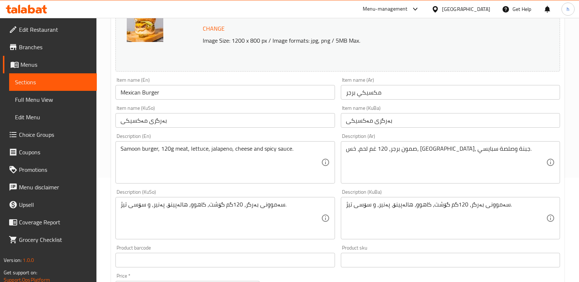
scroll to position [107, 0]
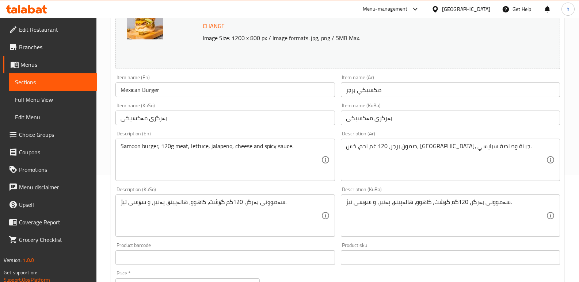
click at [74, 80] on span "Sections" at bounding box center [53, 82] width 76 height 9
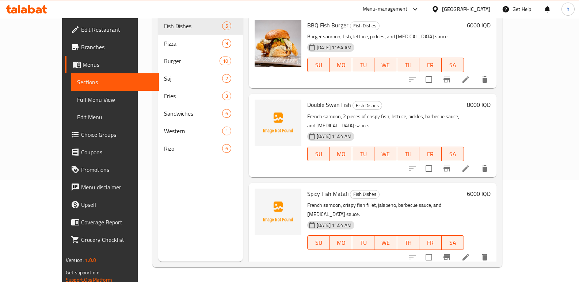
scroll to position [102, 0]
click at [77, 102] on span "Full Menu View" at bounding box center [115, 99] width 76 height 9
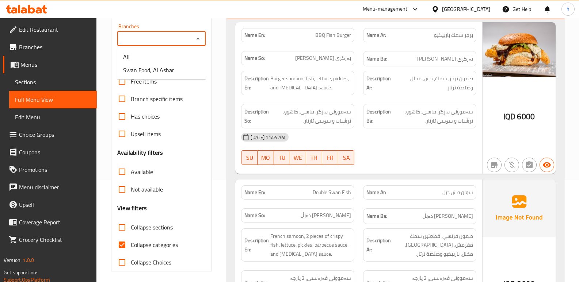
click at [159, 42] on input "Branches" at bounding box center [155, 39] width 72 height 10
click at [172, 66] on span "Swan Food, Al Ashar" at bounding box center [148, 70] width 51 height 9
type input "Swan Food, Al Ashar"
click at [120, 242] on input "Collapse categories" at bounding box center [122, 245] width 18 height 18
checkbox input "false"
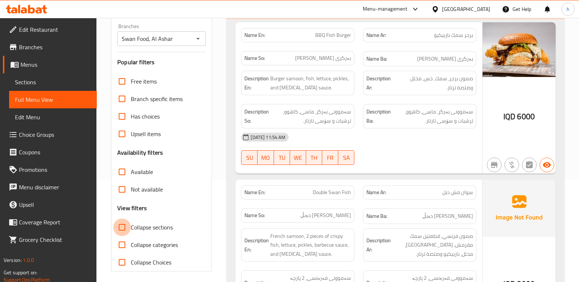
click at [123, 230] on input "Collapse sections" at bounding box center [122, 228] width 18 height 18
checkbox input "true"
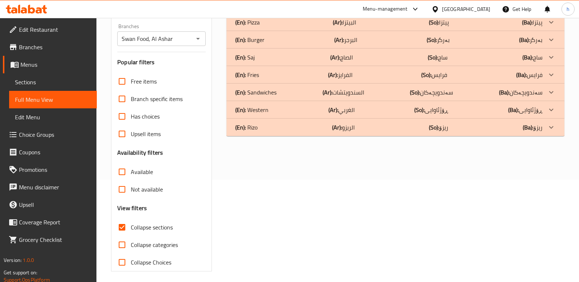
click at [287, 132] on div "(En): [PERSON_NAME] (Ar): الريزو (So): ریزۆ (Ba): ریزۆ" at bounding box center [396, 128] width 338 height 18
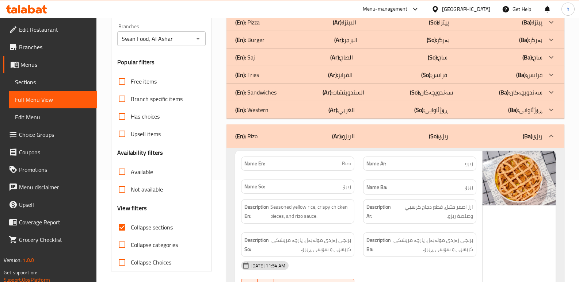
click at [278, 95] on div "(En): Sandwiches (Ar): السندويتشات (So): سەندویچەکان (Ba): سەندویچەکان" at bounding box center [388, 92] width 307 height 9
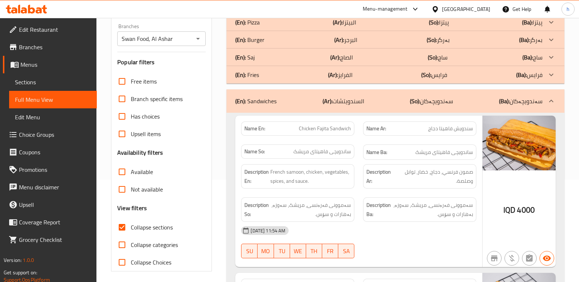
click at [276, 43] on div "(En): Burger (Ar): البرجر (So): بەرگر (Ba): بەرگر" at bounding box center [388, 39] width 307 height 9
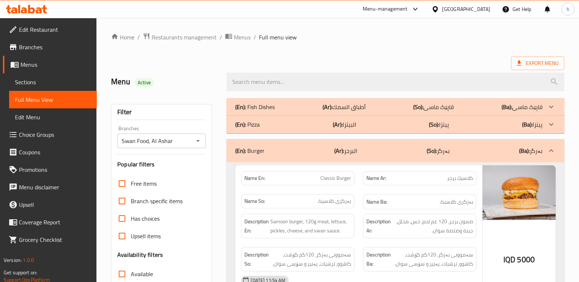
click at [428, 107] on p "(So): قاپێک ماسی" at bounding box center [433, 107] width 41 height 9
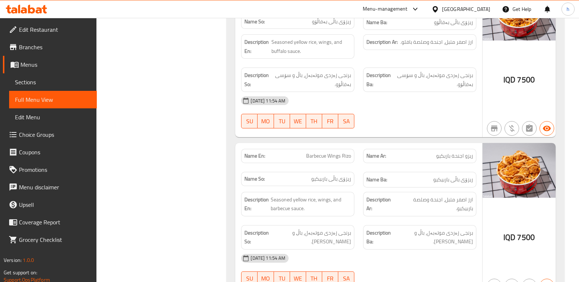
scroll to position [4672, 0]
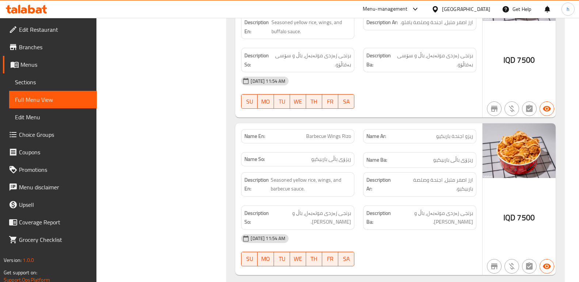
click at [63, 81] on span "Sections" at bounding box center [53, 82] width 76 height 9
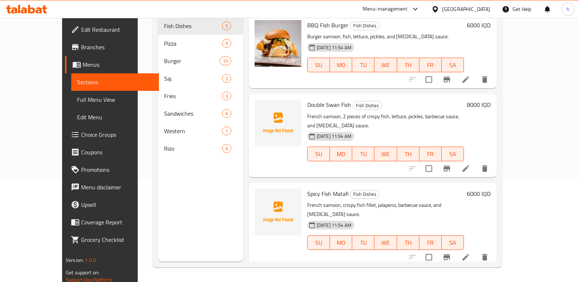
scroll to position [102, 0]
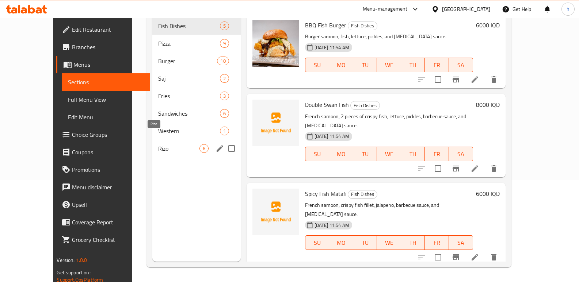
click at [158, 144] on span "Rizo" at bounding box center [178, 148] width 41 height 9
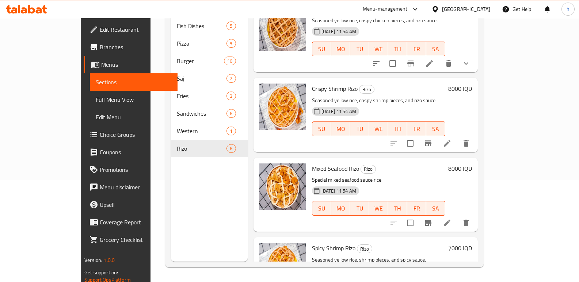
scroll to position [42, 0]
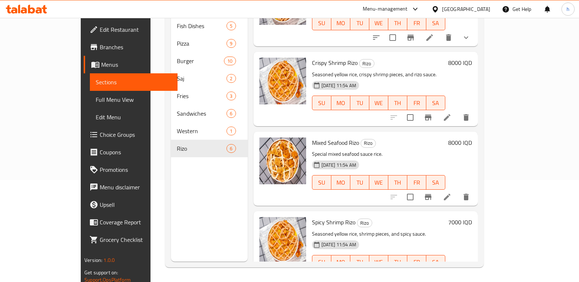
click at [451, 194] on icon at bounding box center [447, 197] width 7 height 7
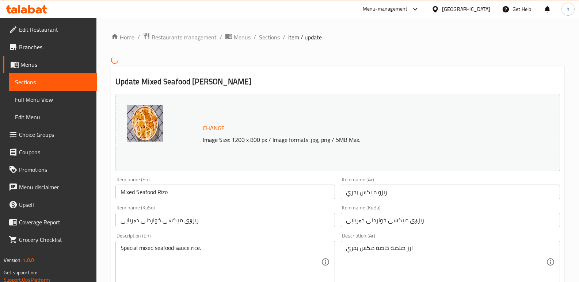
scroll to position [72, 0]
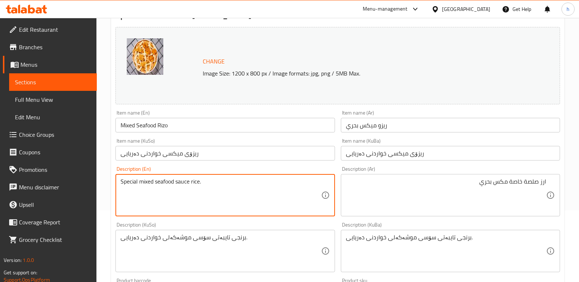
click at [196, 184] on textarea "Special mixed seafood sauce rice." at bounding box center [221, 195] width 200 height 35
click at [177, 181] on textarea "Special mixed seafood sauce ." at bounding box center [221, 195] width 200 height 35
paste textarea "rice"
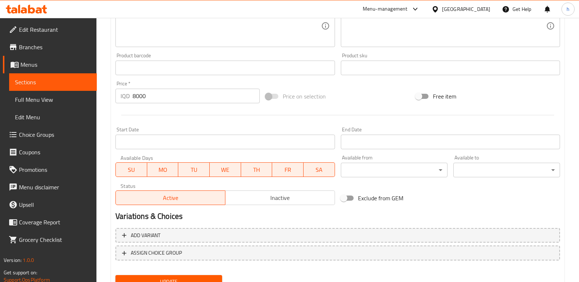
scroll to position [329, 0]
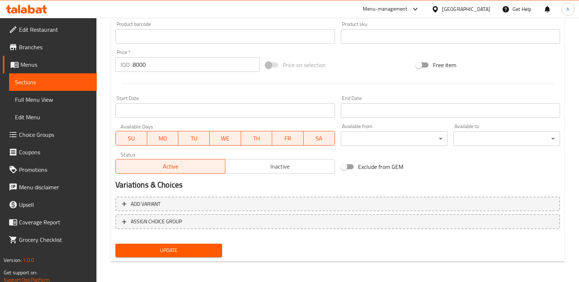
type textarea "Special mixed seafood rice sauce ."
click at [202, 253] on span "Update" at bounding box center [168, 250] width 95 height 9
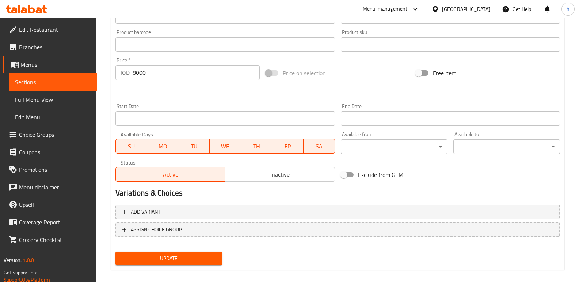
scroll to position [56, 0]
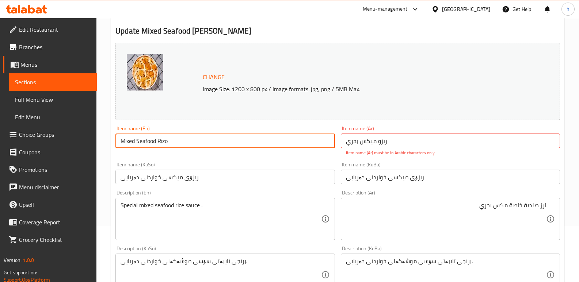
drag, startPoint x: 177, startPoint y: 136, endPoint x: 72, endPoint y: 159, distance: 107.4
click at [72, 159] on div "Edit Restaurant Branches Menus Sections Full Menu View Edit Menu Choice Groups …" at bounding box center [289, 262] width 579 height 601
click at [415, 137] on input "ریزو ميكس بحري" at bounding box center [450, 141] width 219 height 15
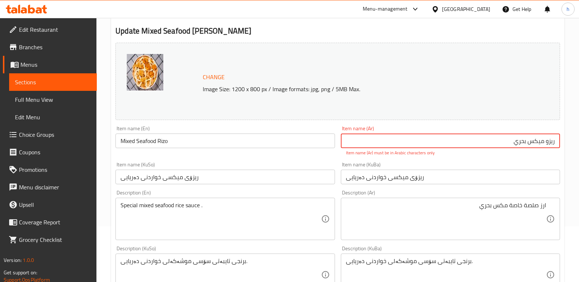
click at [551, 140] on input "ریزو ميكس بحري" at bounding box center [450, 141] width 219 height 15
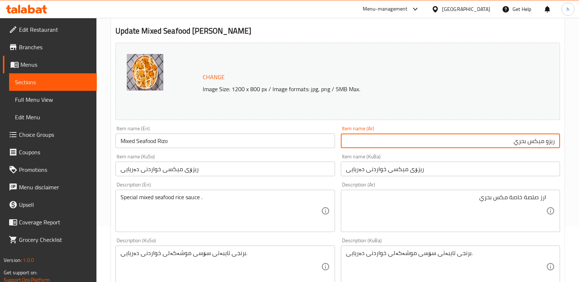
scroll to position [329, 0]
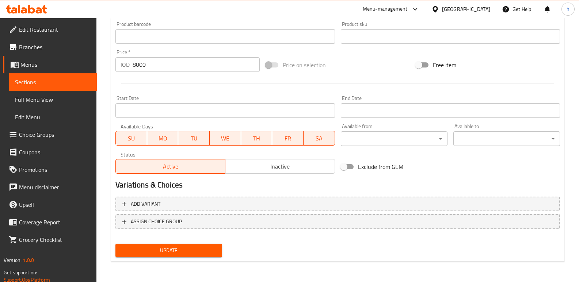
type input "ريزو ميكس بحري"
click at [193, 250] on span "Update" at bounding box center [168, 250] width 95 height 9
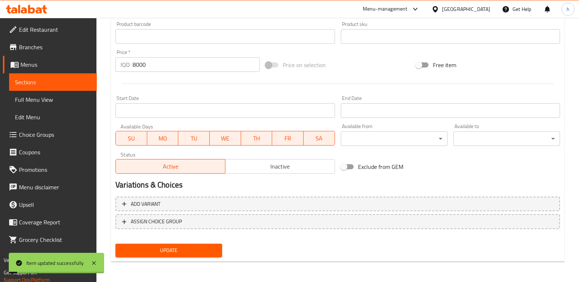
click at [84, 80] on span "Sections" at bounding box center [53, 82] width 76 height 9
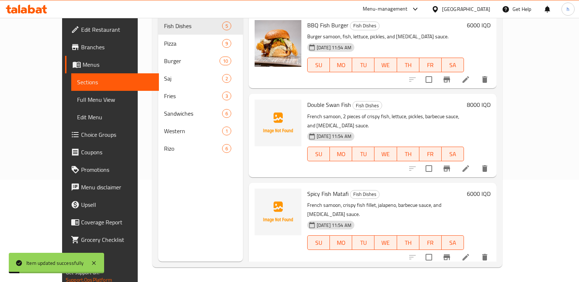
scroll to position [102, 0]
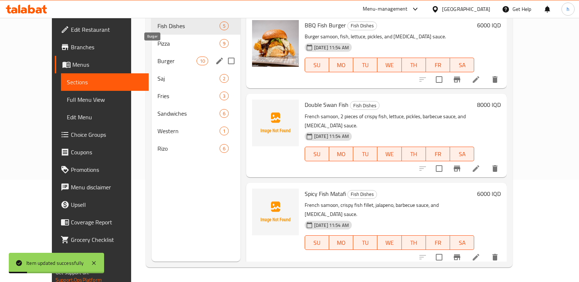
click at [158, 57] on span "Burger" at bounding box center [177, 61] width 39 height 9
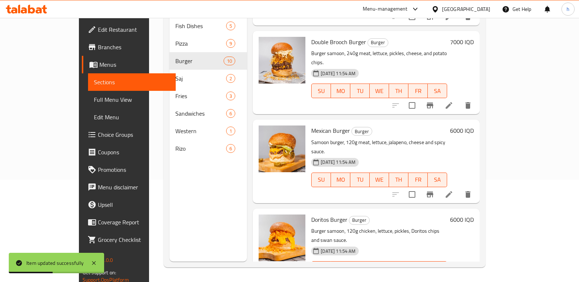
scroll to position [352, 0]
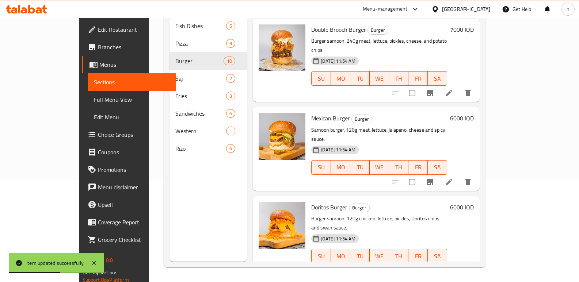
click at [473, 267] on icon "delete" at bounding box center [468, 271] width 9 height 9
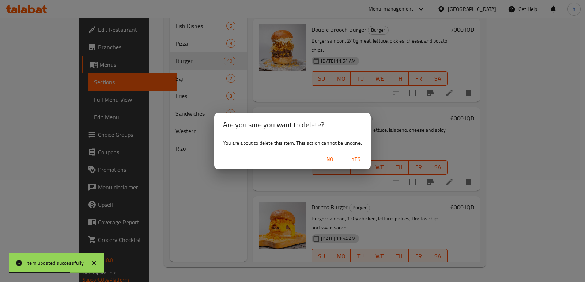
click at [353, 158] on span "Yes" at bounding box center [356, 159] width 18 height 9
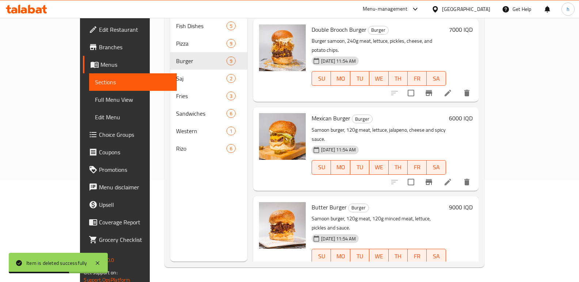
click at [95, 95] on span "Full Menu View" at bounding box center [133, 99] width 76 height 9
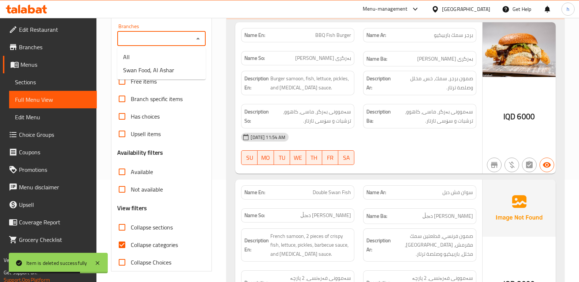
click at [154, 34] on input "Branches" at bounding box center [155, 39] width 72 height 10
click at [151, 71] on span "Swan Food, Al Ashar" at bounding box center [148, 70] width 51 height 9
type input "Swan Food, Al Ashar"
click at [125, 243] on input "Collapse categories" at bounding box center [122, 245] width 18 height 18
checkbox input "false"
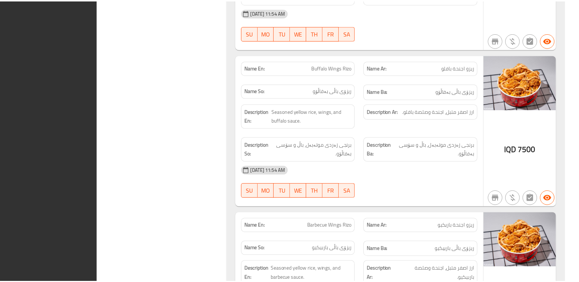
scroll to position [8246, 0]
